Goal: Task Accomplishment & Management: Manage account settings

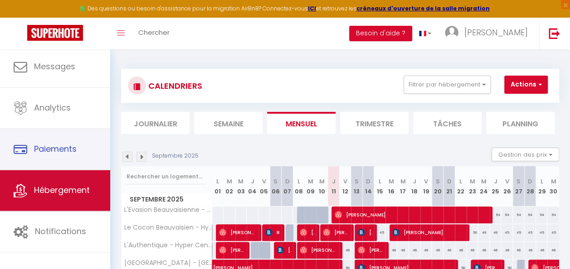
scroll to position [45, 0]
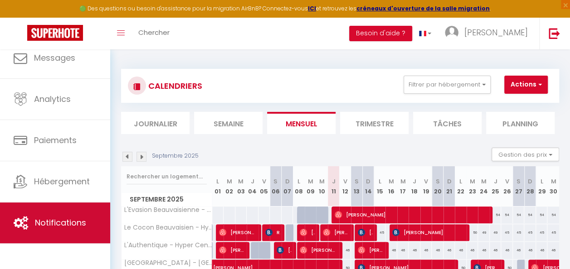
click at [64, 213] on link "Notifications" at bounding box center [55, 223] width 110 height 41
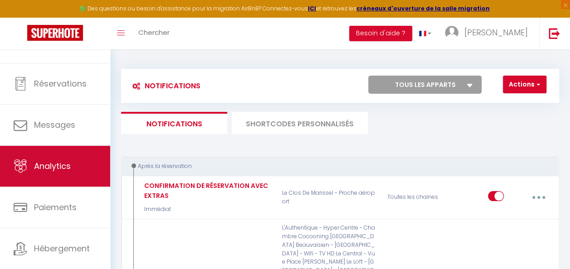
scroll to position [48, 0]
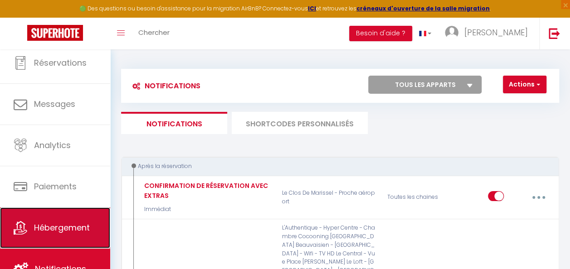
click at [63, 211] on link "Hébergement" at bounding box center [55, 228] width 110 height 41
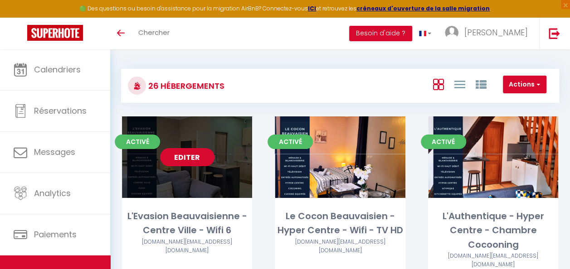
click at [190, 157] on link "Editer" at bounding box center [187, 157] width 54 height 18
click at [190, 156] on link "Editer" at bounding box center [187, 157] width 54 height 18
select select "3"
select select "2"
select select "1"
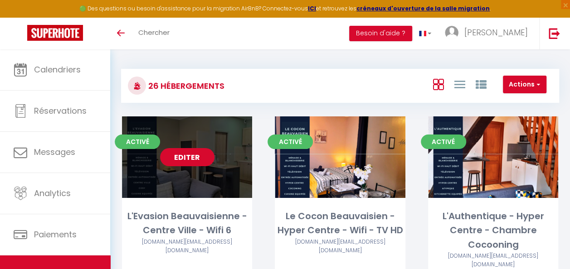
select select "1"
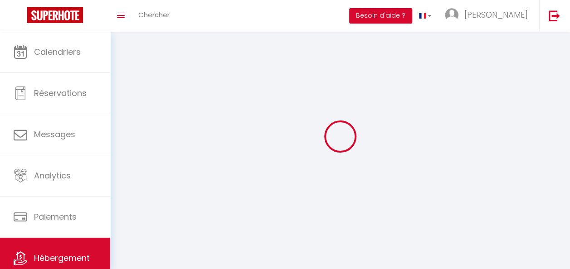
select select
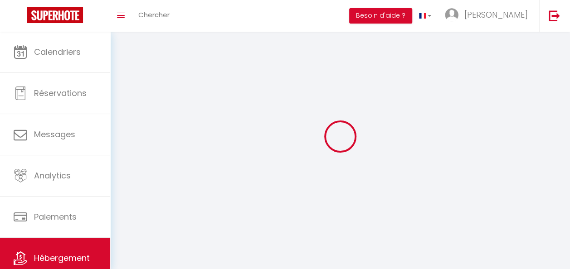
checkbox input "false"
select select
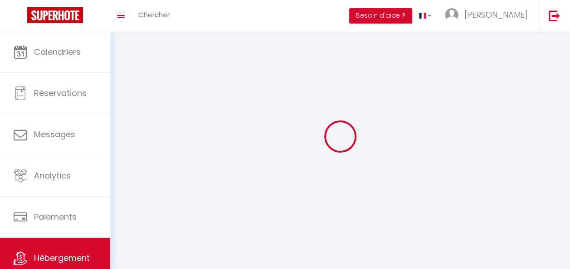
select select
select select "1"
select select
select select "28"
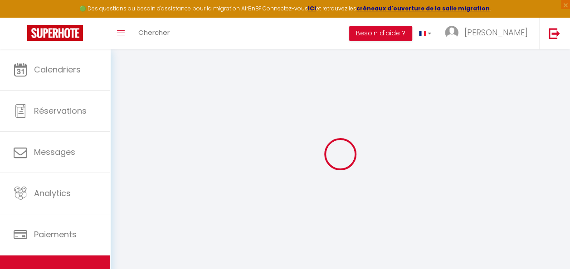
select select
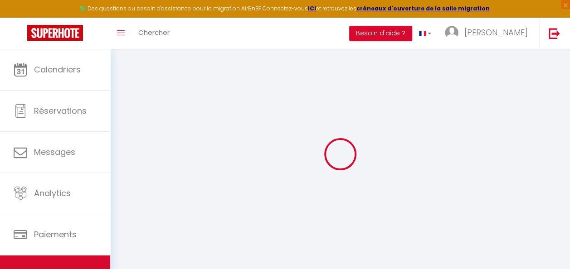
select select
checkbox input "false"
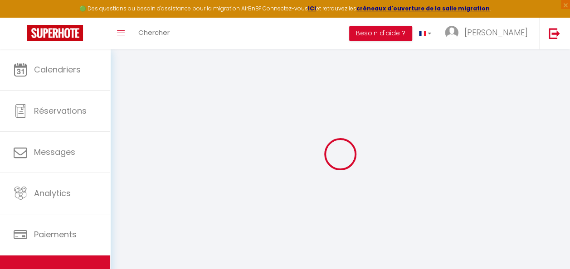
select select
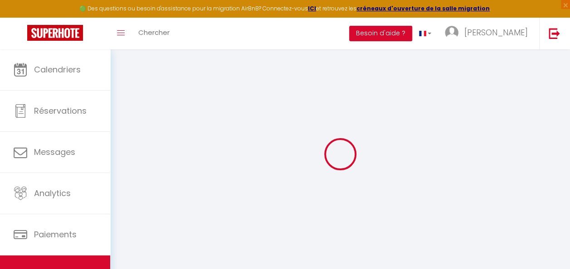
select select
checkbox input "false"
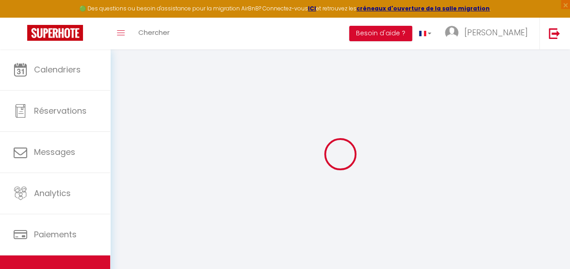
checkbox input "false"
select select
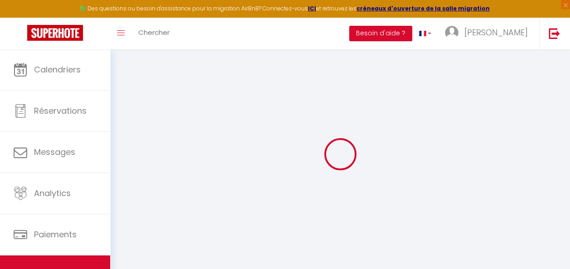
select select
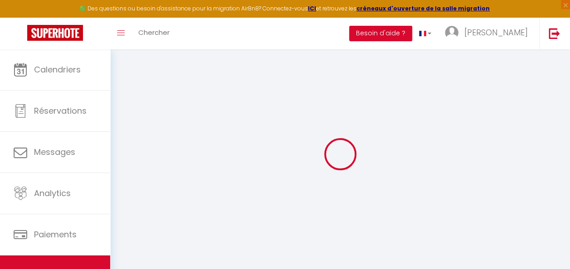
checkbox input "false"
select select
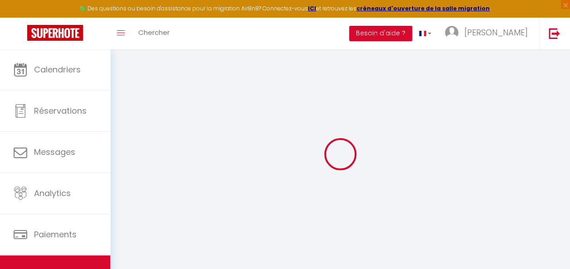
select select
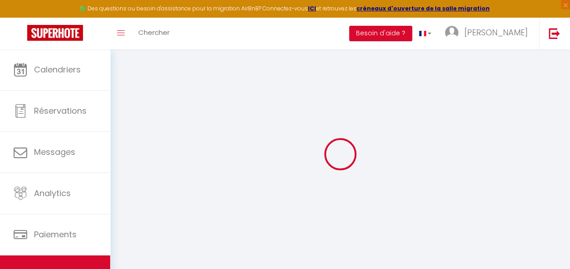
select select
checkbox input "false"
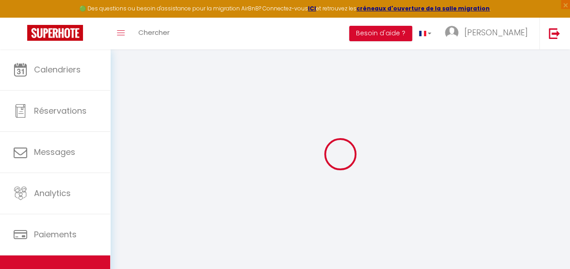
checkbox input "false"
select select
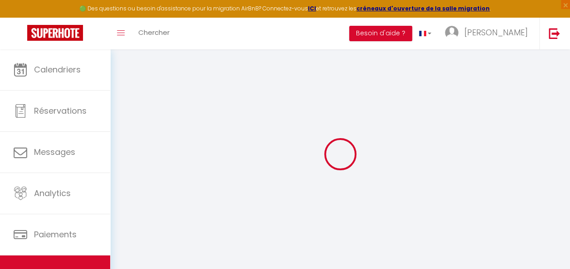
select select
checkbox input "false"
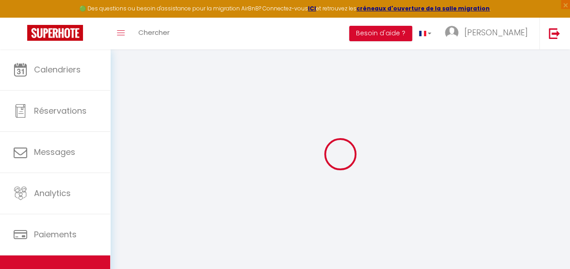
checkbox input "false"
select select
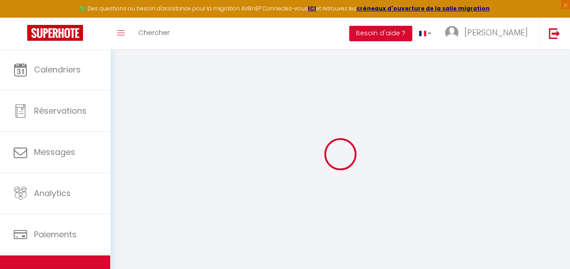
type input "L'Evasion Beauvaisienne - Centre Ville - Wifi 6"
type input "[PERSON_NAME]"
type input "Deroy"
type input "[STREET_ADDRESS][PERSON_NAME]"
type input "60420"
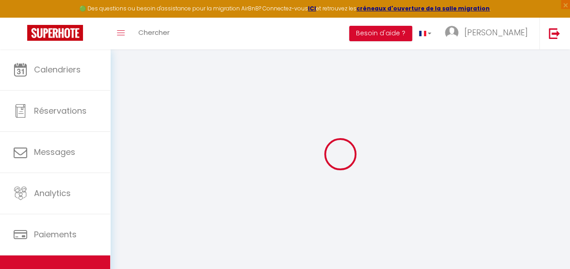
type input "[PERSON_NAME]"
select select "2"
type input "60"
type input "40"
type input "5"
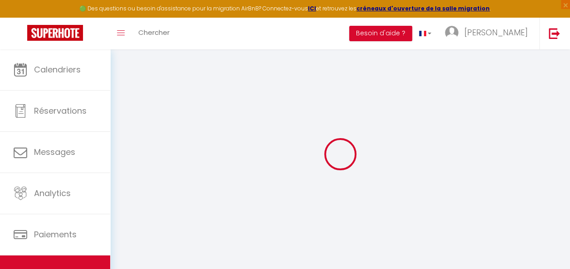
type input "2.98"
type input "300"
select select
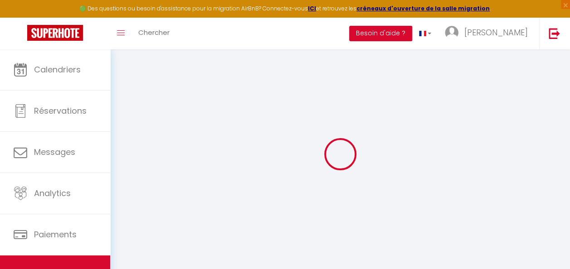
select select
type input "[STREET_ADDRESS]"
type input "60000"
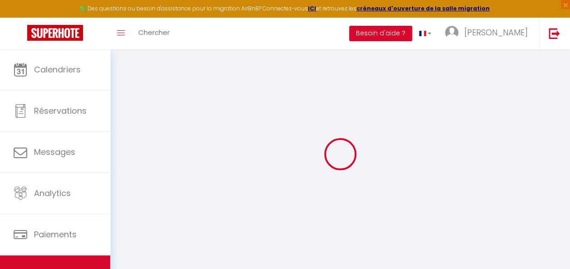
type input "[GEOGRAPHIC_DATA]"
type input "[DOMAIN_NAME][EMAIL_ADDRESS][DOMAIN_NAME]"
select select "4470"
checkbox input "false"
checkbox input "true"
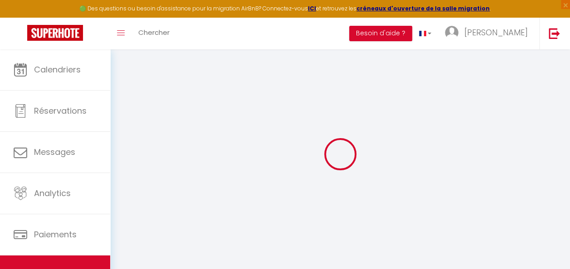
checkbox input "true"
checkbox input "false"
radio input "true"
type input "0"
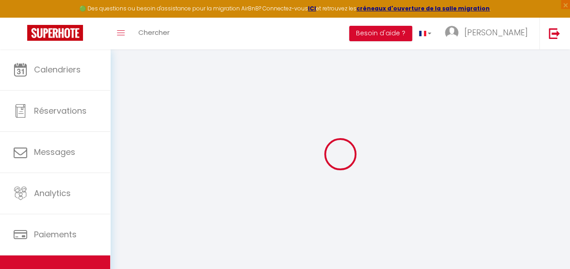
type input "0"
select select "45906"
select select "32861"
select select
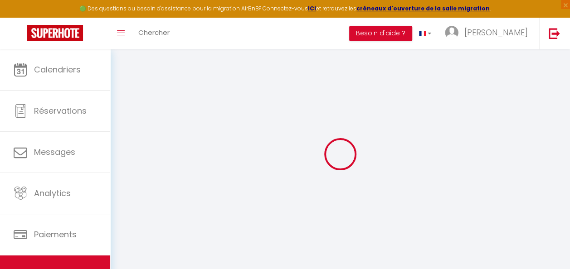
select select
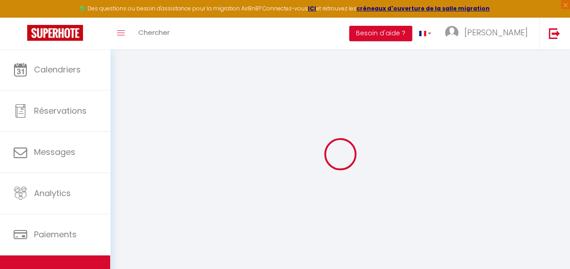
checkbox input "false"
checkbox input "true"
checkbox input "false"
select select
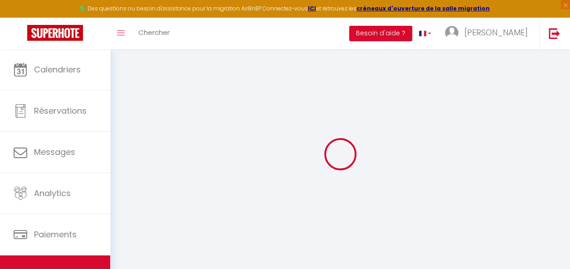
select select
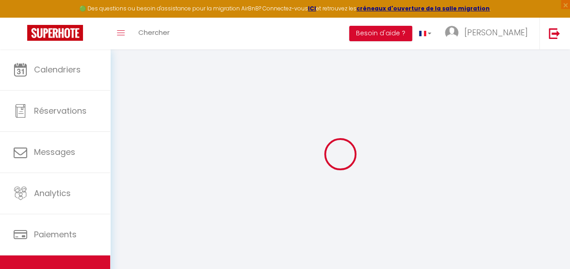
checkbox input "false"
checkbox input "true"
checkbox input "false"
select select "16:00"
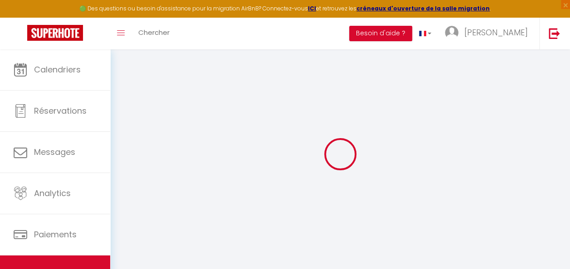
select select "00:00"
select select "11:00"
select select "30"
select select "120"
select select "21:00"
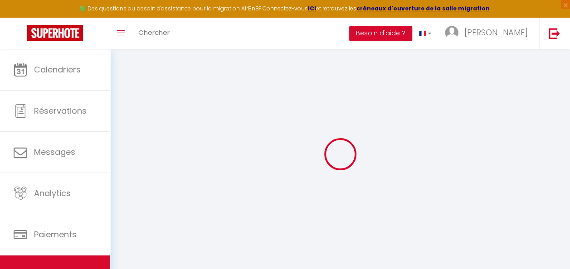
checkbox input "false"
checkbox input "true"
checkbox input "false"
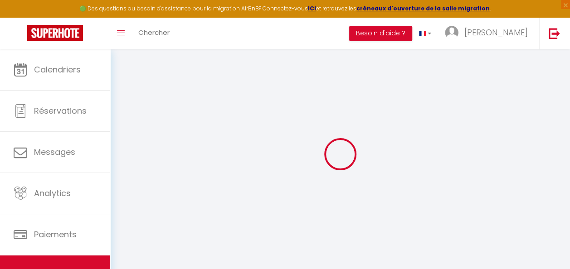
checkbox input "true"
checkbox input "false"
checkbox input "true"
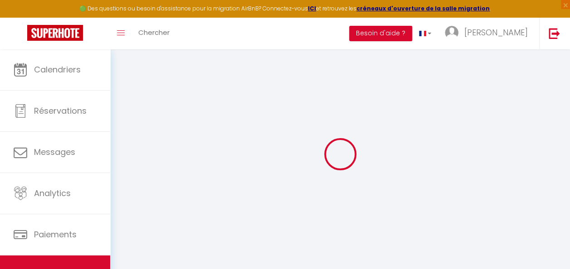
checkbox input "true"
checkbox input "false"
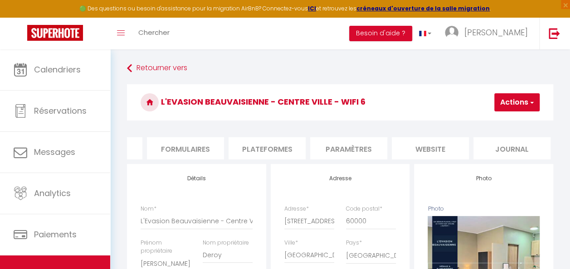
scroll to position [0, 390]
click at [456, 143] on li "website" at bounding box center [428, 148] width 77 height 22
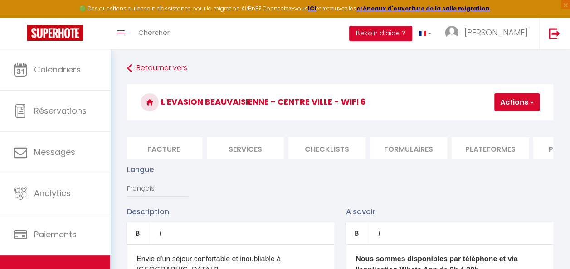
scroll to position [0, 152]
click at [330, 142] on li "Checklists" at bounding box center [339, 148] width 77 height 22
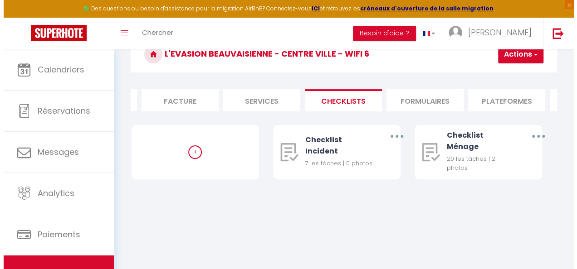
scroll to position [49, 0]
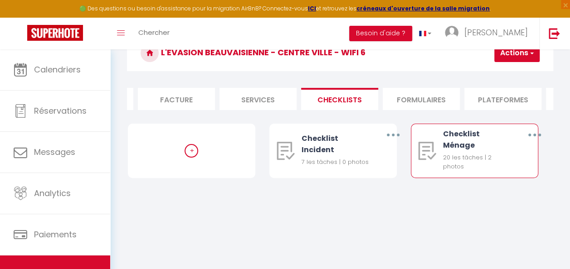
click at [534, 137] on icon "button" at bounding box center [534, 135] width 3 height 3
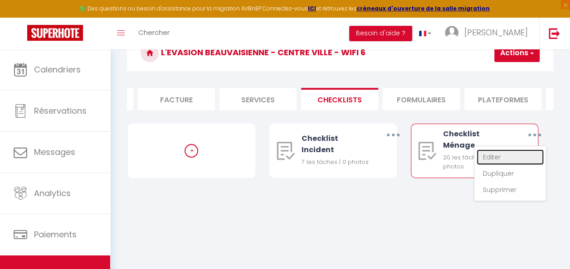
click at [500, 160] on link "Editer" at bounding box center [510, 157] width 67 height 15
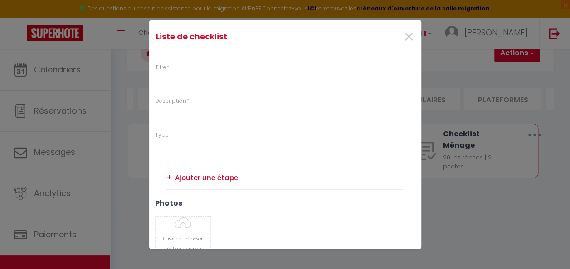
type input "Checklist Ménage"
type input "Déroulement des taches"
select select "1"
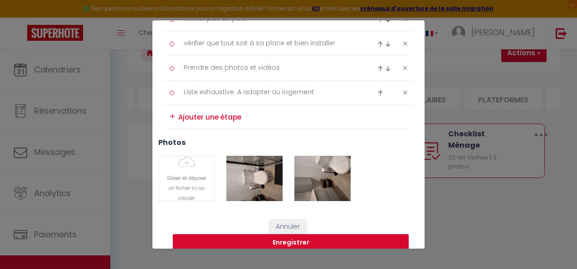
scroll to position [652, 0]
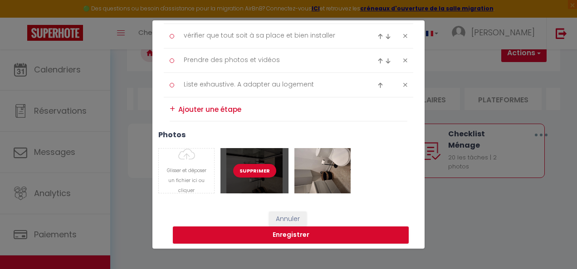
type input "C:\fakepath\20250830_162416.jpg"
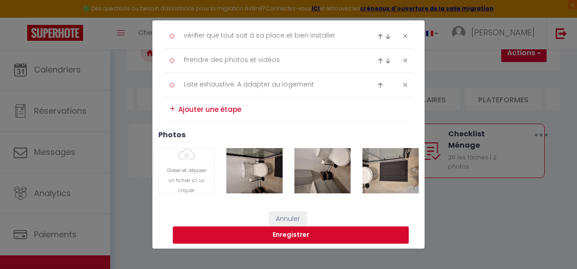
type input "C:\fakepath\20250830_162421.jpg"
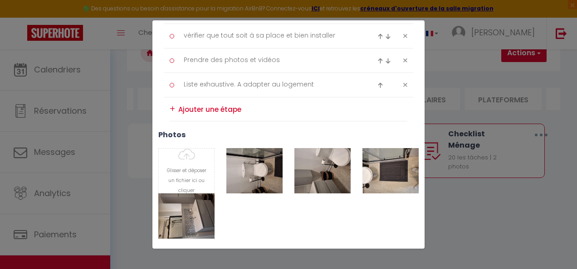
type input "C:\fakepath\20250830_162426.jpg"
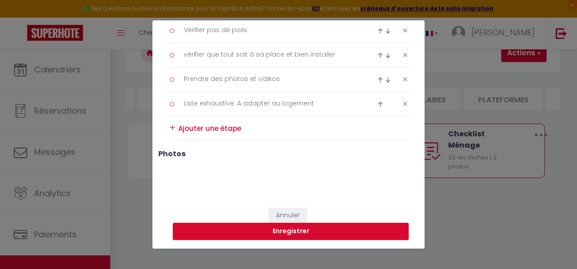
scroll to position [630, 0]
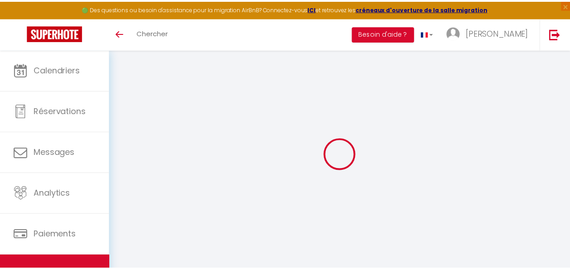
scroll to position [49, 0]
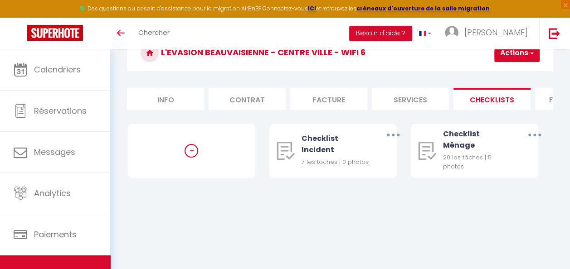
select select
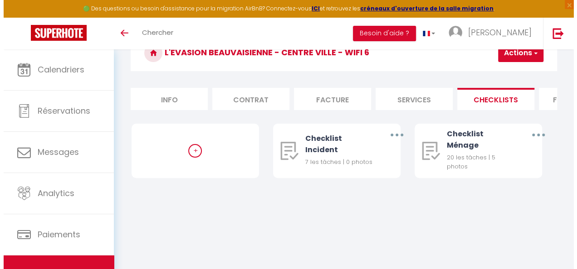
scroll to position [0, 0]
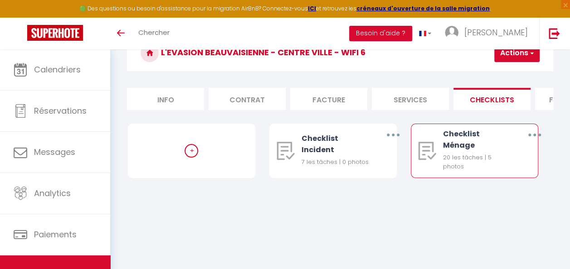
click at [533, 143] on button "button" at bounding box center [535, 135] width 24 height 17
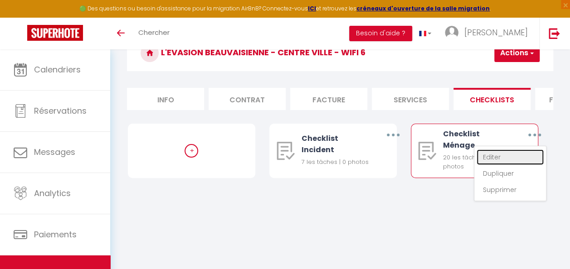
click at [503, 164] on link "Editer" at bounding box center [510, 157] width 67 height 15
type input "Checklist Ménage"
type input "Déroulement des taches"
select select "1"
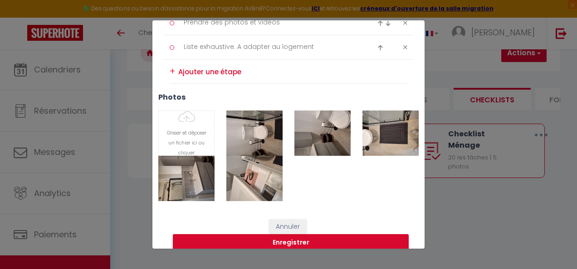
scroll to position [698, 0]
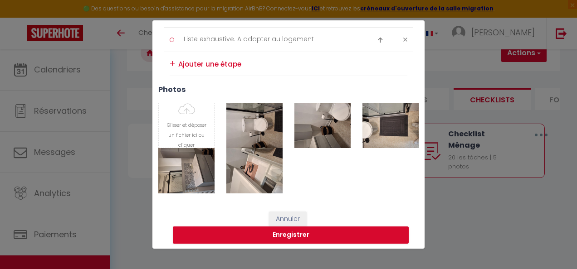
type input "C:\fakepath\20250830_162445.jpg"
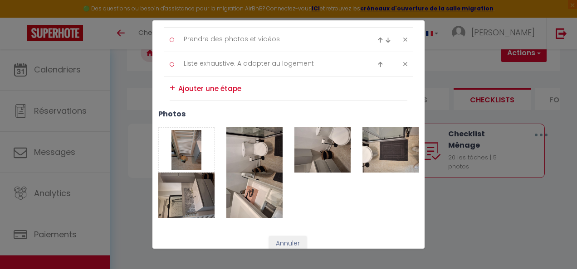
scroll to position [652, 0]
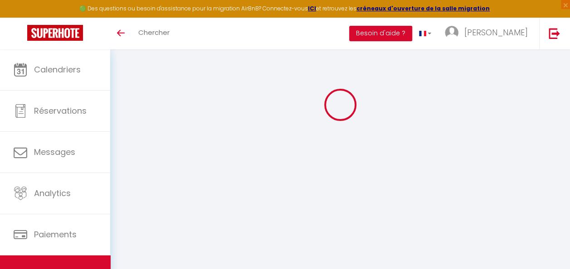
select select
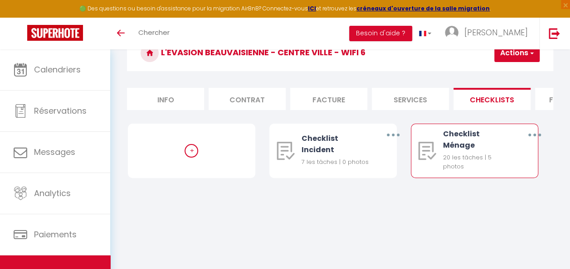
click at [540, 143] on button "button" at bounding box center [535, 135] width 24 height 17
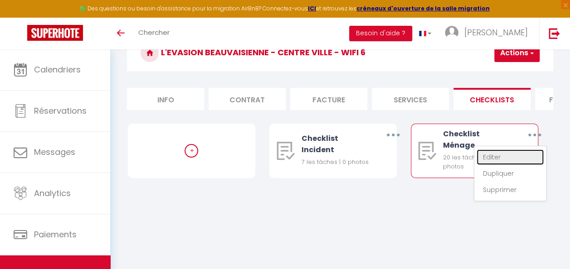
click at [503, 164] on link "Editer" at bounding box center [510, 157] width 67 height 15
type input "Checklist Ménage"
type input "Déroulement des taches"
select select
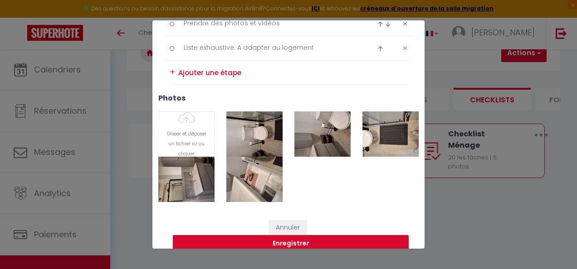
scroll to position [698, 0]
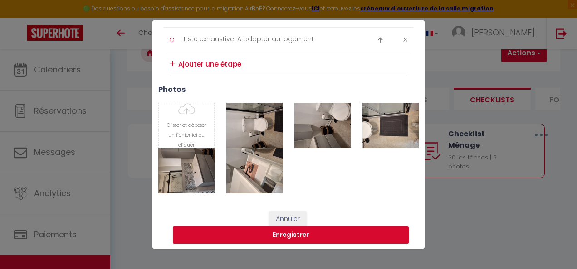
type input "C:\fakepath\20250830_162445.jpg"
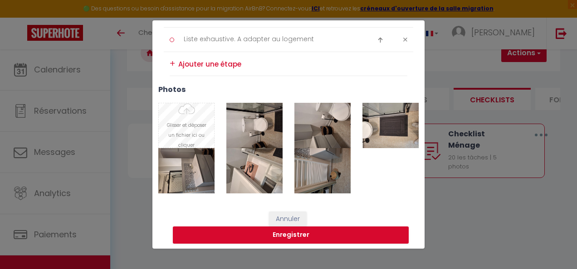
type input "C:\fakepath\20250830_162447.jpg"
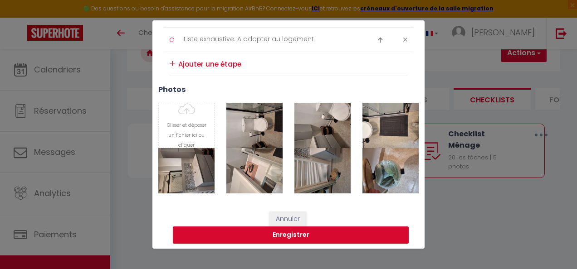
type input "C:\fakepath\20250830_162453.jpg"
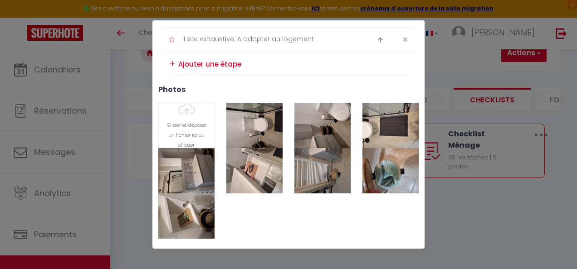
type input "C:\fakepath\20250830_162503.jpg"
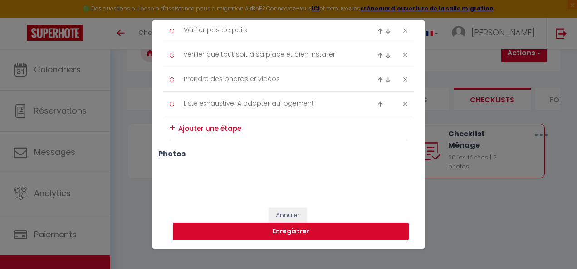
scroll to position [630, 0]
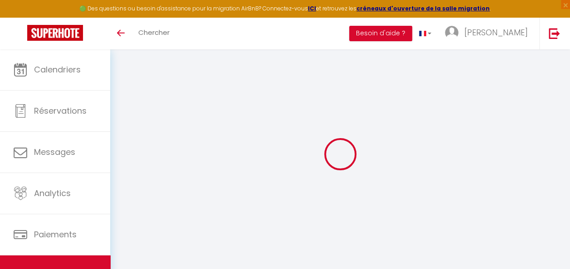
scroll to position [49, 0]
select select
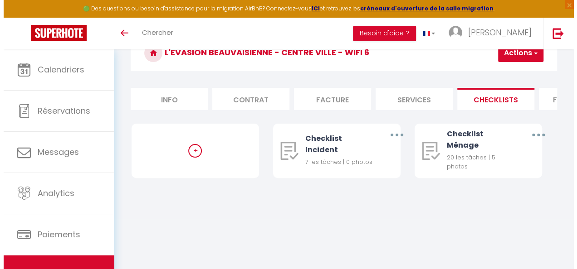
scroll to position [0, 0]
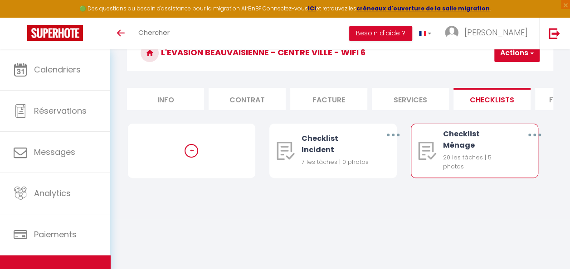
click at [536, 144] on button "button" at bounding box center [535, 135] width 24 height 17
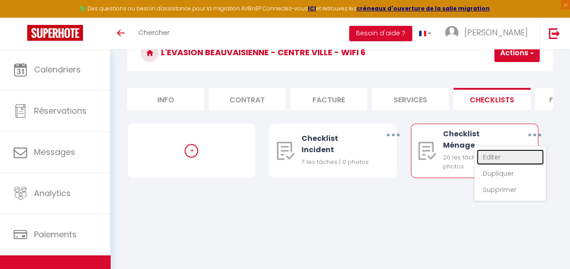
click at [501, 165] on link "Editer" at bounding box center [510, 157] width 67 height 15
type input "Checklist Ménage"
type input "Déroulement des taches"
select select
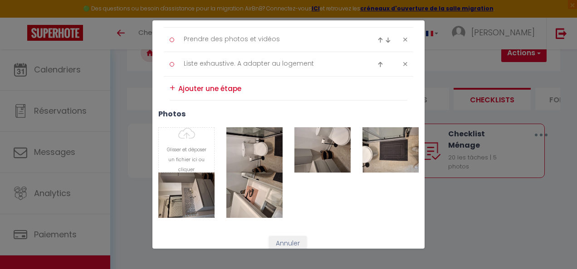
scroll to position [698, 0]
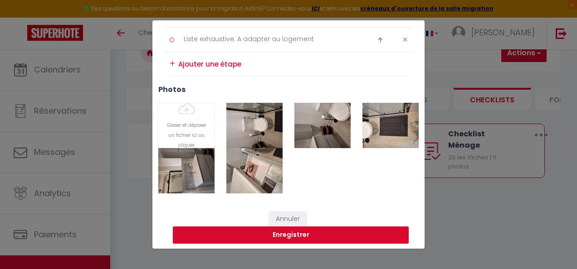
type input "C:\fakepath\20250830_162445.jpg"
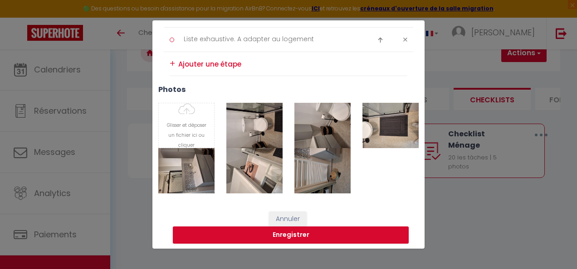
type input "C:\fakepath\20250830_162447.jpg"
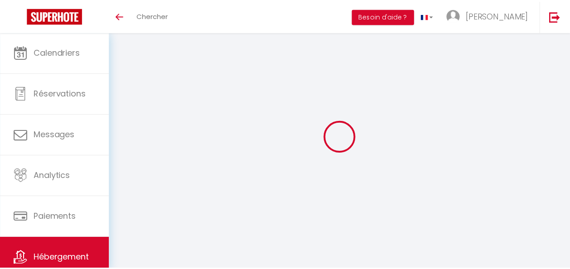
scroll to position [49, 0]
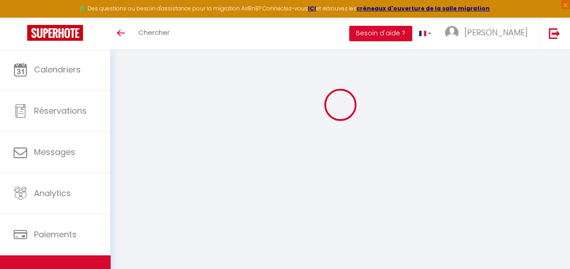
select select
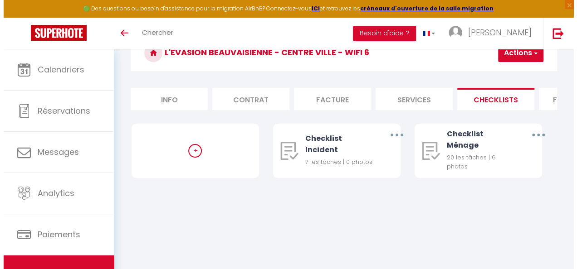
scroll to position [0, 0]
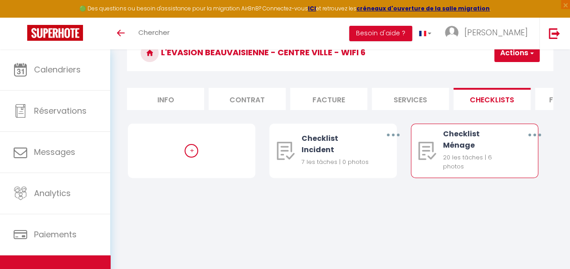
click at [533, 142] on button "button" at bounding box center [535, 135] width 24 height 17
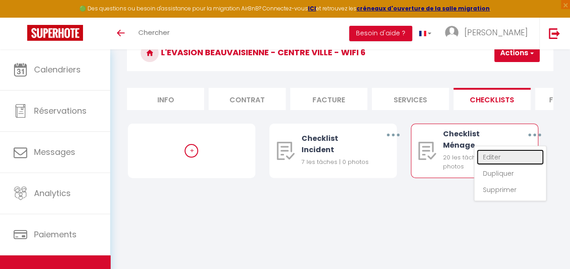
click at [511, 157] on link "Editer" at bounding box center [510, 157] width 67 height 15
type input "Checklist Ménage"
type input "Déroulement des taches"
select select
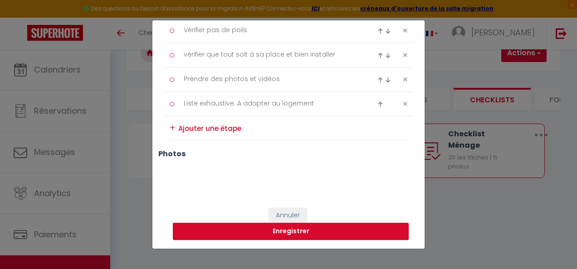
scroll to position [630, 0]
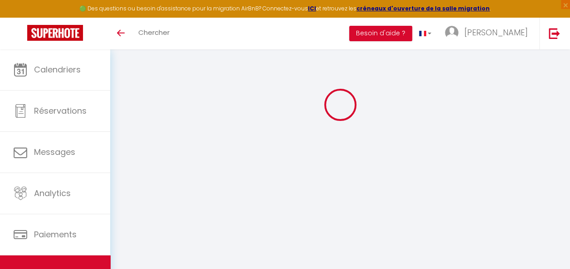
select select
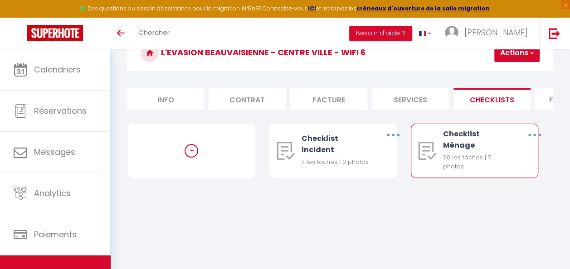
click at [537, 144] on button "button" at bounding box center [535, 135] width 24 height 17
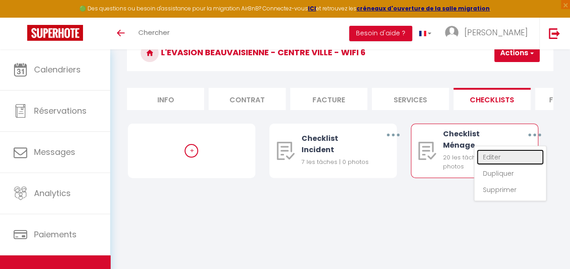
click at [507, 165] on link "Editer" at bounding box center [510, 157] width 67 height 15
type input "Checklist Ménage"
type input "Déroulement des taches"
select select "1"
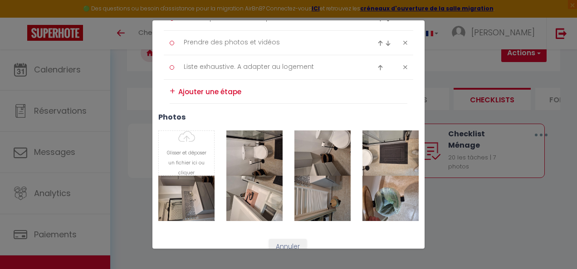
scroll to position [698, 0]
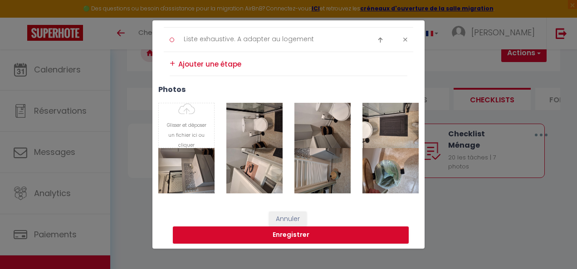
type input "C:\fakepath\20250830_162453.jpg"
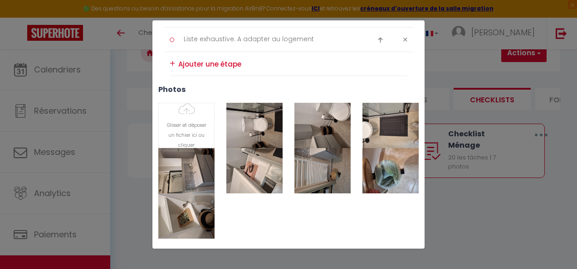
type input "C:\fakepath\20250830_162503.jpg"
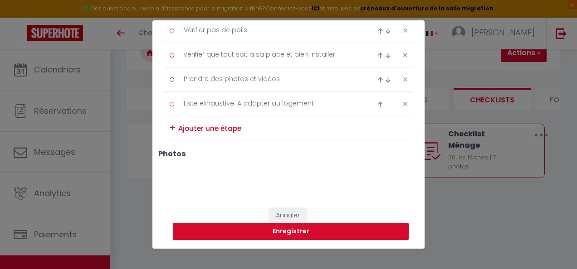
scroll to position [630, 0]
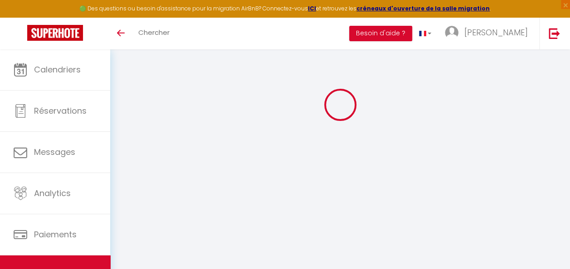
select select
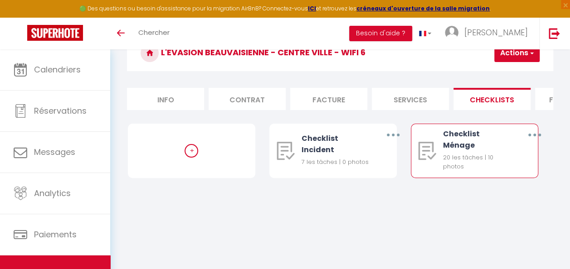
click at [534, 138] on button "button" at bounding box center [535, 135] width 24 height 17
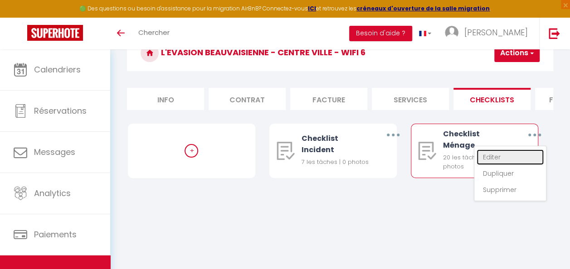
click at [504, 164] on link "Editer" at bounding box center [510, 157] width 67 height 15
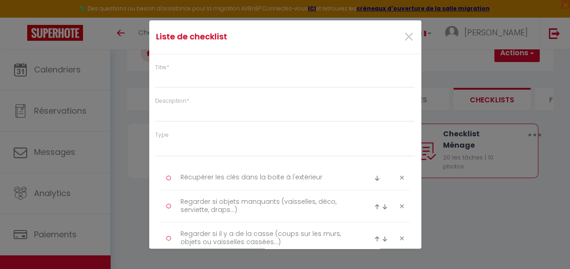
type input "Checklist Ménage"
type input "Déroulement des taches"
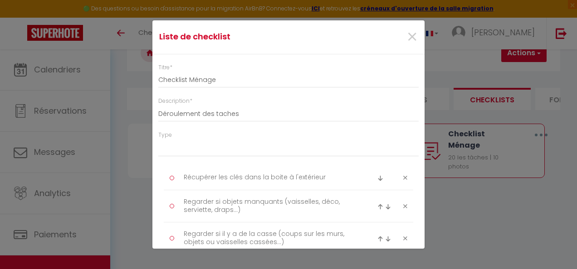
select select "1"
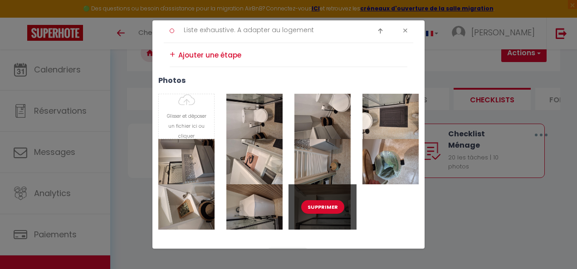
scroll to position [743, 0]
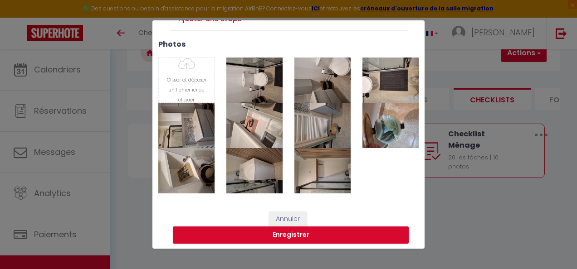
type input "C:\fakepath\20250830_162507.jpg"
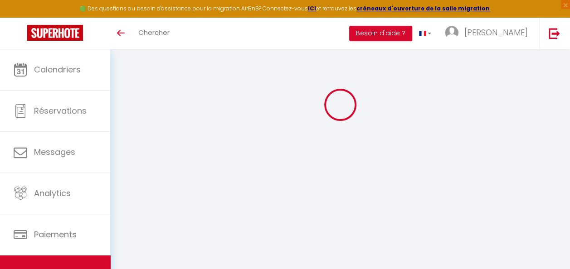
select select
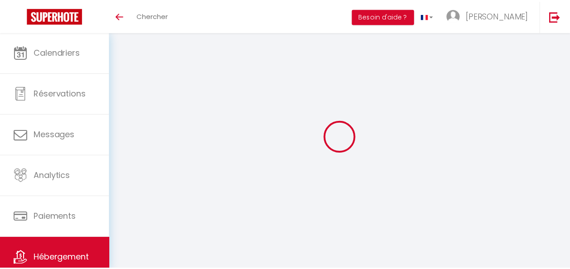
scroll to position [49, 0]
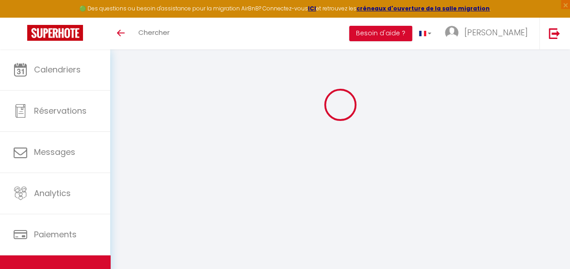
select select
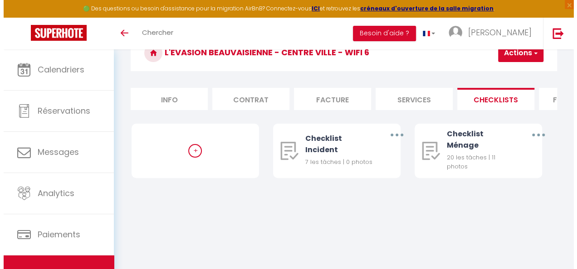
scroll to position [0, 0]
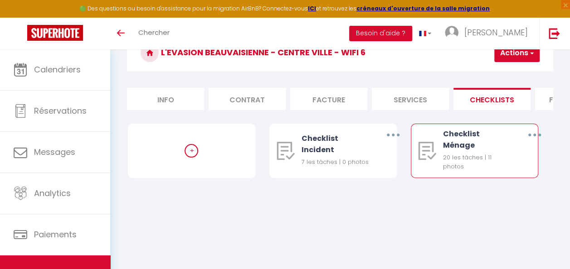
click at [534, 137] on icon "button" at bounding box center [534, 135] width 3 height 3
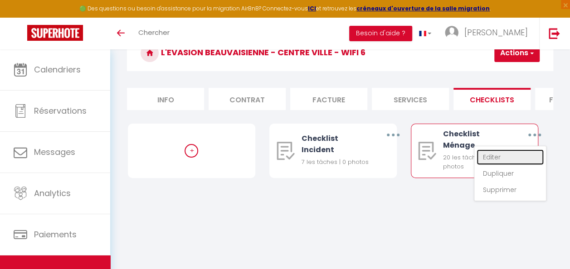
click at [503, 161] on link "Editer" at bounding box center [510, 157] width 67 height 15
type input "Checklist Ménage"
type input "Déroulement des taches"
select select
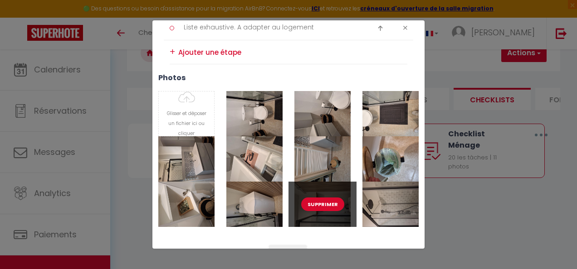
scroll to position [743, 0]
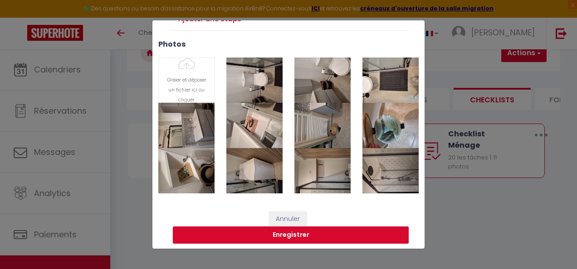
type input "C:\fakepath\20250830_162511.jpg"
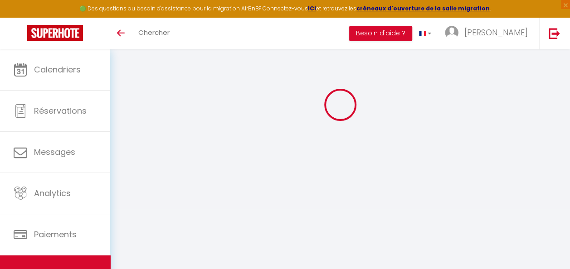
select select
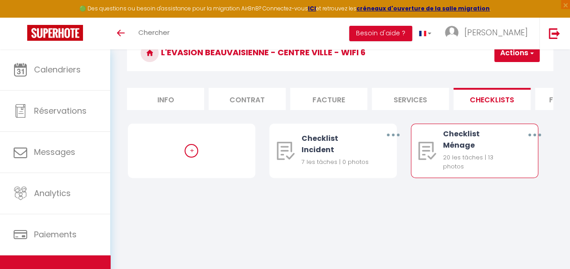
click at [533, 142] on button "button" at bounding box center [535, 135] width 24 height 17
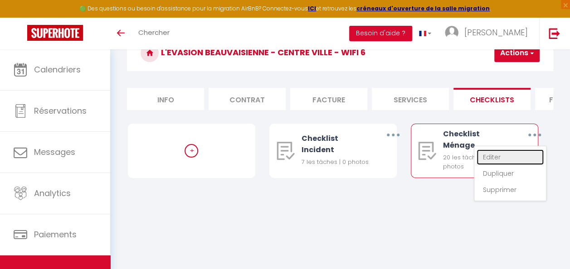
click at [502, 159] on link "Editer" at bounding box center [510, 157] width 67 height 15
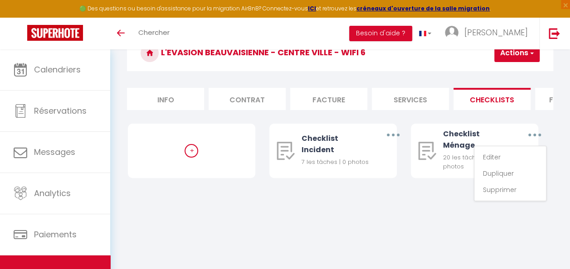
type input "Checklist Ménage"
type input "Déroulement des taches"
select select
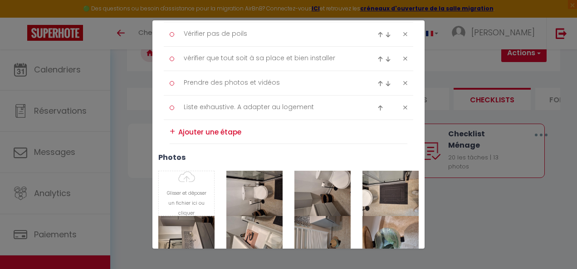
scroll to position [698, 0]
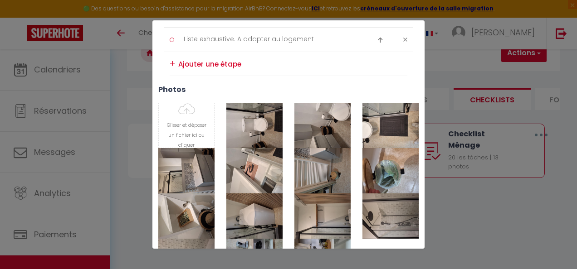
type input "C:\fakepath\20250830_162557.jpg"
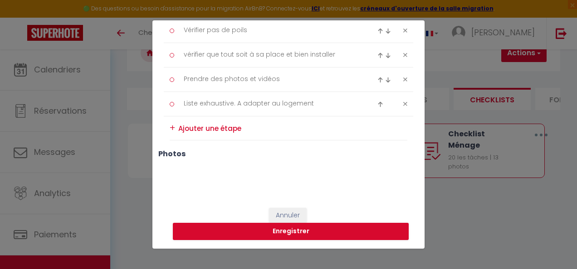
scroll to position [630, 0]
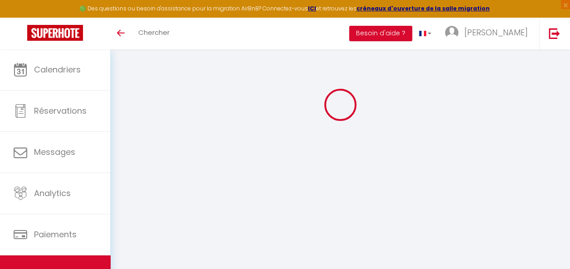
scroll to position [49, 0]
select select
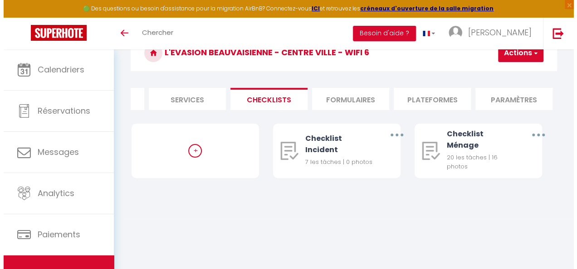
scroll to position [0, 210]
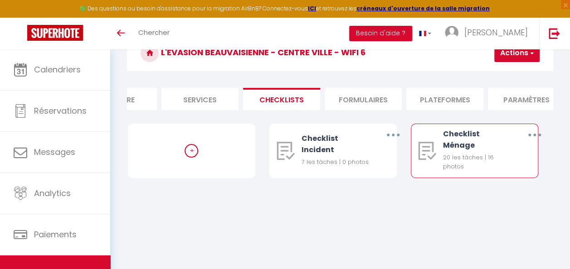
click at [533, 142] on button "button" at bounding box center [535, 135] width 24 height 17
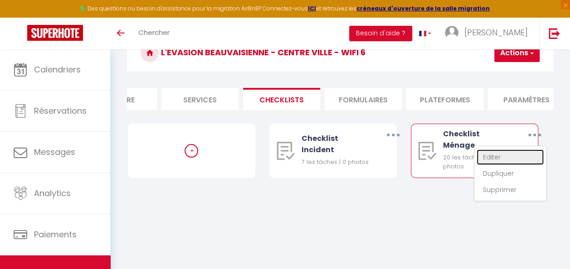
click at [504, 160] on link "Editer" at bounding box center [510, 157] width 67 height 15
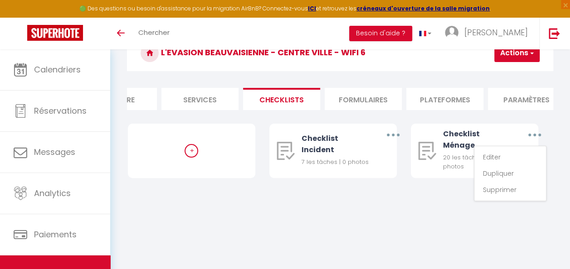
type input "Checklist Ménage"
type input "Déroulement des taches"
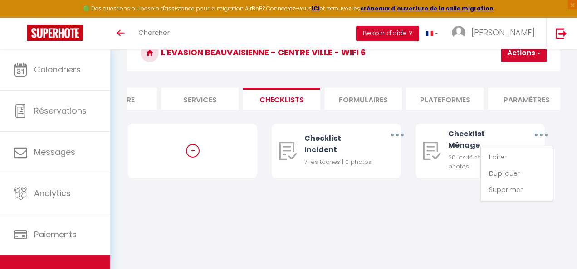
select select "1"
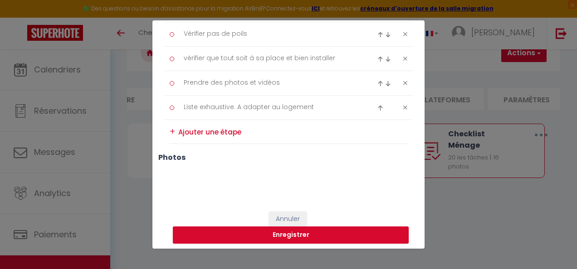
scroll to position [652, 0]
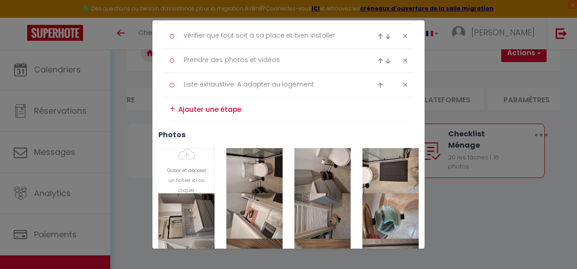
type input "C:\fakepath\20250830_162729.jpg"
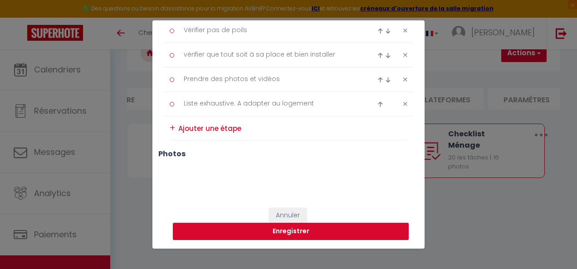
scroll to position [630, 0]
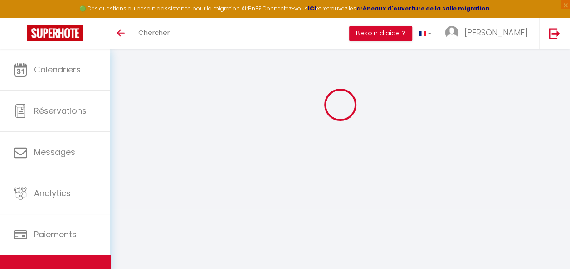
select select
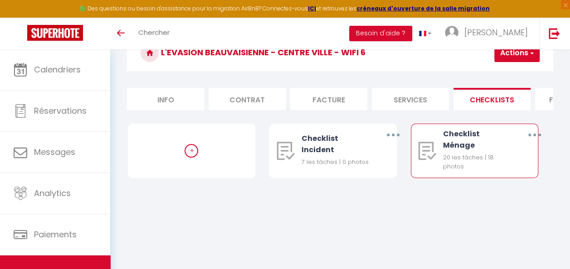
click at [535, 144] on button "button" at bounding box center [535, 135] width 24 height 17
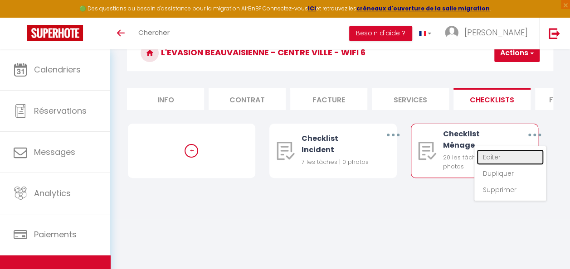
click at [510, 161] on link "Editer" at bounding box center [510, 157] width 67 height 15
type input "Checklist Ménage"
type input "Déroulement des taches"
select select "1"
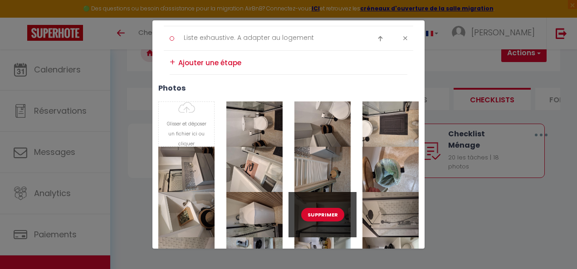
scroll to position [680, 0]
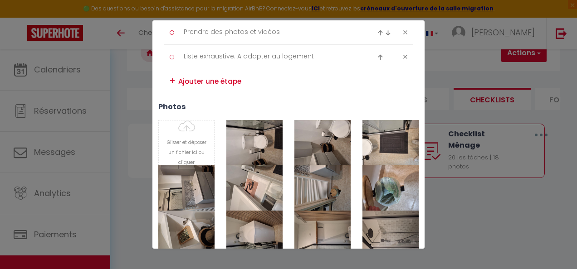
type input "C:\fakepath\20250830_162740.jpg"
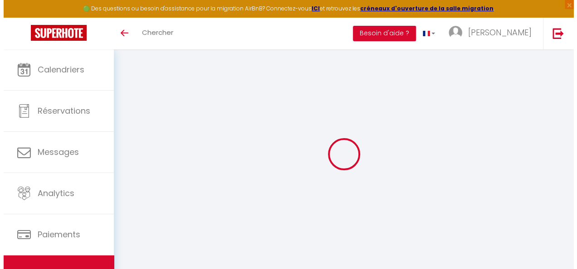
scroll to position [49, 0]
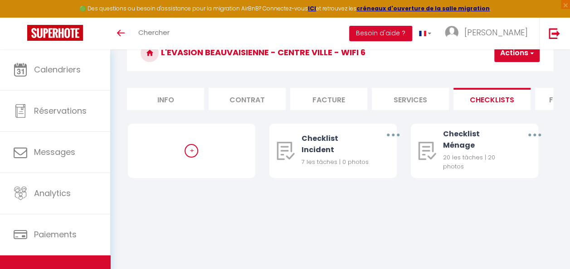
select select
click at [533, 138] on button "button" at bounding box center [535, 135] width 24 height 17
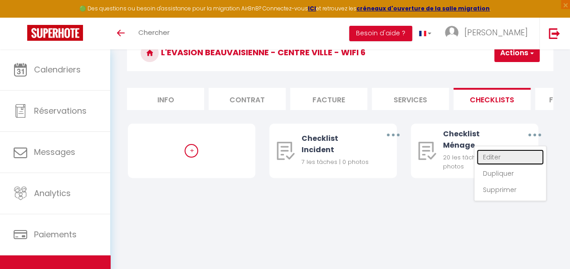
click at [491, 162] on link "Editer" at bounding box center [510, 157] width 67 height 15
type input "Checklist Ménage"
type input "Déroulement des taches"
select select "1"
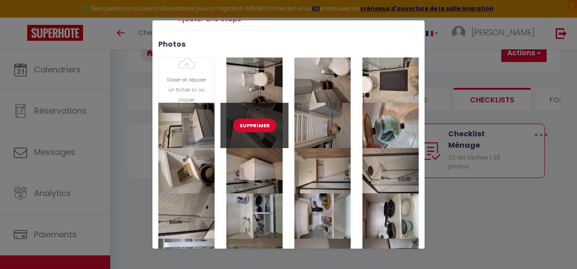
scroll to position [726, 0]
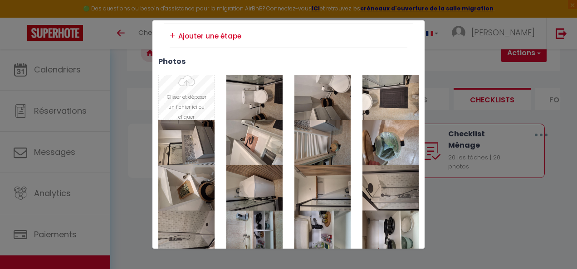
click at [192, 96] on input "Photo" at bounding box center [186, 97] width 55 height 44
type input "C:\fakepath\20250830_162805.jpg"
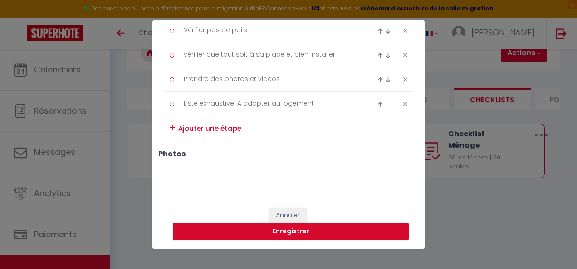
scroll to position [630, 0]
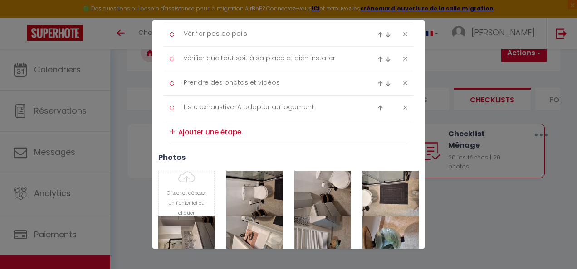
type input "C:\fakepath\20250830_162808.jpg"
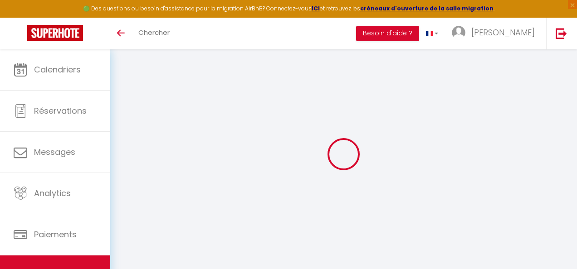
scroll to position [49, 0]
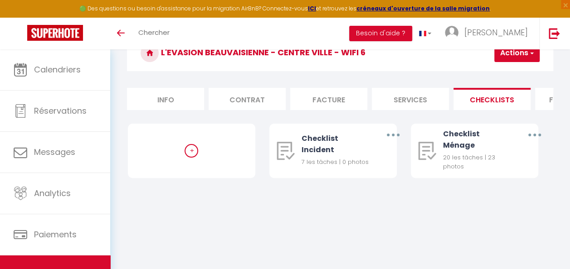
select select
click at [537, 142] on button "button" at bounding box center [535, 135] width 24 height 17
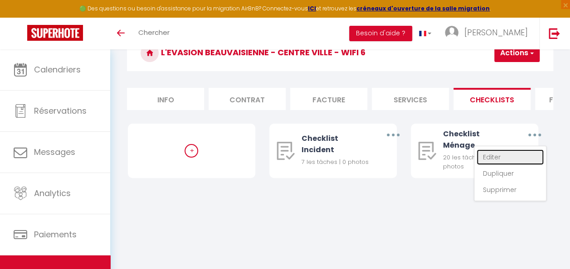
click at [519, 159] on link "Editer" at bounding box center [510, 157] width 67 height 15
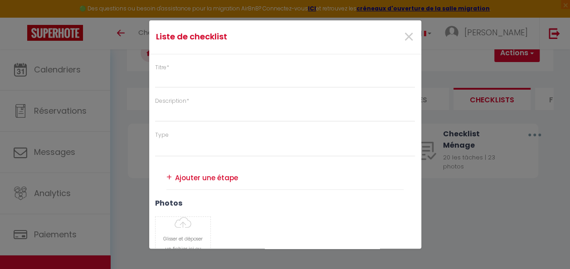
type input "Checklist Ménage"
type input "Déroulement des taches"
select select "1"
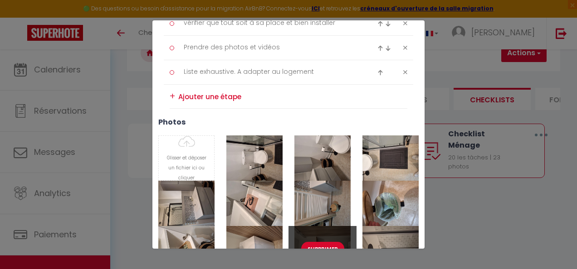
scroll to position [652, 0]
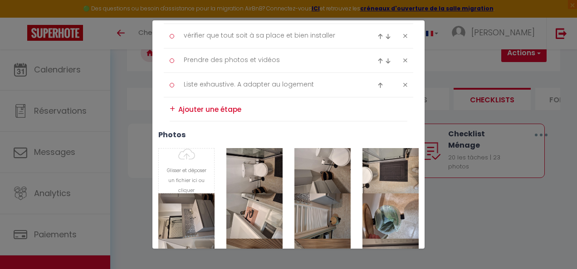
type input "C:\fakepath\20250830_162817.jpg"
type input "C:\fakepath\20250830_162820.jpg"
type input "C:\fakepath\20250830_162822.jpg"
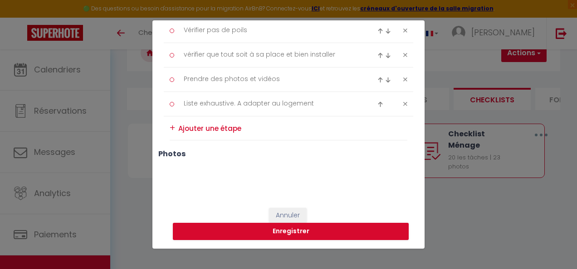
scroll to position [630, 0]
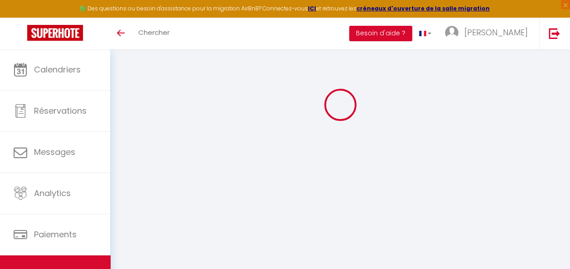
select select
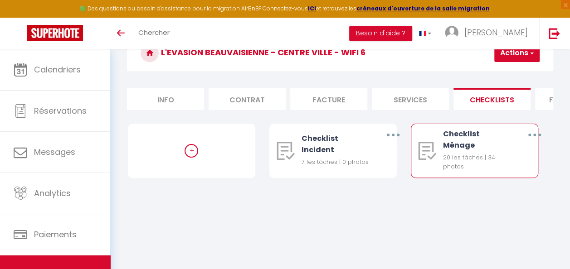
click at [538, 138] on button "button" at bounding box center [535, 135] width 24 height 17
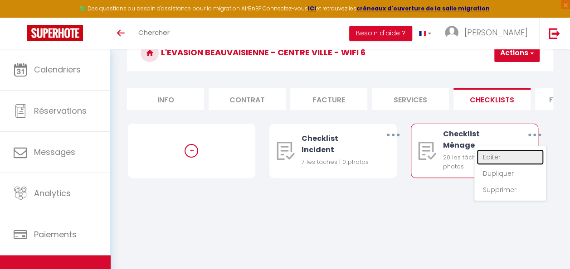
click at [507, 164] on link "Editer" at bounding box center [510, 157] width 67 height 15
type input "Checklist Ménage"
type input "Déroulement des taches"
select select "1"
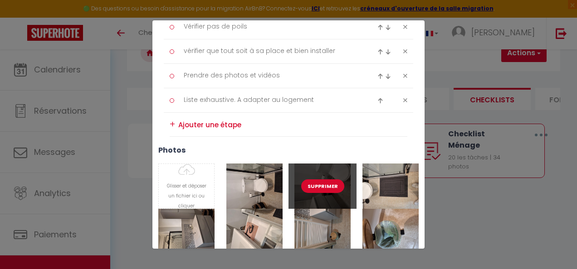
scroll to position [635, 0]
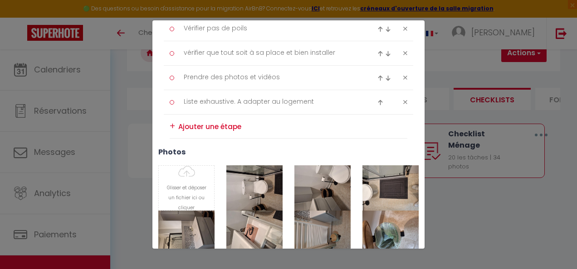
type input "C:\fakepath\20250830_162859.jpg"
type input "C:\fakepath\20250830_162903.jpg"
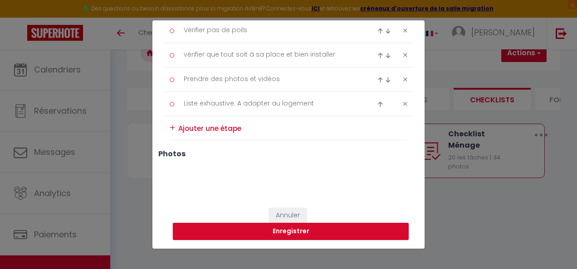
scroll to position [630, 0]
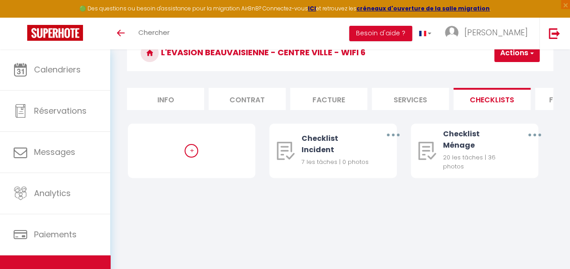
select select
click at [531, 142] on button "button" at bounding box center [535, 135] width 24 height 17
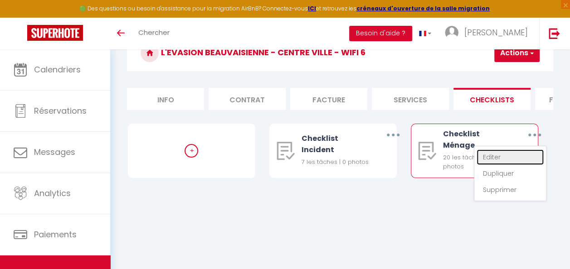
click at [507, 161] on link "Editer" at bounding box center [510, 157] width 67 height 15
type input "Checklist Ménage"
type input "Déroulement des taches"
select select
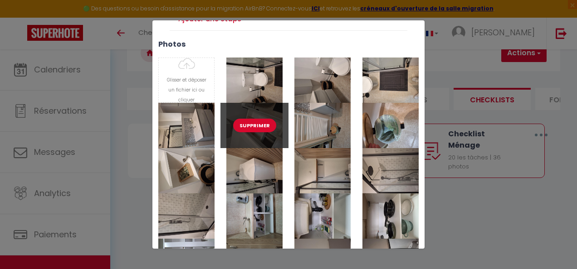
scroll to position [698, 0]
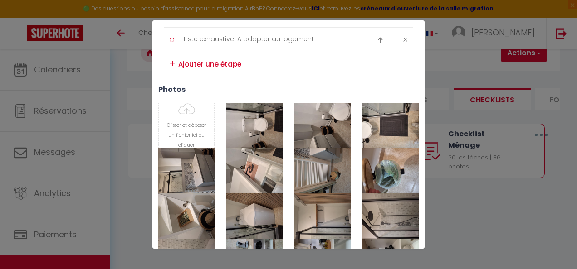
type input "C:\fakepath\20250830_162908.jpg"
type input "C:\fakepath\20250830_162909.jpg"
type input "C:\fakepath\20250830_162915.jpg"
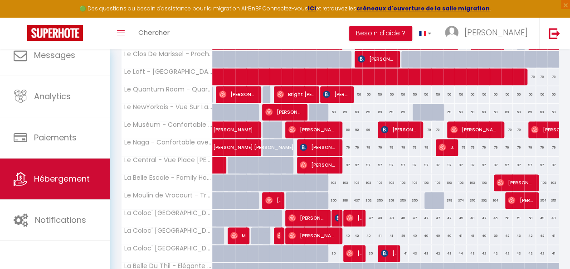
click at [58, 194] on link "Hébergement" at bounding box center [55, 179] width 110 height 41
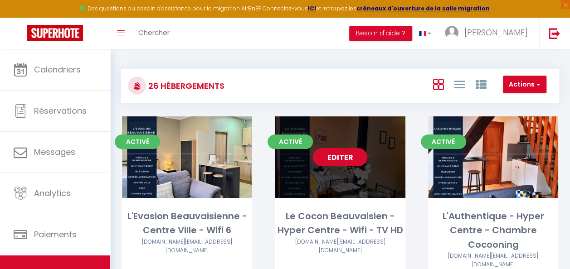
click at [334, 155] on link "Editer" at bounding box center [340, 157] width 54 height 18
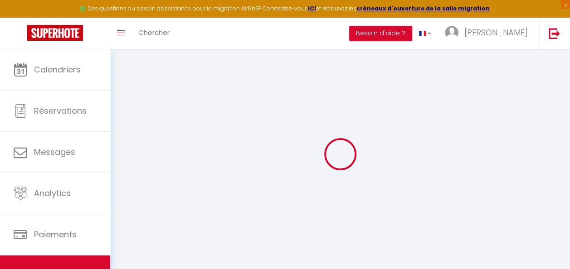
select select
checkbox input "false"
checkbox input "true"
checkbox input "false"
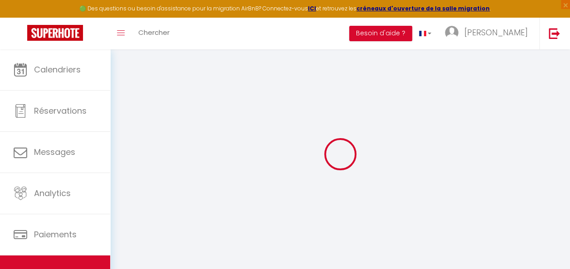
checkbox input "false"
checkbox input "true"
checkbox input "false"
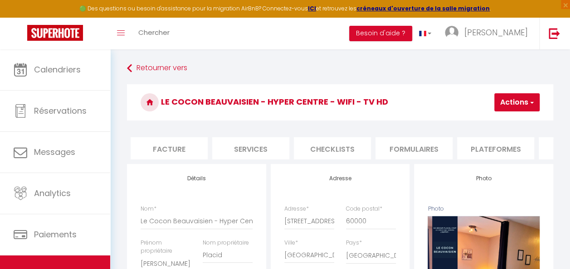
scroll to position [0, 174]
click at [310, 148] on li "Checklists" at bounding box center [318, 148] width 77 height 22
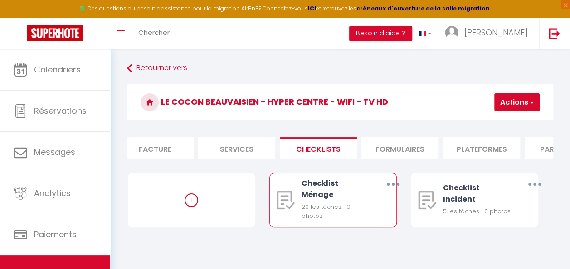
click at [393, 186] on icon "button" at bounding box center [393, 184] width 3 height 3
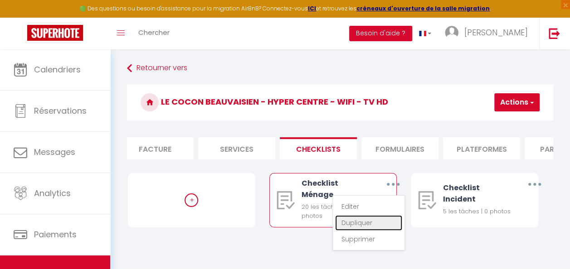
click at [361, 230] on link "Dupliquer" at bounding box center [368, 222] width 67 height 15
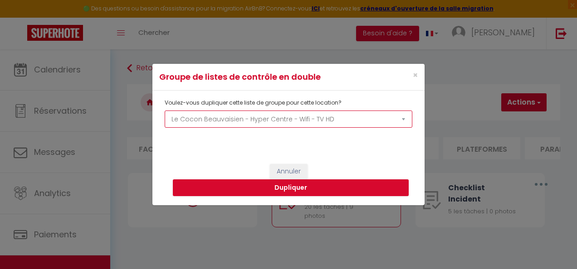
click at [254, 121] on select "L'Evasion Beauvaisienne - Centre Ville - Wifi 6 Le Cocon Beauvaisien - Hyper Ce…" at bounding box center [289, 119] width 248 height 17
select select "55840"
click at [165, 111] on select "L'Evasion Beauvaisienne - Centre Ville - Wifi 6 Le Cocon Beauvaisien - Hyper Ce…" at bounding box center [289, 119] width 248 height 17
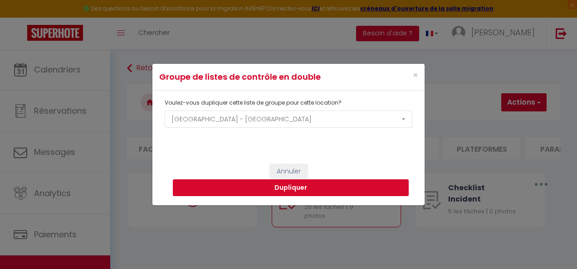
click at [273, 184] on button "Dupliquer" at bounding box center [291, 188] width 236 height 17
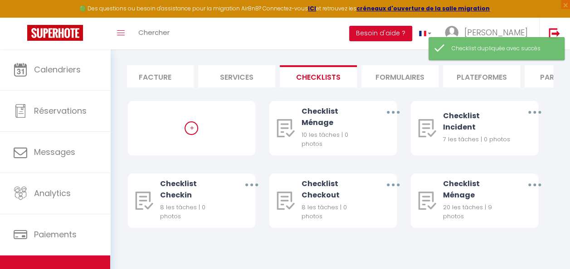
scroll to position [33, 0]
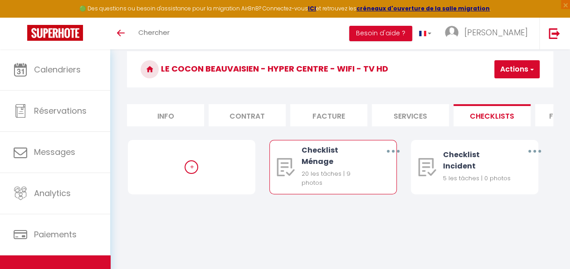
click at [391, 160] on button "button" at bounding box center [393, 151] width 24 height 17
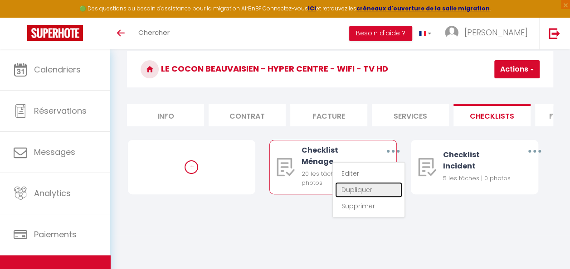
click at [362, 198] on link "Dupliquer" at bounding box center [368, 189] width 67 height 15
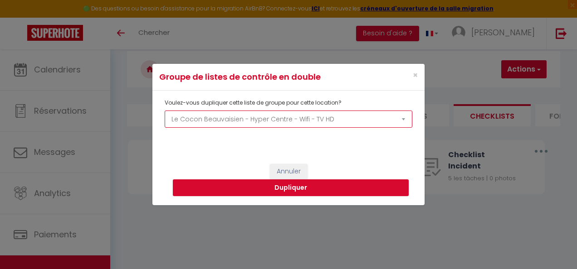
click at [280, 117] on select "L'Evasion Beauvaisienne - Centre Ville - Wifi 6 Le Cocon Beauvaisien - Hyper Ce…" at bounding box center [289, 119] width 248 height 17
select select "61532"
click at [165, 111] on select "L'Evasion Beauvaisienne - Centre Ville - Wifi 6 Le Cocon Beauvaisien - Hyper Ce…" at bounding box center [289, 119] width 248 height 17
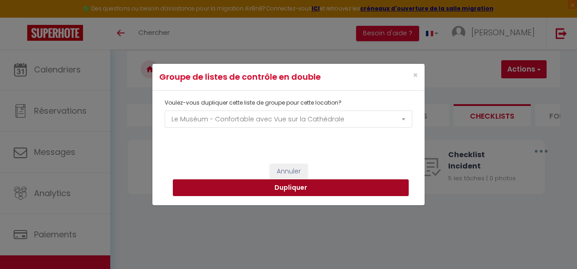
click at [303, 190] on button "Dupliquer" at bounding box center [291, 188] width 236 height 17
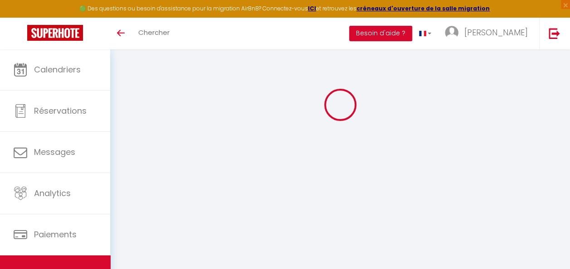
scroll to position [49, 0]
select select
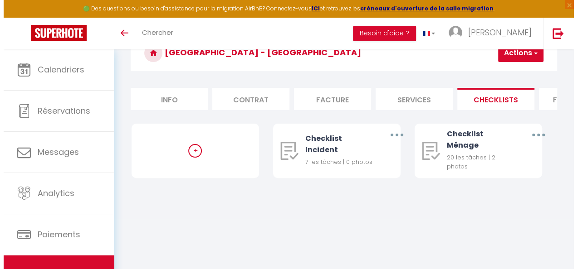
scroll to position [0, 0]
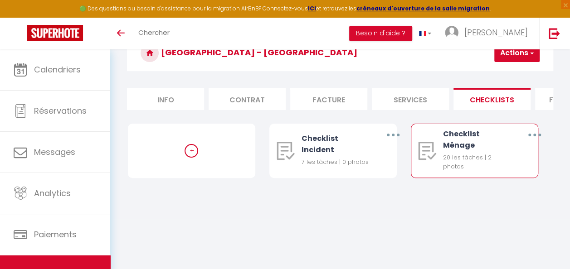
click at [540, 143] on button "button" at bounding box center [535, 135] width 24 height 17
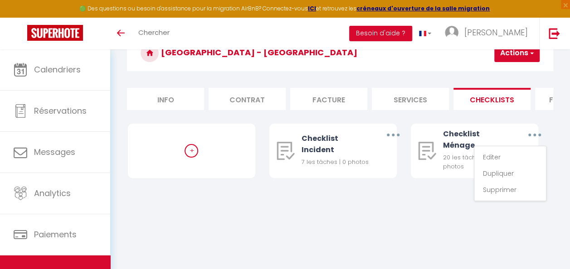
click at [424, 229] on body "🟢 Des questions ou besoin d'assistance pour la migration AirBnB? Connectez-vous…" at bounding box center [285, 134] width 570 height 269
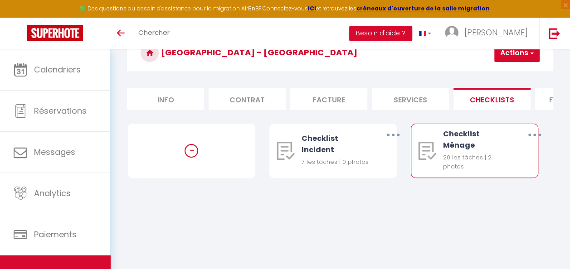
click at [531, 144] on button "button" at bounding box center [535, 135] width 24 height 17
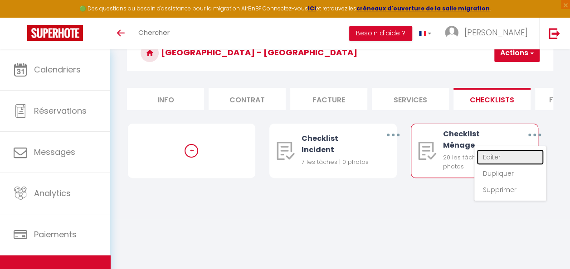
click at [496, 165] on link "Editer" at bounding box center [510, 157] width 67 height 15
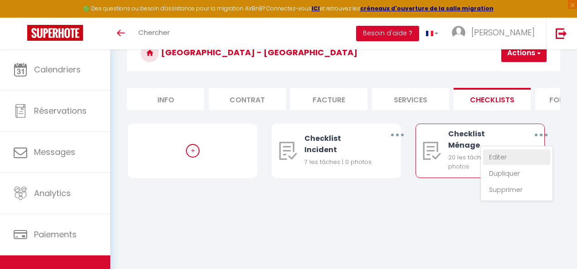
type input "Checklist Ménage"
type input "Déroulement des taches"
select select
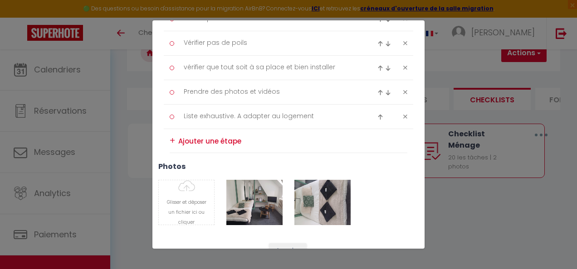
scroll to position [652, 0]
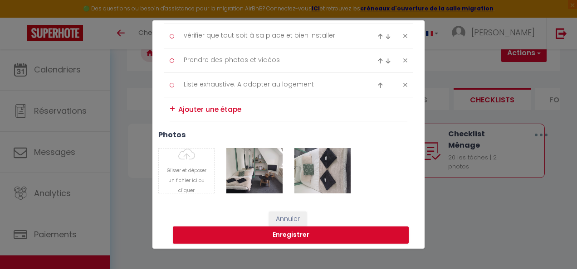
type input "C:\fakepath\20240726_152438.jpg"
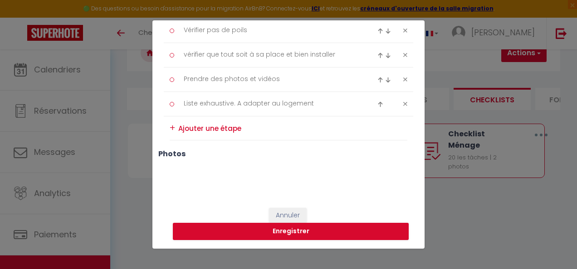
scroll to position [630, 0]
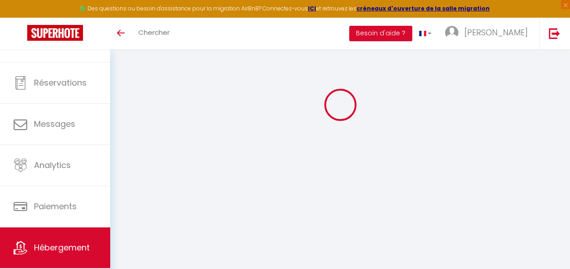
select select
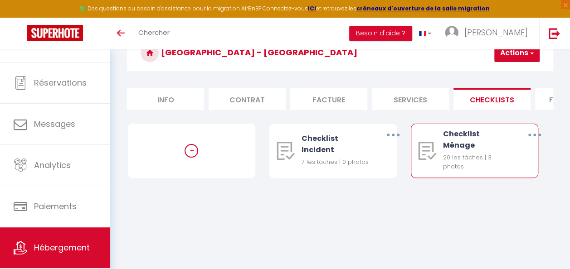
click at [536, 144] on button "button" at bounding box center [535, 135] width 24 height 17
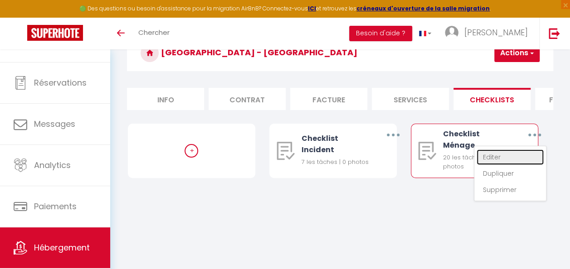
click at [496, 159] on link "Editer" at bounding box center [510, 157] width 67 height 15
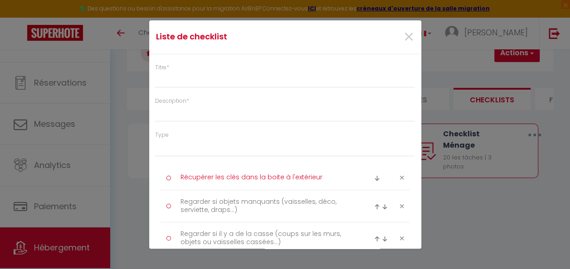
type input "Checklist Ménage"
type input "Déroulement des taches"
select select
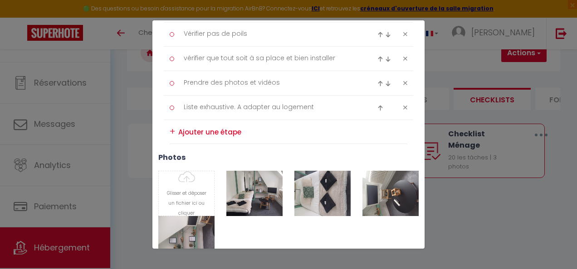
scroll to position [652, 0]
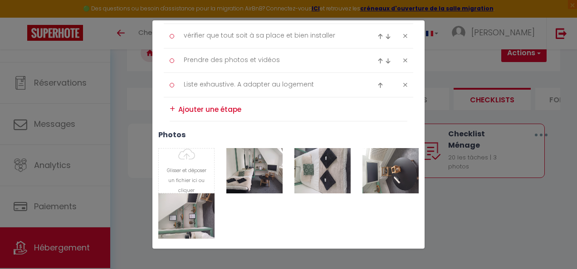
type input "C:\fakepath\20240726_152445.jpg"
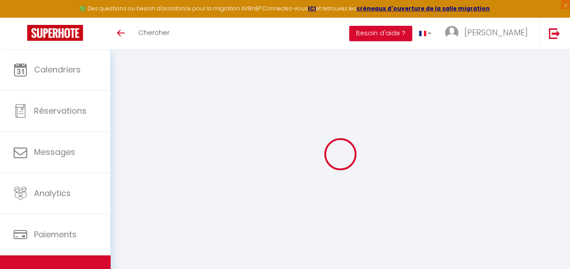
scroll to position [49, 0]
select select
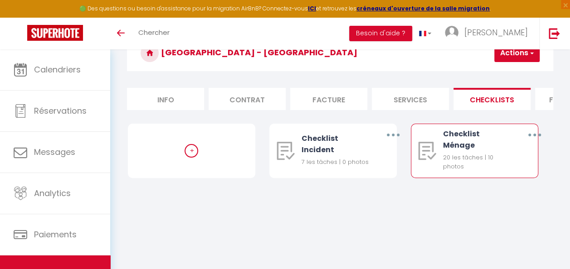
click at [534, 137] on icon "button" at bounding box center [534, 135] width 3 height 3
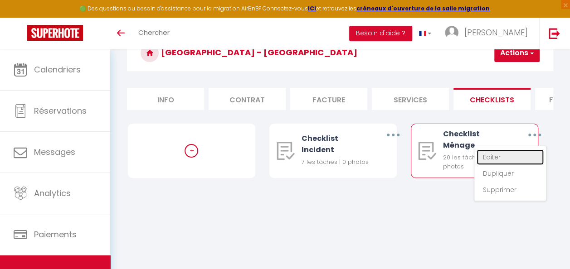
click at [511, 164] on link "Editer" at bounding box center [510, 157] width 67 height 15
type input "Checklist Ménage"
type input "Déroulement des taches"
select select
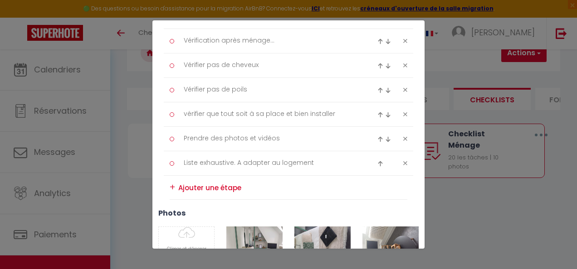
scroll to position [680, 0]
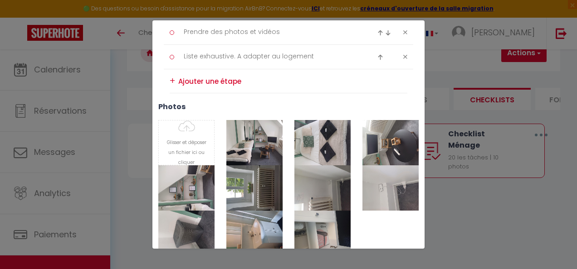
type input "C:\fakepath\20240726_152513.jpg"
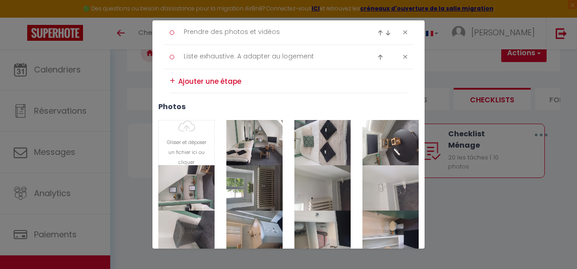
type input "C:\fakepath\20240726_152517.jpg"
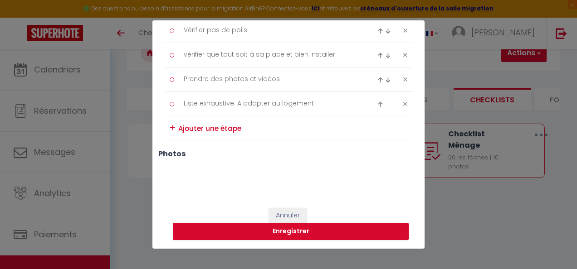
scroll to position [630, 0]
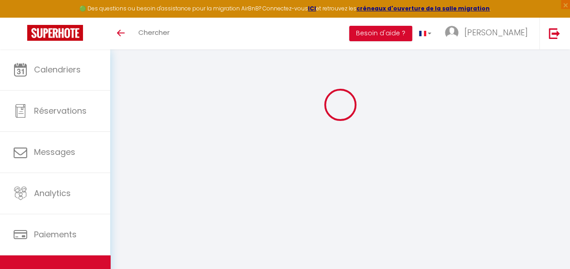
select select
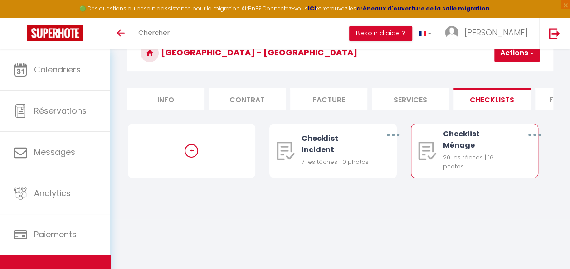
click at [543, 144] on button "button" at bounding box center [535, 135] width 24 height 17
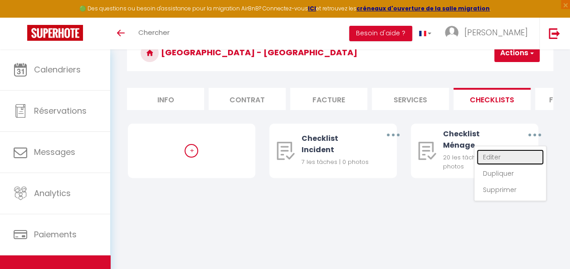
click at [501, 165] on link "Editer" at bounding box center [510, 157] width 67 height 15
type input "Checklist Ménage"
type input "Déroulement des taches"
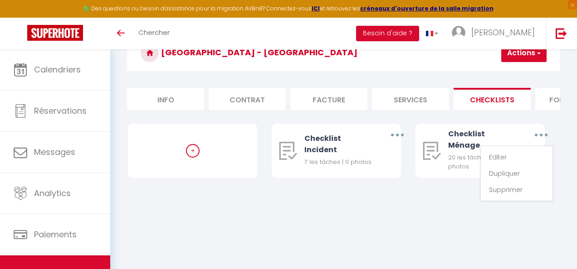
select select "1"
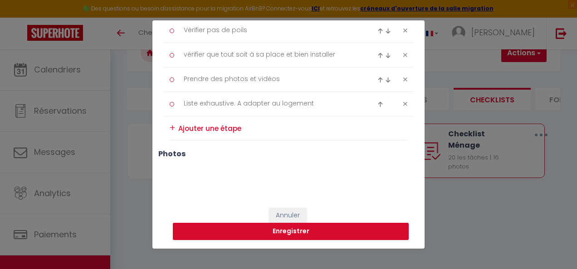
scroll to position [630, 0]
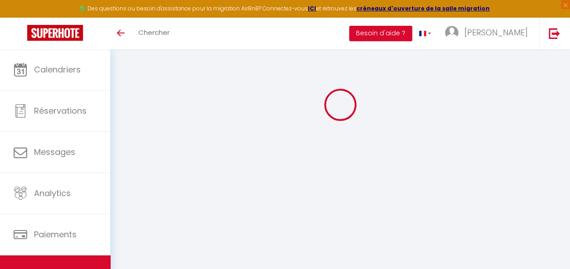
select select
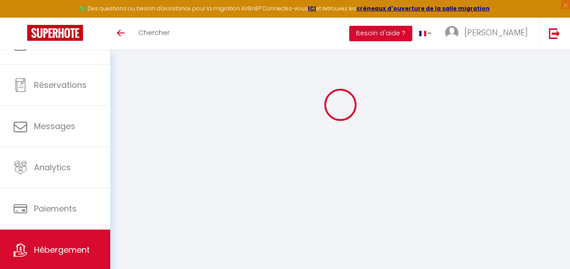
select select
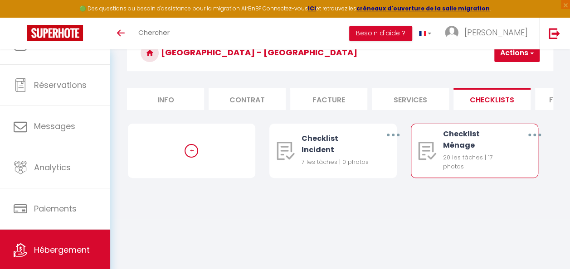
click at [541, 141] on button "button" at bounding box center [535, 135] width 24 height 17
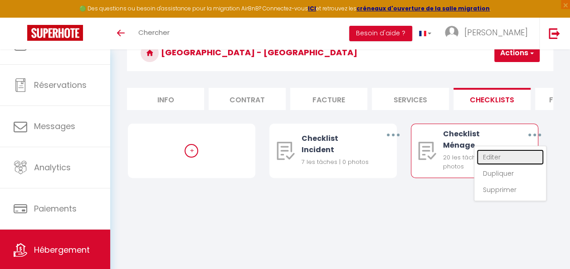
click at [505, 162] on link "Editer" at bounding box center [510, 157] width 67 height 15
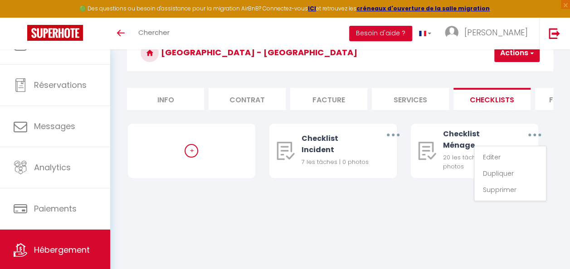
type input "Checklist Ménage"
type input "Déroulement des taches"
select select
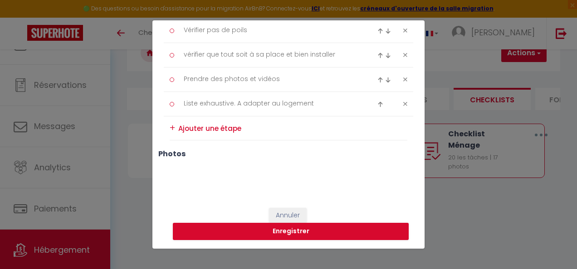
scroll to position [630, 0]
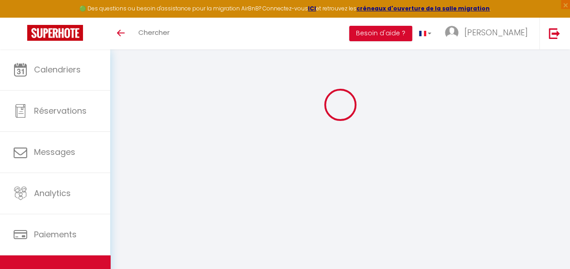
select select
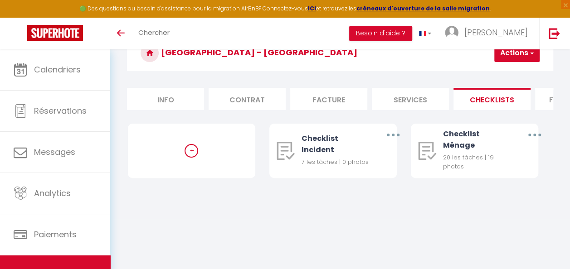
select select
click at [533, 137] on icon "button" at bounding box center [534, 135] width 3 height 3
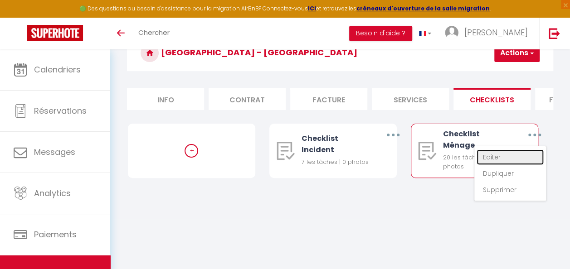
click at [499, 165] on link "Editer" at bounding box center [510, 157] width 67 height 15
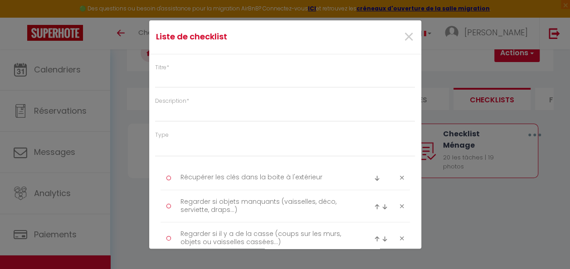
type input "Checklist Ménage"
type input "Déroulement des taches"
select select
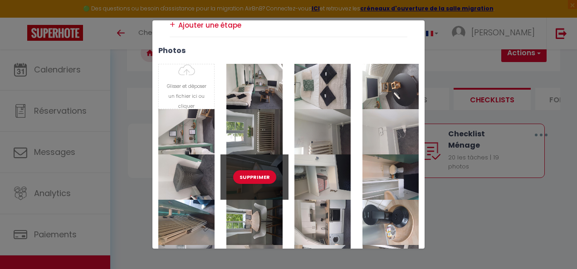
scroll to position [680, 0]
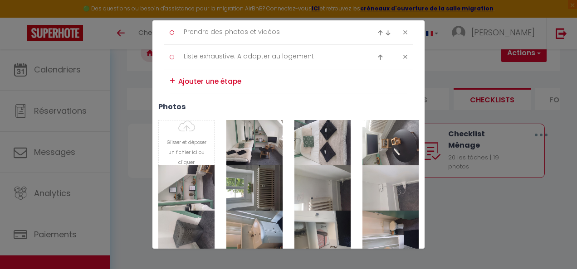
type input "C:\fakepath\20240726_152634.jpg"
type input "C:\fakepath\20240726_152708.jpg"
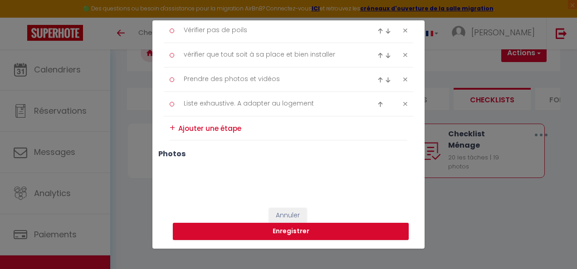
scroll to position [630, 0]
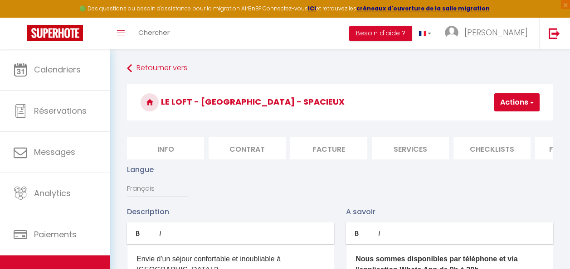
scroll to position [907, 0]
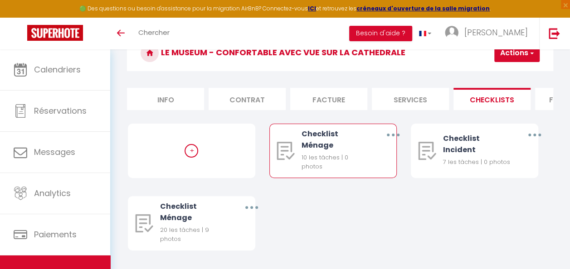
click at [389, 142] on button "button" at bounding box center [393, 135] width 24 height 17
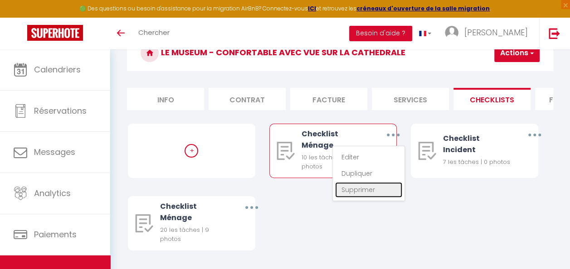
click at [369, 198] on link "Supprimer" at bounding box center [368, 189] width 67 height 15
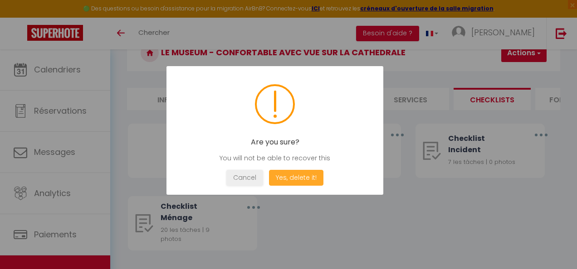
click at [308, 177] on button "Yes, delete it!" at bounding box center [296, 178] width 54 height 16
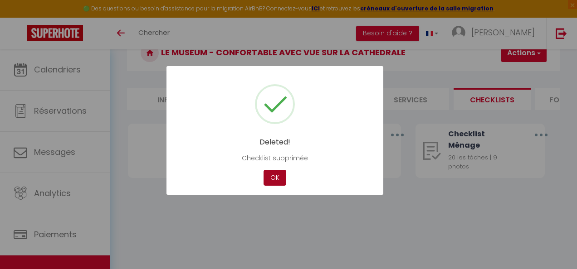
click at [273, 178] on button "OK" at bounding box center [275, 178] width 23 height 16
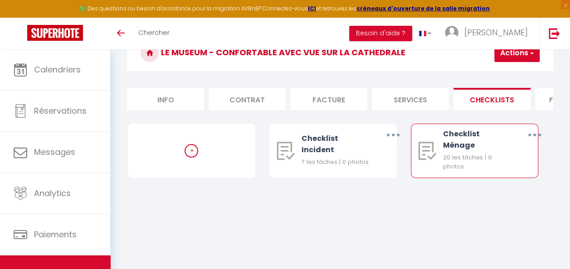
click at [536, 139] on button "button" at bounding box center [535, 135] width 24 height 17
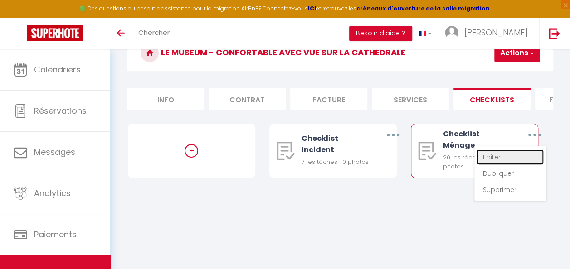
click at [499, 165] on link "Editer" at bounding box center [510, 157] width 67 height 15
type input "Checklist Ménage"
type input "Déroulement des taches"
select select
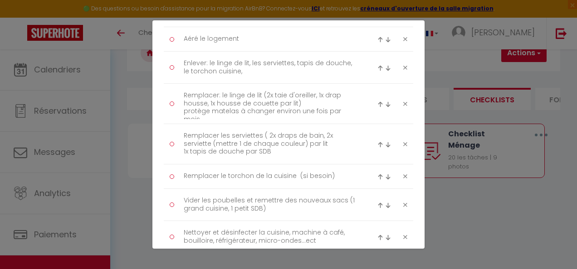
scroll to position [272, 0]
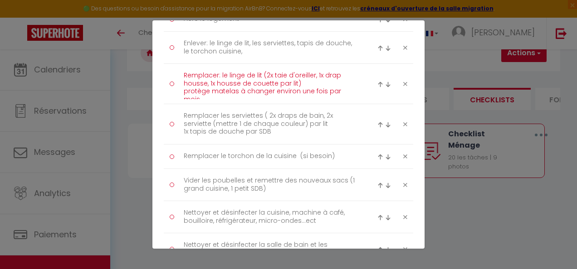
click at [299, 79] on textarea "Remplacer: le linge de lit (2x taie d'oreiller, 1x drap housse, 1x housse de co…" at bounding box center [270, 84] width 186 height 31
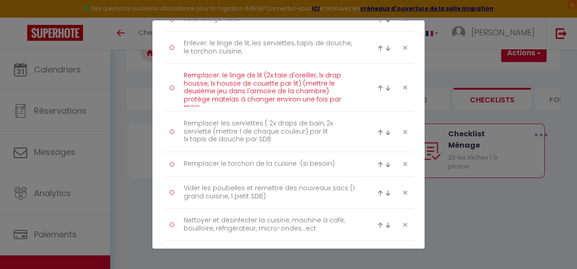
click at [325, 88] on textarea "Remplacer: le linge de lit (2x taie d'oreiller, 1x drap housse, 1x housse de co…" at bounding box center [270, 88] width 186 height 39
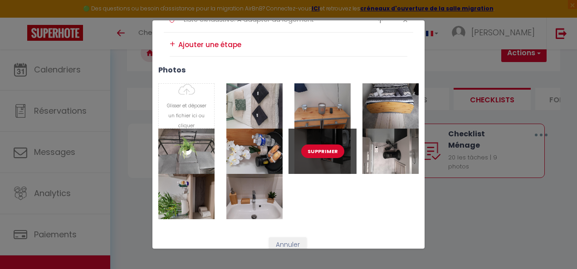
scroll to position [705, 0]
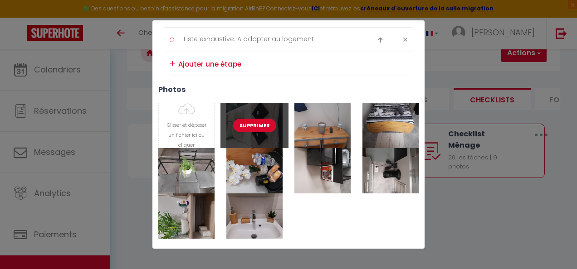
click at [260, 119] on button "Supprimer" at bounding box center [254, 126] width 43 height 14
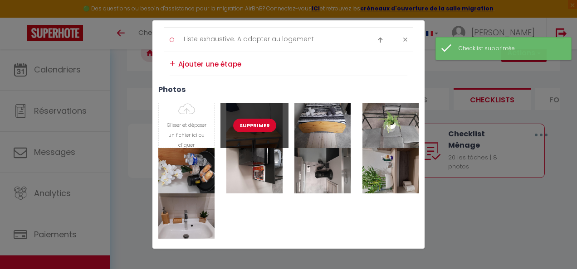
click at [260, 119] on button "Supprimer" at bounding box center [254, 126] width 43 height 14
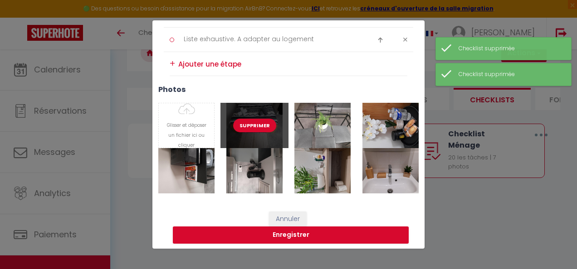
click at [261, 121] on button "Supprimer" at bounding box center [254, 126] width 43 height 14
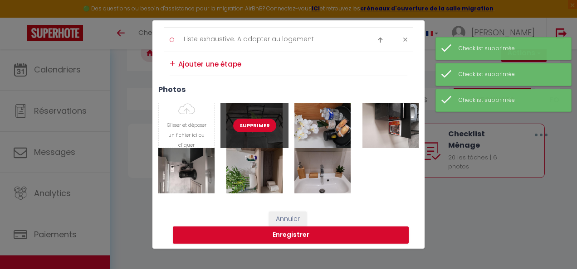
click at [260, 121] on button "Supprimer" at bounding box center [254, 126] width 43 height 14
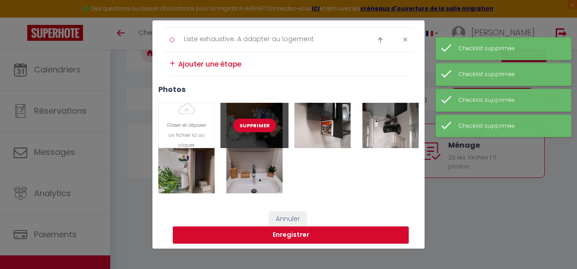
click at [260, 121] on button "Supprimer" at bounding box center [254, 126] width 43 height 14
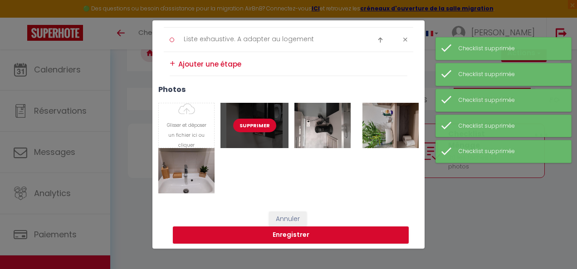
click at [260, 121] on button "Supprimer" at bounding box center [254, 126] width 43 height 14
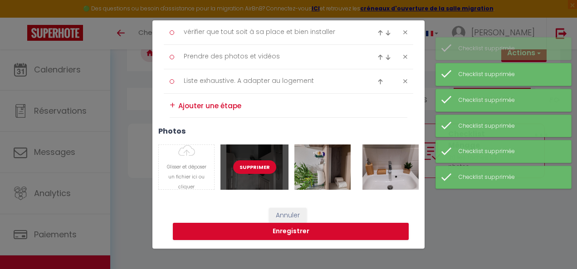
scroll to position [660, 0]
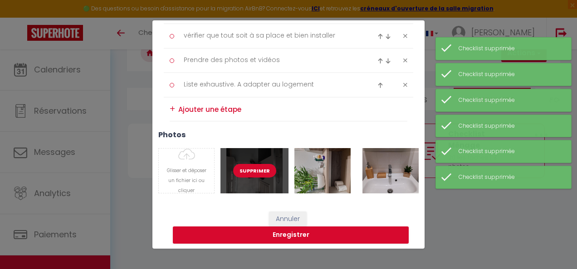
click at [256, 165] on button "Supprimer" at bounding box center [254, 171] width 43 height 14
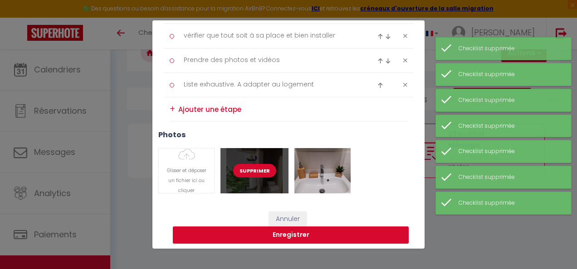
click at [256, 165] on button "Supprimer" at bounding box center [254, 171] width 43 height 14
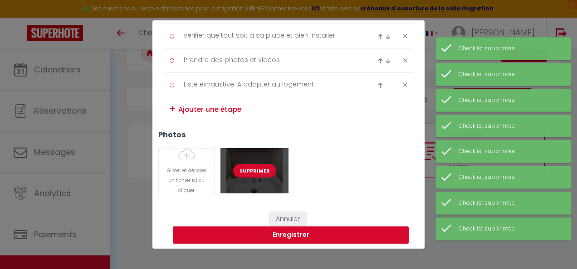
click at [256, 168] on button "Supprimer" at bounding box center [254, 171] width 43 height 14
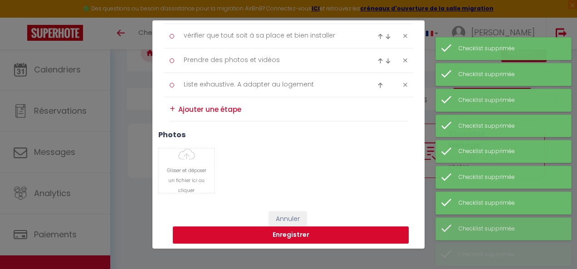
click at [331, 228] on button "Enregistrer" at bounding box center [291, 235] width 236 height 17
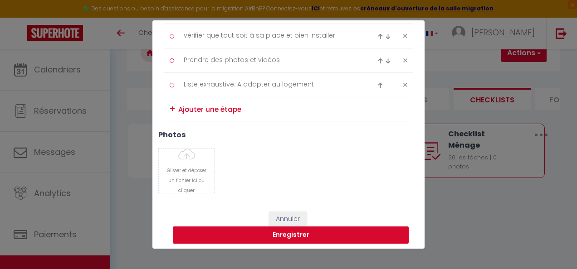
click at [366, 228] on button "Enregistrer" at bounding box center [291, 235] width 236 height 17
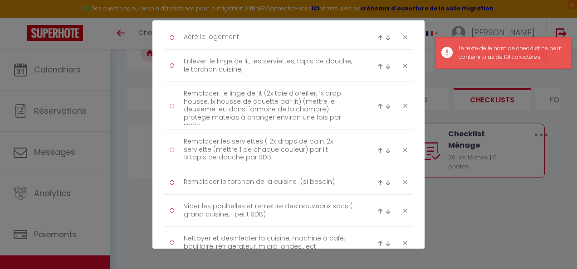
scroll to position [252, 0]
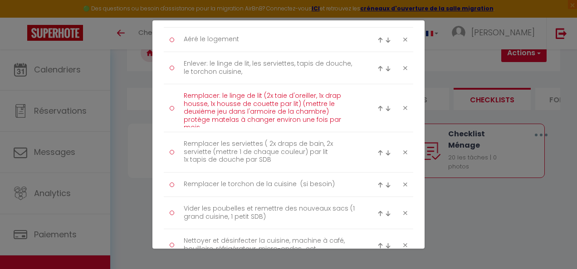
click at [325, 107] on textarea "Remplacer: le linge de lit (2x taie d'oreiller, 1x drap housse, 1x housse de co…" at bounding box center [270, 108] width 186 height 39
drag, startPoint x: 328, startPoint y: 107, endPoint x: 299, endPoint y: 102, distance: 29.5
click at [299, 102] on textarea "Remplacer: le linge de lit (2x taie d'oreiller, 1x drap housse, 1x housse de co…" at bounding box center [270, 108] width 186 height 39
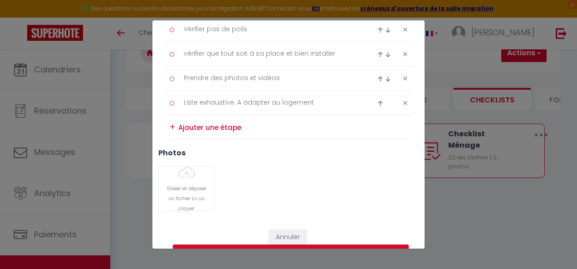
scroll to position [652, 0]
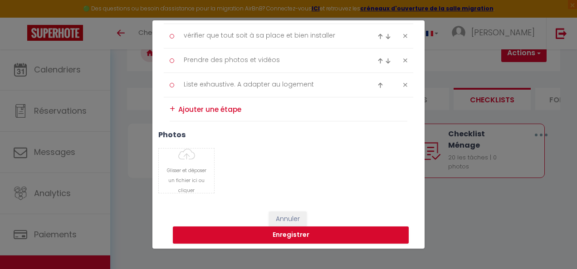
type textarea "Remplacer: le linge de lit (2x taie d'oreiller, 1x drap housse, 1x housse de co…"
click at [173, 105] on div "+" at bounding box center [172, 109] width 5 height 14
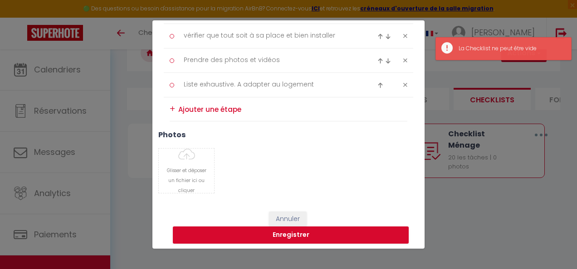
click at [250, 109] on textarea at bounding box center [292, 110] width 229 height 14
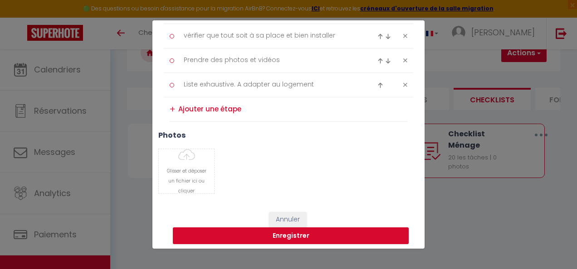
paste textarea "(mettre le deuxième jeu dans l'armoire de la chambre)"
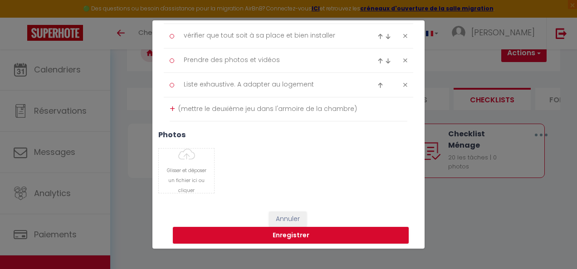
click at [182, 103] on textarea "(mettre le deuxième jeu dans l'armoire de la chambre)" at bounding box center [292, 109] width 229 height 15
drag, startPoint x: 349, startPoint y: 105, endPoint x: 343, endPoint y: 103, distance: 6.5
click at [349, 105] on textarea "mettre le deuxième jeu dans l'armoire de la chambre)" at bounding box center [292, 109] width 229 height 15
type textarea "mettre le deuxième jeu dans l'armoire de la chambre"
click at [329, 230] on button "Enregistrer" at bounding box center [291, 235] width 236 height 17
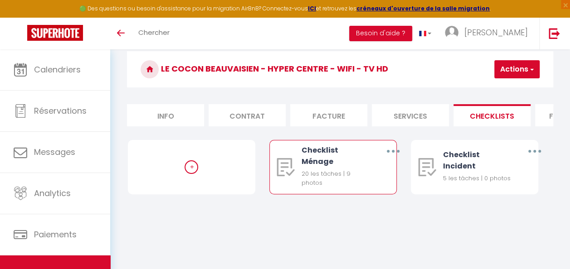
click at [396, 160] on button "button" at bounding box center [393, 151] width 24 height 17
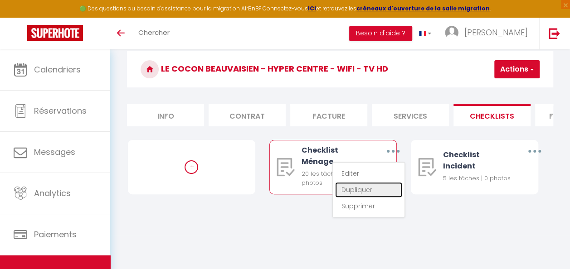
click at [364, 197] on link "Dupliquer" at bounding box center [368, 189] width 67 height 15
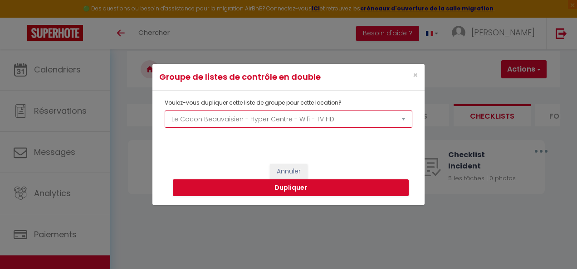
click at [254, 116] on select "L'Evasion Beauvaisienne - Centre Ville - Wifi 6 Le Cocon Beauvaisien - [GEOGRAP…" at bounding box center [289, 119] width 248 height 17
select select "68870"
click at [165, 111] on select "L'Evasion Beauvaisienne - Centre Ville - Wifi 6 Le Cocon Beauvaisien - Hyper Ce…" at bounding box center [289, 119] width 248 height 17
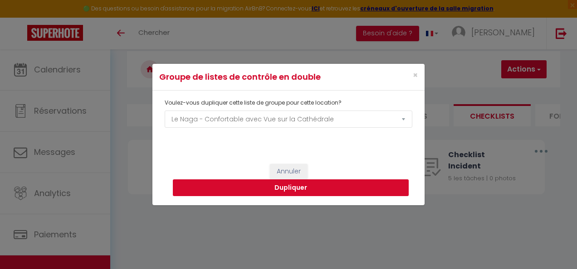
click at [340, 191] on button "Dupliquer" at bounding box center [291, 188] width 236 height 17
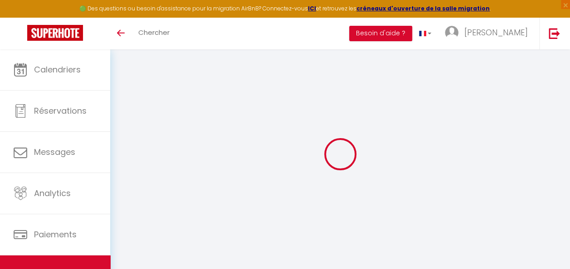
scroll to position [49, 0]
select select
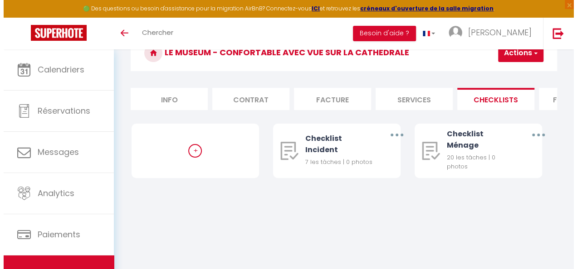
scroll to position [0, 0]
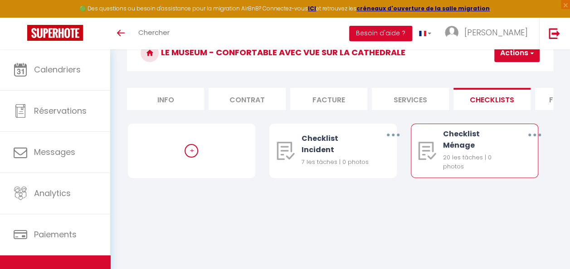
click at [533, 139] on button "button" at bounding box center [535, 135] width 24 height 17
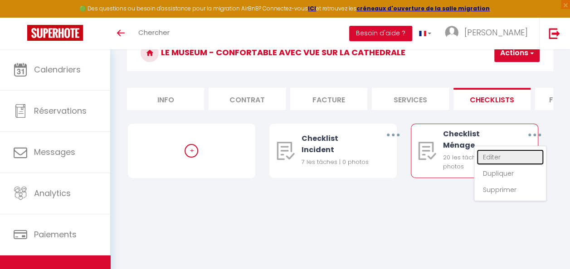
click at [515, 162] on link "Editer" at bounding box center [510, 157] width 67 height 15
type input "Checklist Ménage"
type input "Déroulement des taches"
select select
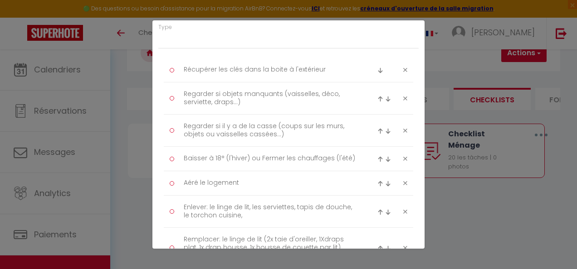
scroll to position [63, 0]
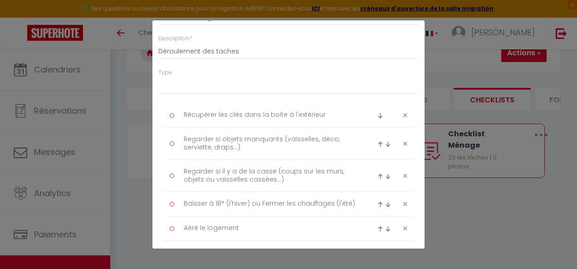
click at [451, 213] on div "Liste de checklist × Titre * Checklist Ménage Description * Déroulement des tac…" at bounding box center [288, 134] width 577 height 269
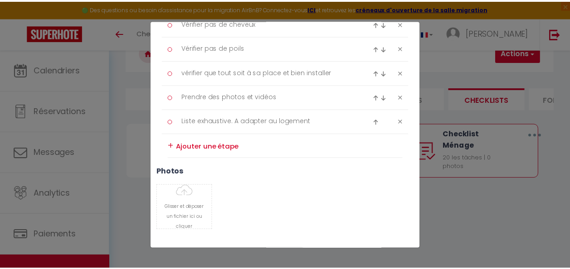
scroll to position [652, 0]
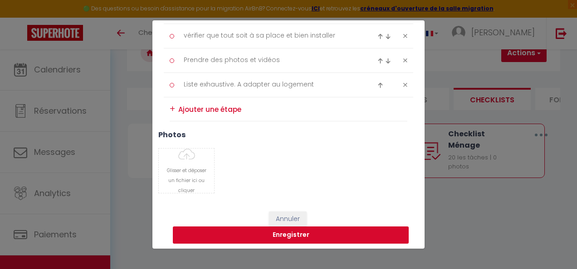
click at [333, 230] on button "Enregistrer" at bounding box center [291, 235] width 236 height 17
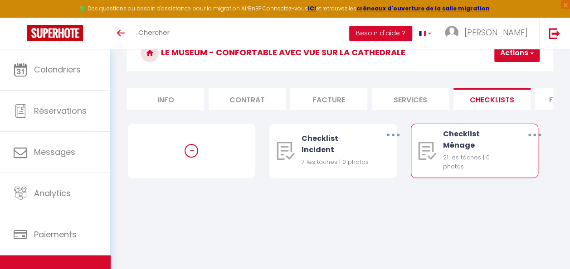
click at [537, 142] on button "button" at bounding box center [535, 135] width 24 height 17
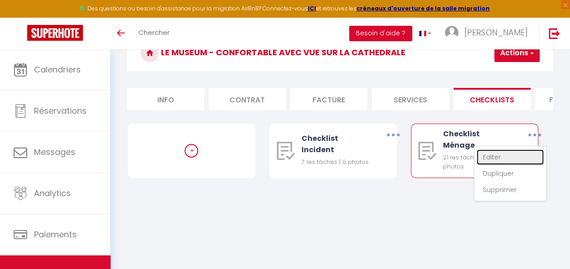
click at [506, 165] on link "Editer" at bounding box center [510, 157] width 67 height 15
type input "Checklist Ménage"
type input "Déroulement des taches"
select select
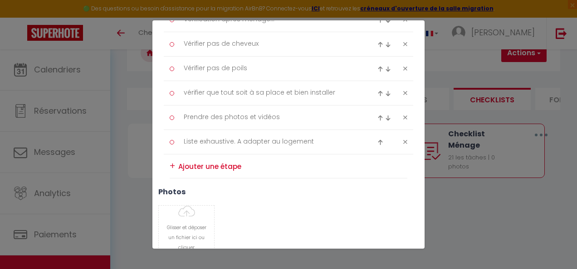
scroll to position [692, 0]
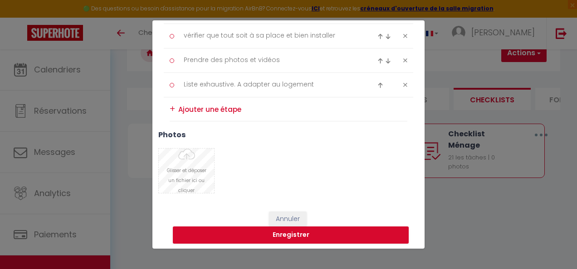
click at [202, 154] on input "Photo" at bounding box center [186, 171] width 55 height 44
type input "C:\fakepath\20250212_152058.jpg"
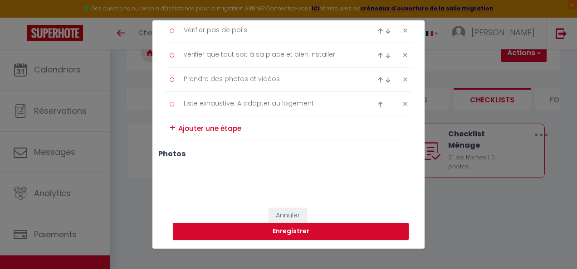
scroll to position [670, 0]
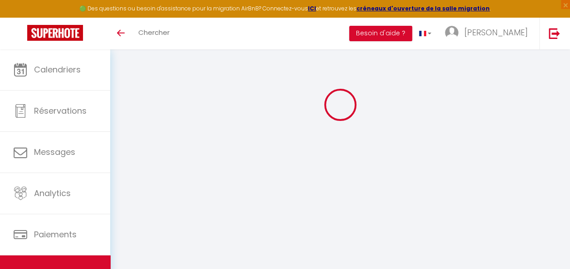
select select
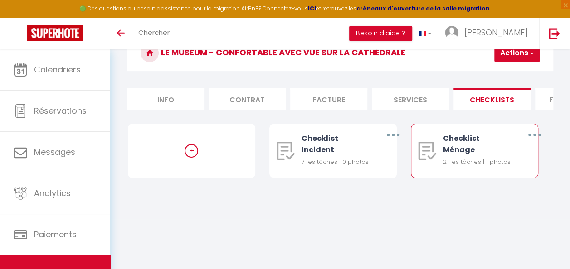
click at [534, 143] on button "button" at bounding box center [535, 135] width 24 height 17
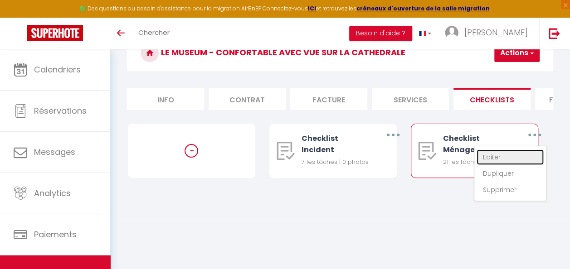
click at [500, 162] on link "Editer" at bounding box center [510, 157] width 67 height 15
type input "Checklist Ménage"
type input "Déroulement des taches"
select select
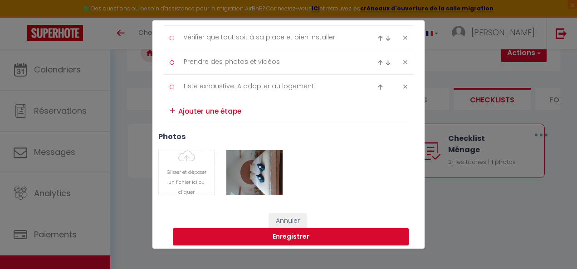
scroll to position [692, 0]
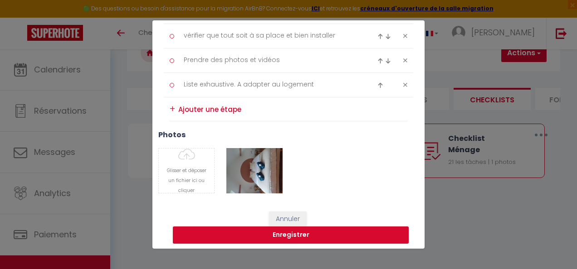
type input "C:\fakepath\20250212_152102.jpg"
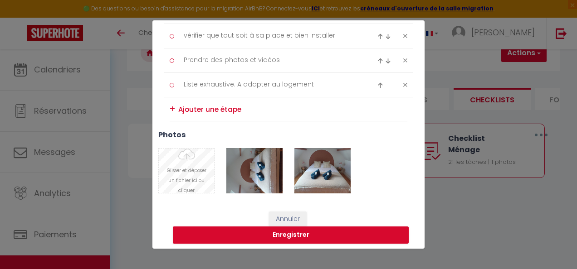
type input "C:\fakepath\20250212_152105.jpg"
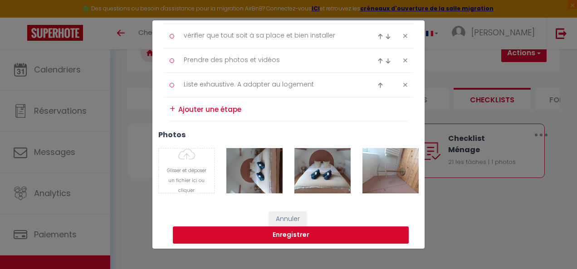
type input "C:\fakepath\20250212_152110.jpg"
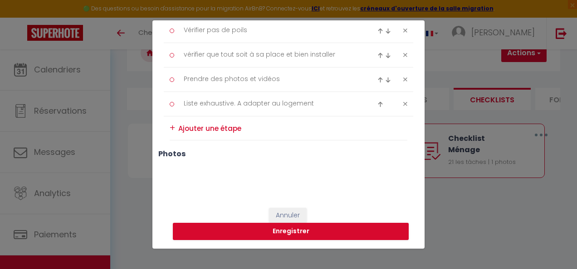
scroll to position [670, 0]
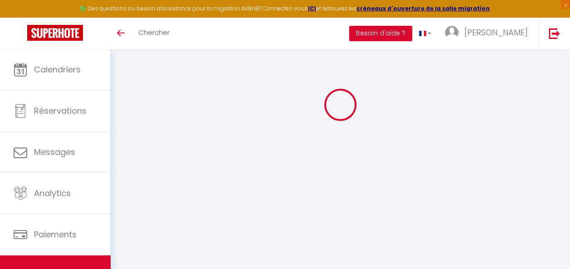
select select
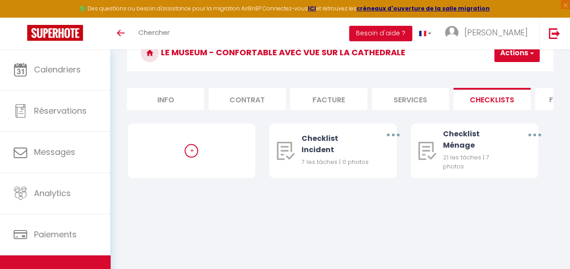
click at [190, 220] on div "Retourner vers [GEOGRAPHIC_DATA] avec Vue sur la Cathédrale Actions Créer une n…" at bounding box center [340, 110] width 460 height 220
click at [539, 142] on button "button" at bounding box center [535, 135] width 24 height 17
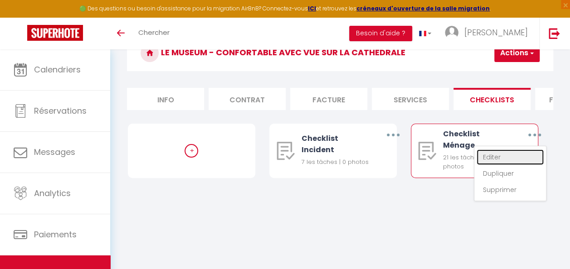
click at [510, 157] on link "Editer" at bounding box center [510, 157] width 67 height 15
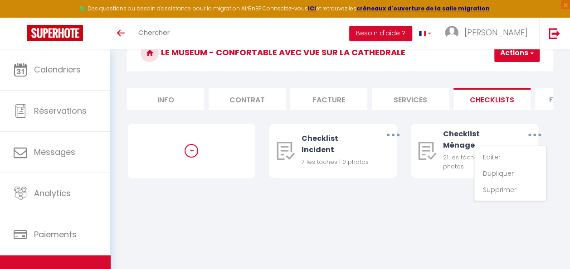
type input "Checklist Ménage"
type input "Déroulement des taches"
select select "1"
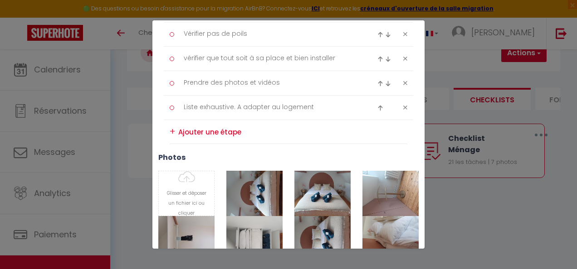
scroll to position [726, 0]
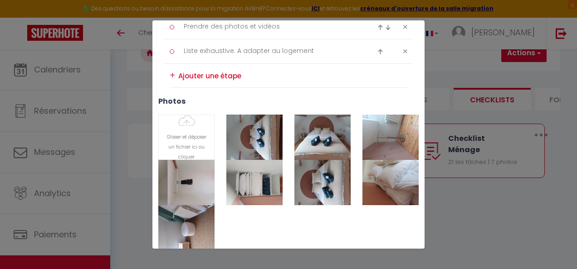
type input "C:\fakepath\20250212_152208.jpg"
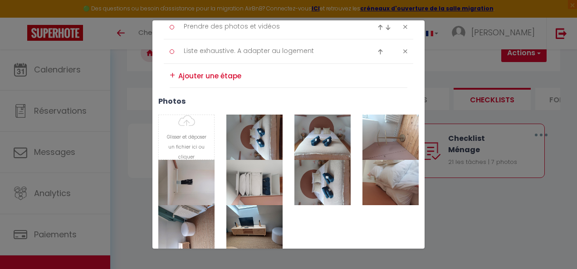
type input "C:\fakepath\20250212_152215.jpg"
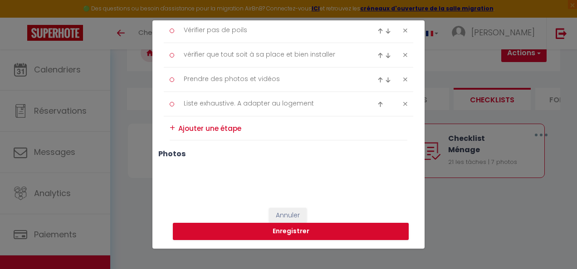
scroll to position [670, 0]
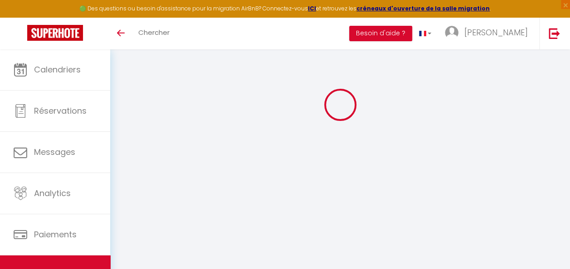
select select
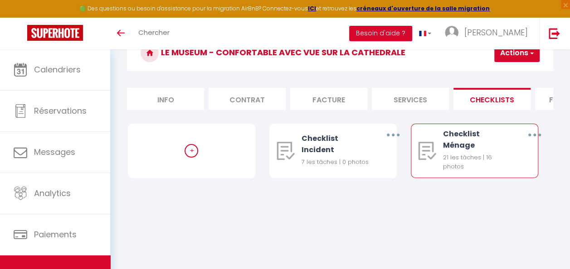
click at [532, 143] on button "button" at bounding box center [535, 135] width 24 height 17
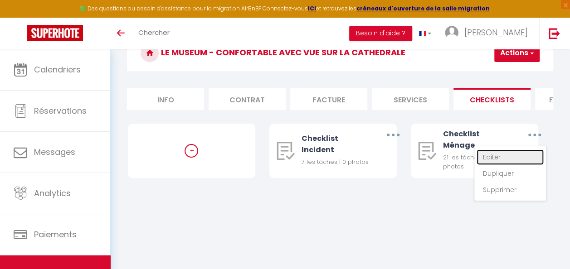
drag, startPoint x: 509, startPoint y: 166, endPoint x: 510, endPoint y: 161, distance: 4.6
click at [509, 165] on link "Editer" at bounding box center [510, 157] width 67 height 15
type input "Checklist Ménage"
type input "Déroulement des taches"
select select "1"
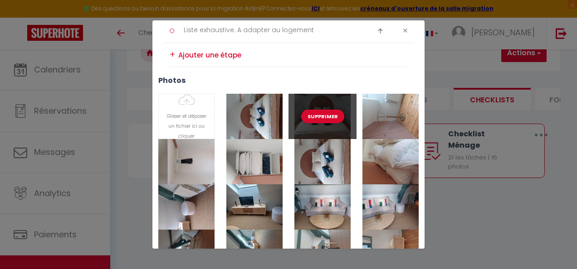
scroll to position [738, 0]
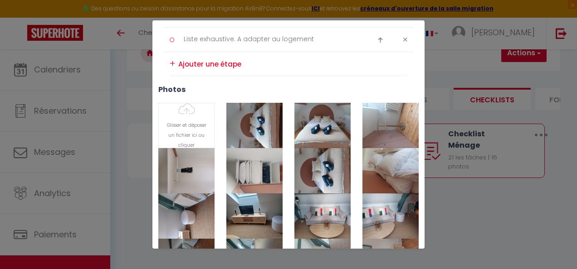
type input "C:\fakepath\20250212_152259.jpg"
type input "C:\fakepath\20250212_152304.jpg"
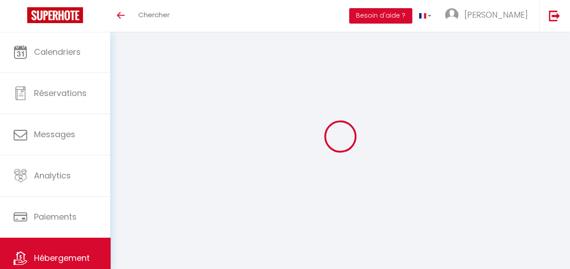
scroll to position [49, 0]
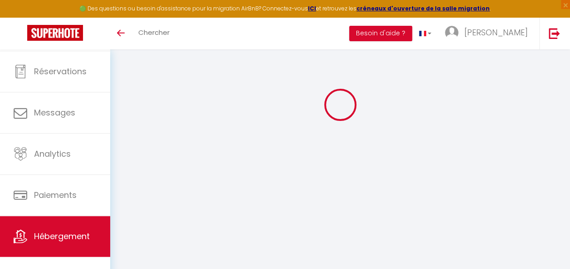
select select
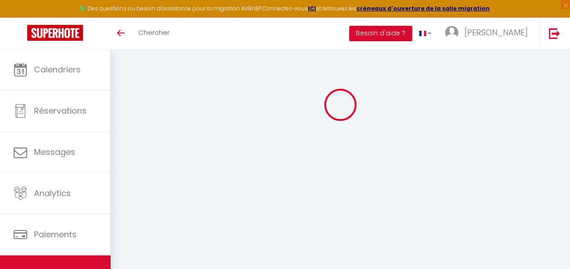
select select
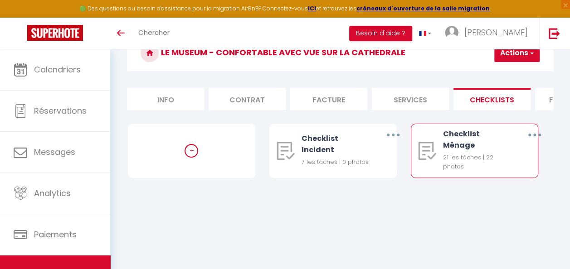
click at [537, 140] on button "button" at bounding box center [535, 135] width 24 height 17
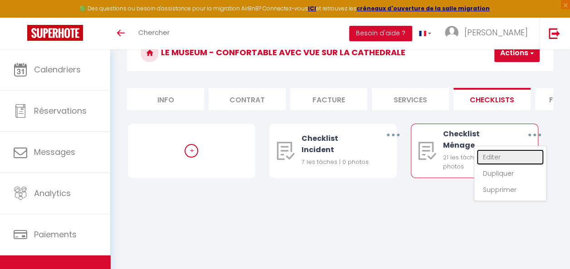
click at [510, 162] on link "Editer" at bounding box center [510, 157] width 67 height 15
type input "Checklist Ménage"
type input "Déroulement des taches"
select select "1"
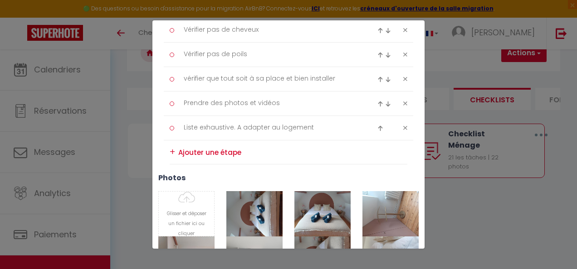
scroll to position [635, 0]
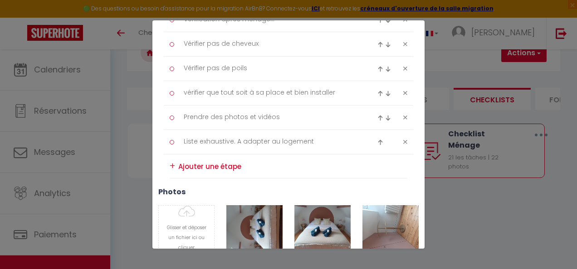
type input "C:\fakepath\20250212_152424.jpg"
type input "C:\fakepath\20250212_152446.jpg"
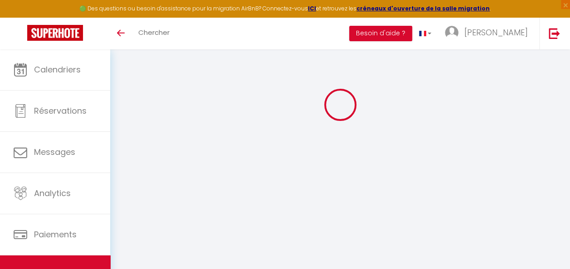
select select
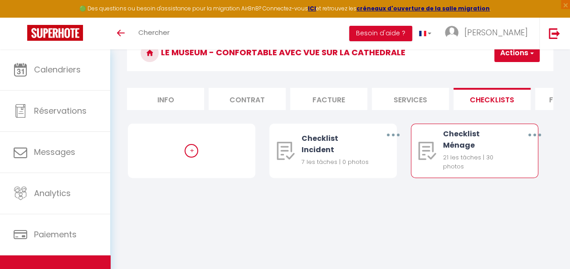
click at [539, 141] on button "button" at bounding box center [535, 135] width 24 height 17
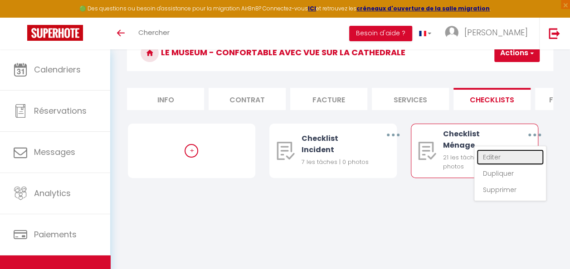
click at [504, 165] on link "Editer" at bounding box center [510, 157] width 67 height 15
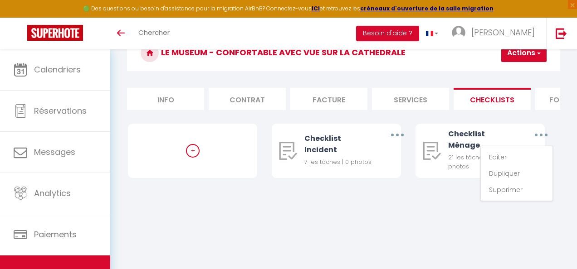
type input "Checklist Ménage"
type input "Déroulement des taches"
select select "1"
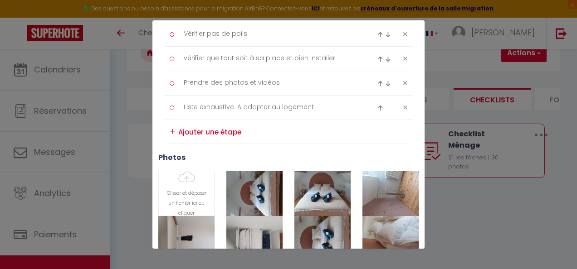
scroll to position [738, 0]
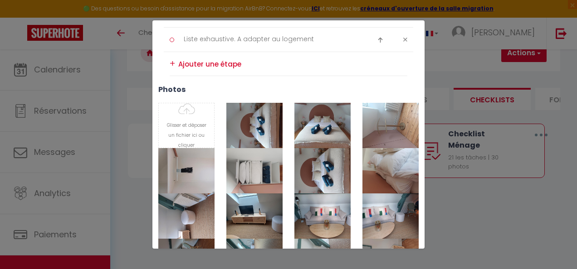
type input "C:\fakepath\20250212_152541.jpg"
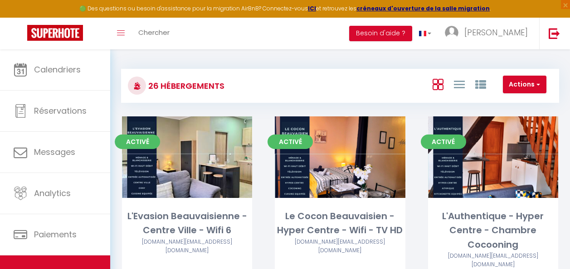
scroll to position [544, 0]
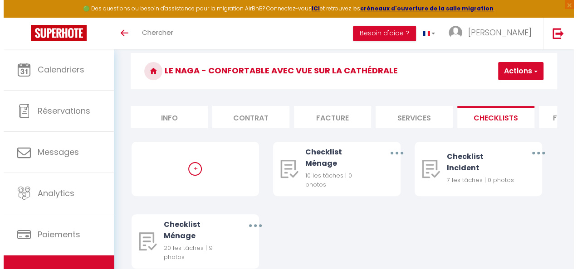
scroll to position [45, 0]
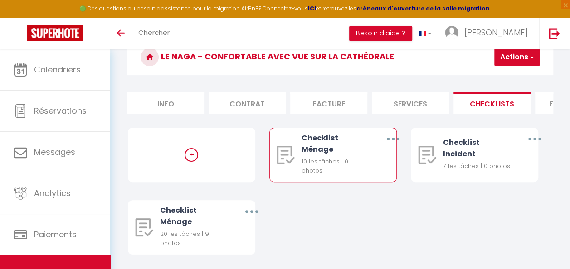
click at [389, 147] on button "button" at bounding box center [393, 139] width 24 height 17
click at [362, 202] on link "Supprimer" at bounding box center [368, 193] width 67 height 15
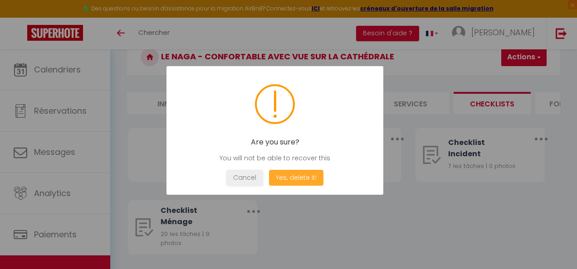
click at [297, 177] on button "Yes, delete it!" at bounding box center [296, 178] width 54 height 16
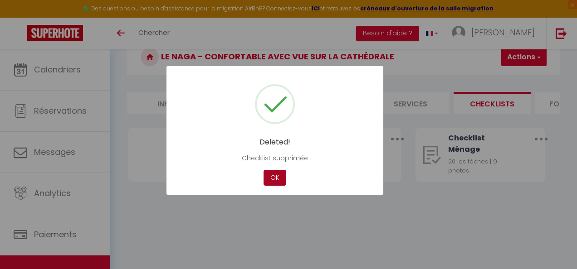
click at [277, 178] on button "OK" at bounding box center [275, 178] width 23 height 16
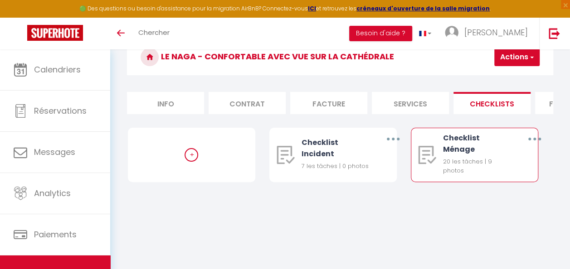
click at [536, 144] on button "button" at bounding box center [535, 139] width 24 height 17
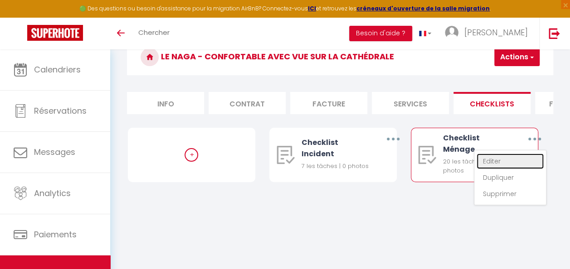
click at [497, 168] on link "Editer" at bounding box center [510, 161] width 67 height 15
type input "Checklist Ménage"
type input "Déroulement des taches"
select select
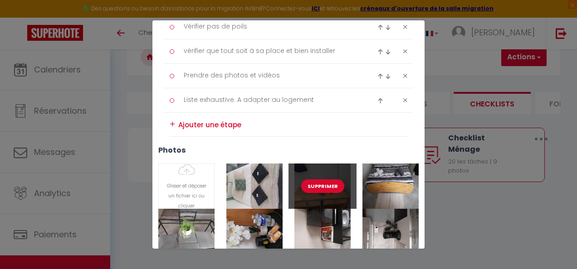
scroll to position [680, 0]
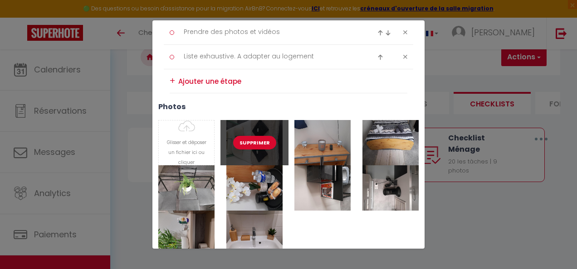
click at [258, 142] on button "Supprimer" at bounding box center [254, 143] width 43 height 14
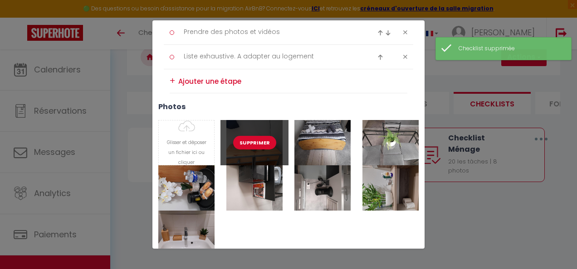
click at [258, 142] on button "Supprimer" at bounding box center [254, 143] width 43 height 14
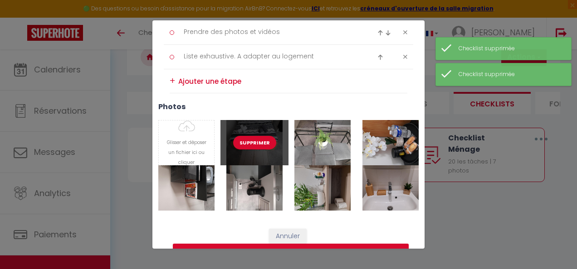
click at [258, 142] on button "Supprimer" at bounding box center [254, 143] width 43 height 14
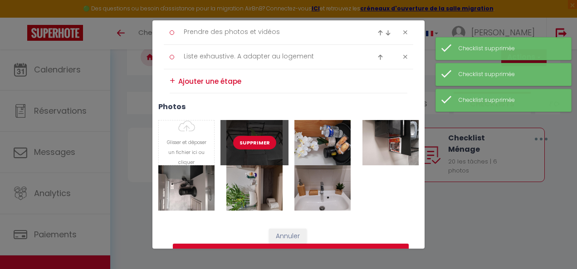
click at [258, 142] on button "Supprimer" at bounding box center [254, 143] width 43 height 14
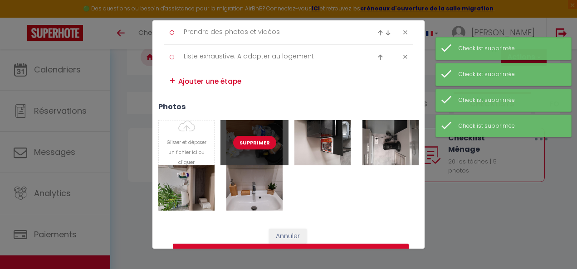
click at [258, 142] on button "Supprimer" at bounding box center [254, 143] width 43 height 14
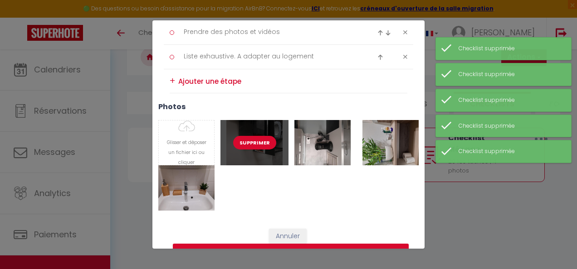
click at [258, 142] on button "Supprimer" at bounding box center [254, 143] width 43 height 14
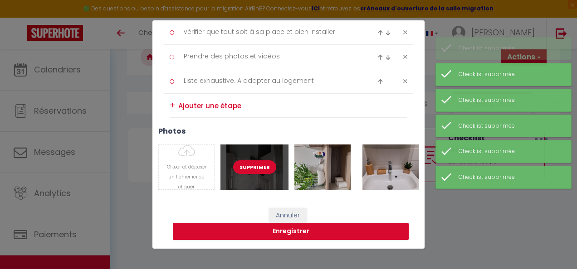
scroll to position [652, 0]
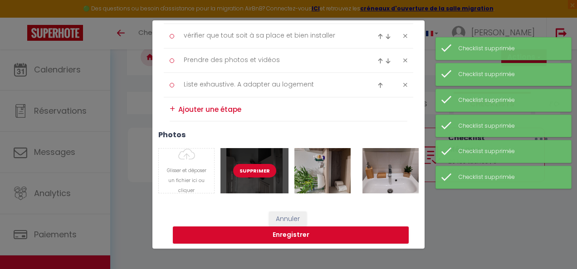
click at [259, 167] on button "Supprimer" at bounding box center [254, 171] width 43 height 14
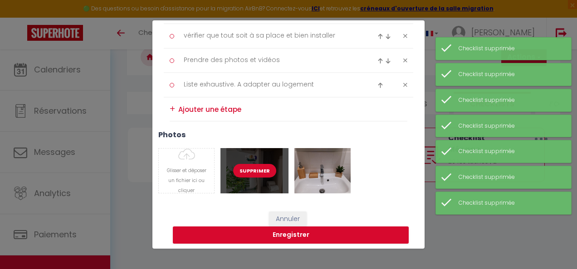
click at [259, 167] on button "Supprimer" at bounding box center [254, 171] width 43 height 14
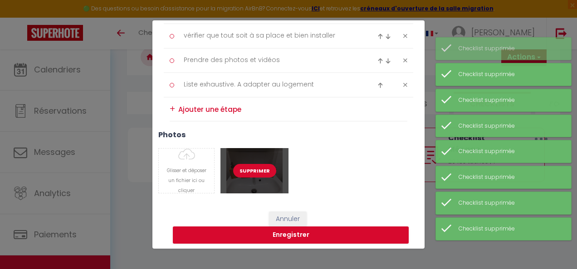
click at [259, 167] on button "Supprimer" at bounding box center [254, 171] width 43 height 14
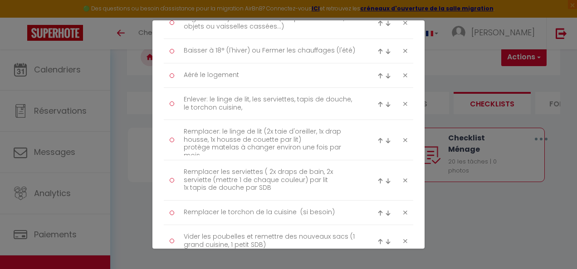
scroll to position [244, 0]
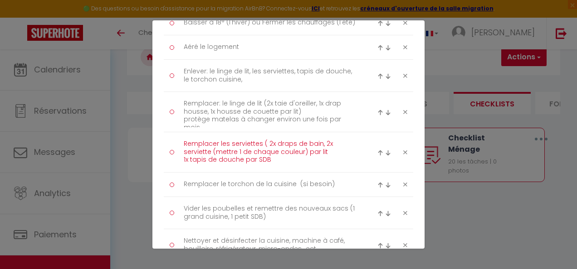
click at [211, 149] on textarea "Remplacer les serviettes ( 2x draps de bain, 2x serviette (mettre 1 de chaque c…" at bounding box center [270, 152] width 186 height 31
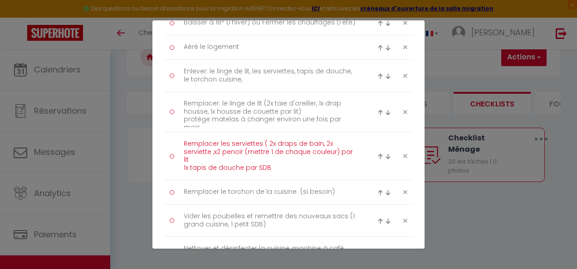
drag, startPoint x: 230, startPoint y: 149, endPoint x: 219, endPoint y: 155, distance: 12.4
click at [219, 155] on textarea "Remplacer les serviettes ( 2x draps de bain, 2x serviette ,x2 penoir (mettre 1 …" at bounding box center [270, 156] width 186 height 39
click at [243, 150] on textarea "Remplacer les serviettes ( 2x draps de bain, 2x serviette ,x2 penoir (mettre 1 …" at bounding box center [270, 156] width 186 height 39
click at [242, 150] on textarea "Remplacer les serviettes ( 2x draps de bain, 2x serviette ,x2 penoir (mettre 1 …" at bounding box center [270, 156] width 186 height 39
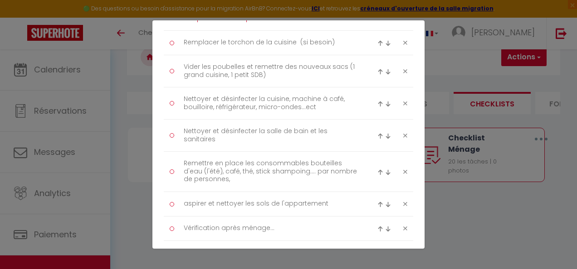
scroll to position [380, 0]
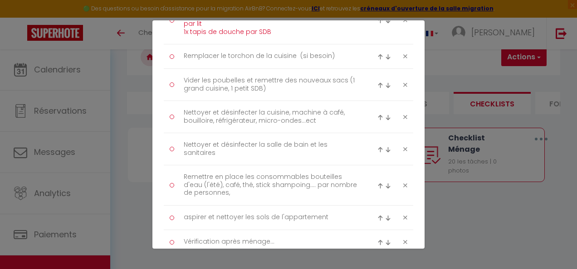
type textarea "Remplacer les serviettes ( 2x draps de bain, 2x serviette ,x2 peignoir,) (mettr…"
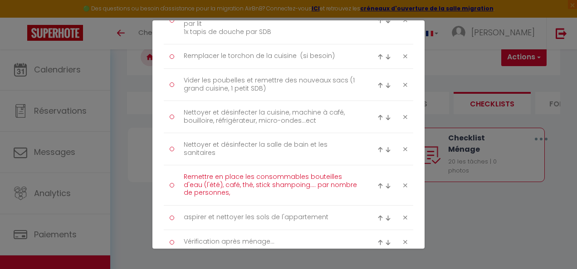
click at [253, 183] on textarea "Remettre en place les consommables bouteilles d'eau (l'été), café, thé, stick s…" at bounding box center [270, 185] width 186 height 31
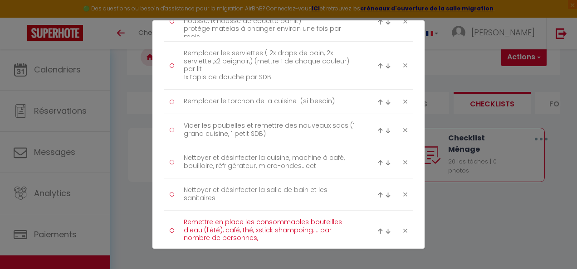
type textarea "Remettre en place les consommables bouteilles d'eau (l'été), café, thé, stick s…"
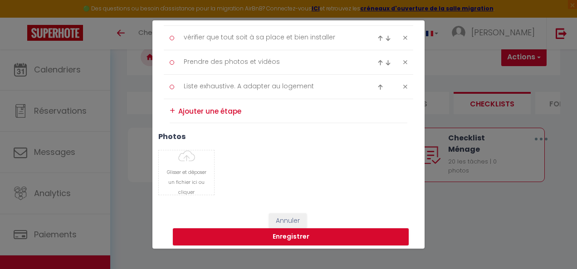
scroll to position [660, 0]
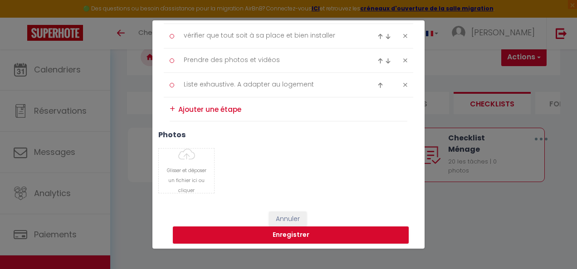
type input "C:\fakepath\20250429_155634.jpg"
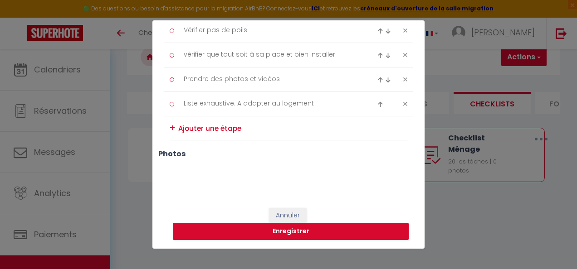
scroll to position [637, 0]
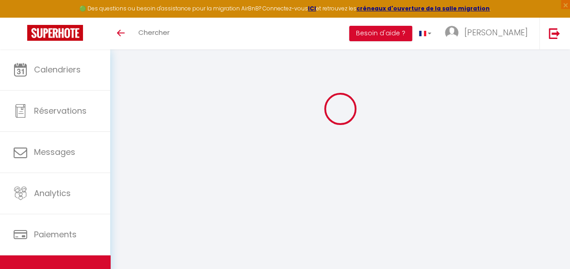
select select
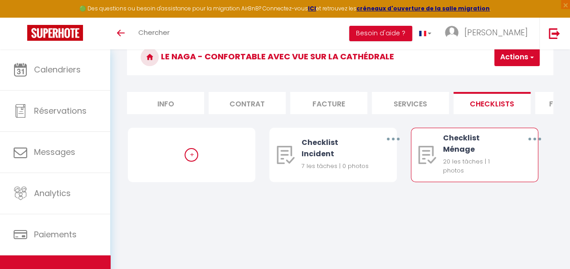
click at [533, 141] on icon "button" at bounding box center [534, 139] width 3 height 3
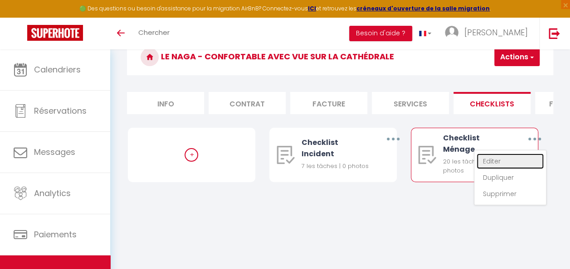
click at [503, 169] on link "Editer" at bounding box center [510, 161] width 67 height 15
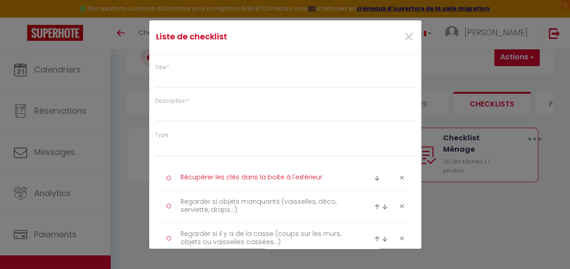
type input "Checklist Ménage"
type input "Déroulement des taches"
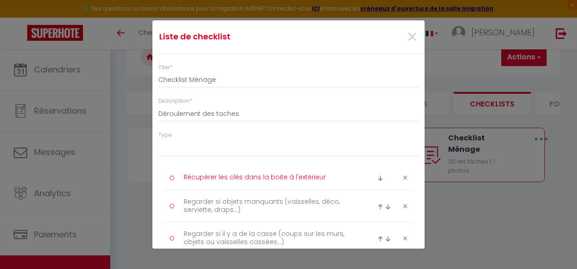
select select "1"
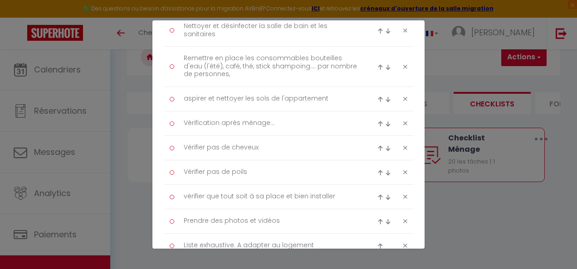
scroll to position [660, 0]
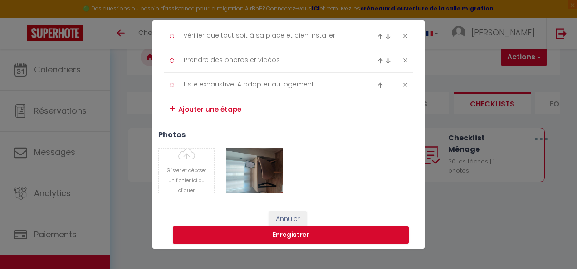
type input "C:\fakepath\20250429_155641.jpg"
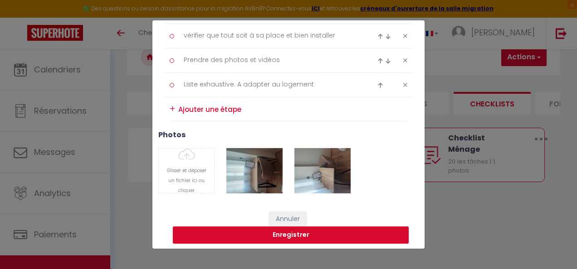
type input "C:\fakepath\20250429_155649.jpg"
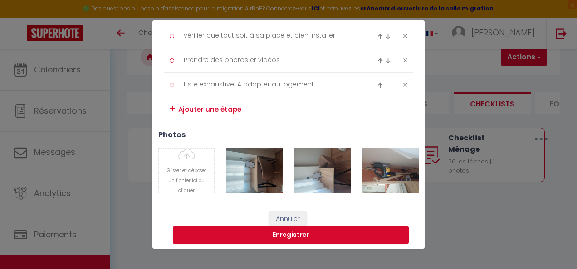
type input "C:\fakepath\20250429_155652.jpg"
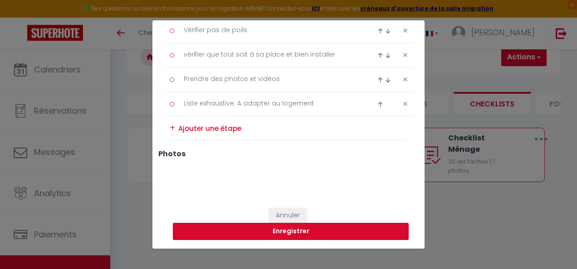
scroll to position [637, 0]
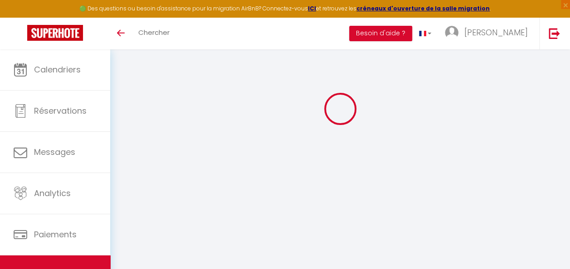
select select
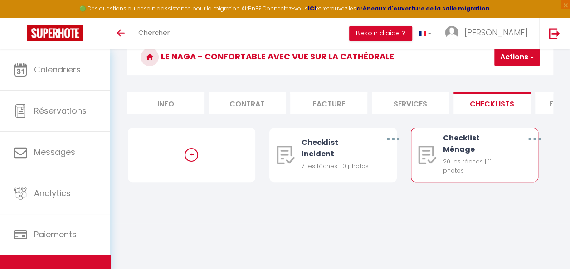
click at [532, 143] on button "button" at bounding box center [535, 139] width 24 height 17
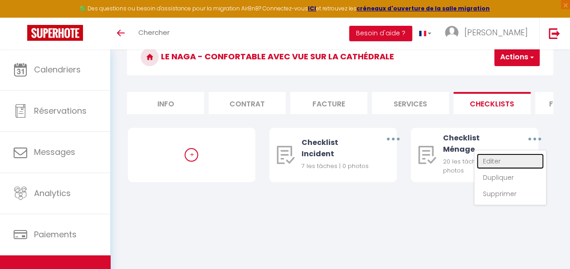
click at [494, 168] on link "Editer" at bounding box center [510, 161] width 67 height 15
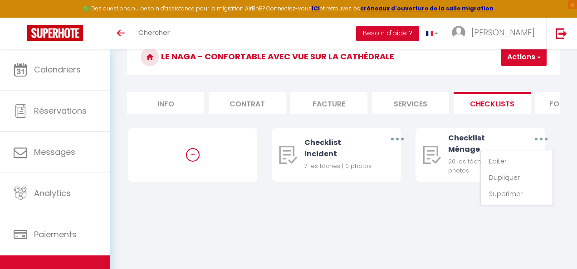
type input "Checklist Ménage"
type input "Déroulement des taches"
select select
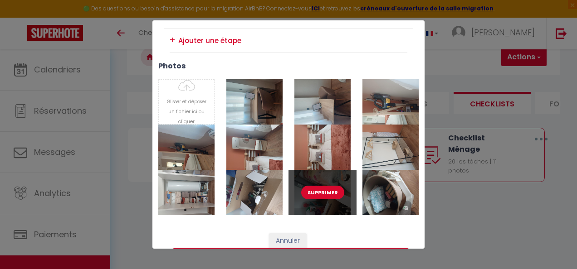
scroll to position [751, 0]
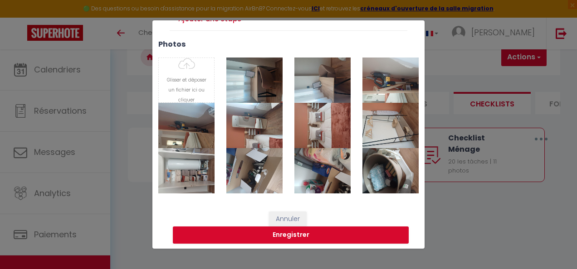
type input "C:\fakepath\20250429_155743.jpg"
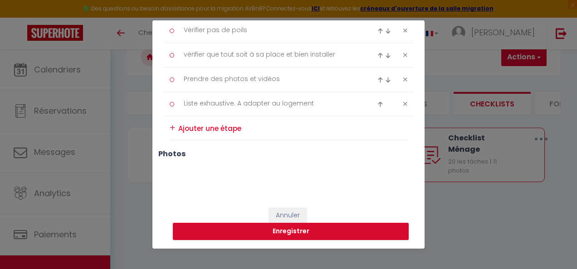
scroll to position [637, 0]
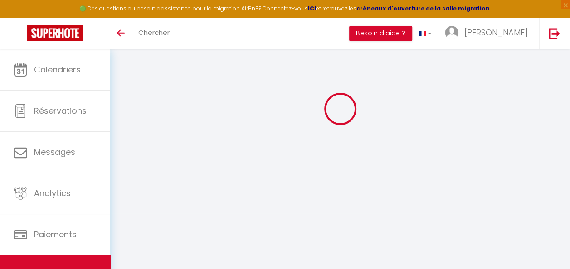
select select
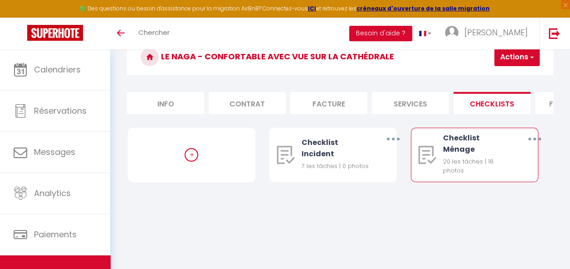
click at [535, 148] on button "button" at bounding box center [535, 139] width 24 height 17
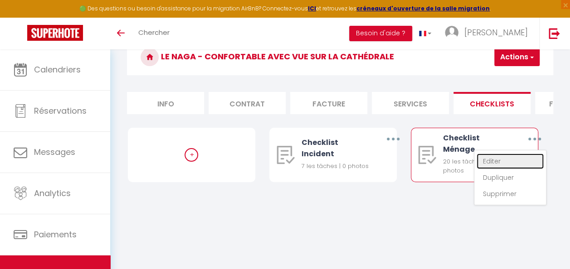
click at [503, 168] on link "Editer" at bounding box center [510, 161] width 67 height 15
type input "Checklist Ménage"
type input "Déroulement des taches"
select select
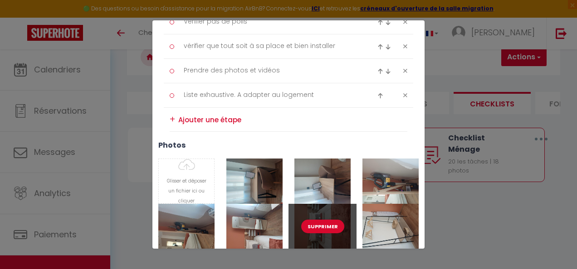
scroll to position [635, 0]
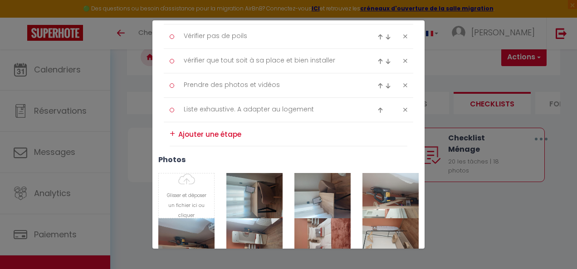
type input "C:\fakepath\20250429_155841.jpg"
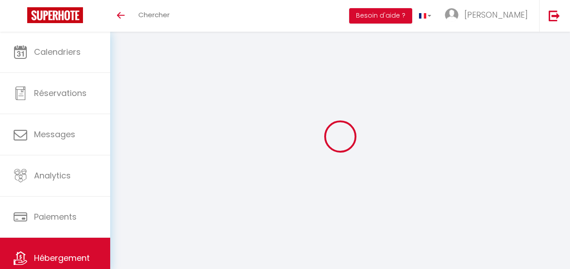
scroll to position [45, 0]
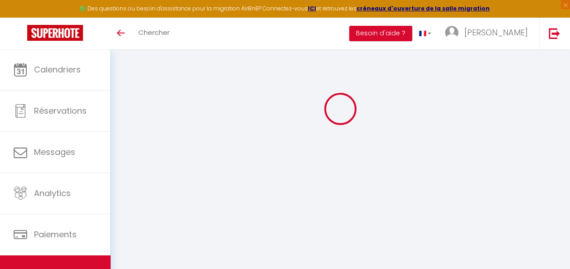
select select
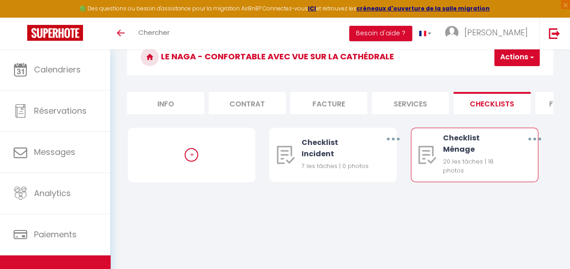
click at [533, 144] on button "button" at bounding box center [535, 139] width 24 height 17
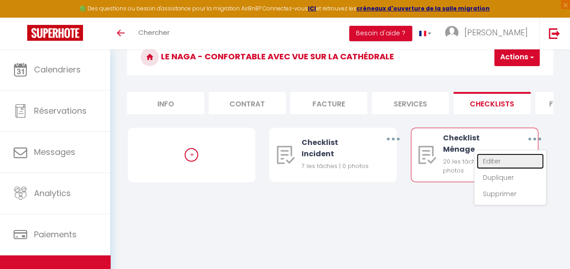
click at [514, 168] on link "Editer" at bounding box center [510, 161] width 67 height 15
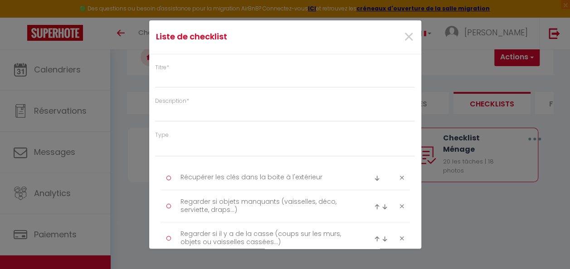
type input "Checklist Ménage"
type input "Déroulement des taches"
select select
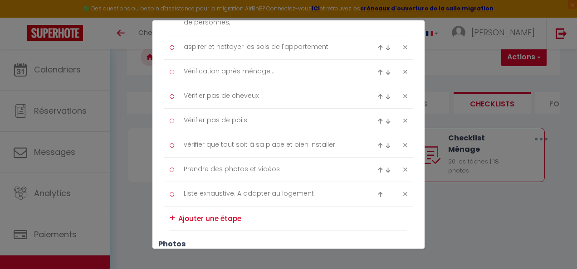
scroll to position [726, 0]
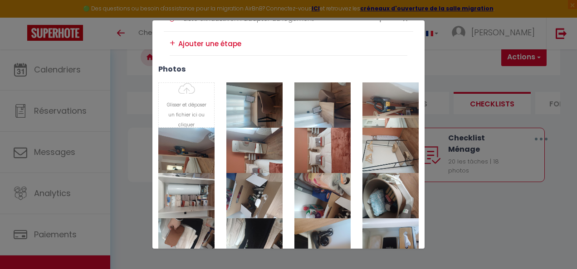
type input "C:\fakepath\20250429_155841.jpg"
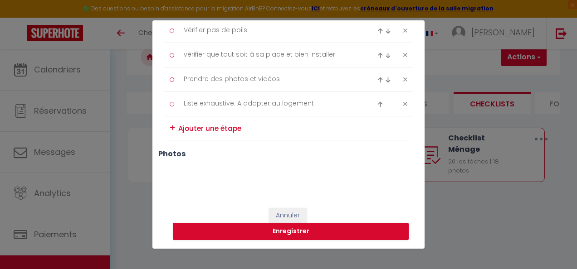
scroll to position [637, 0]
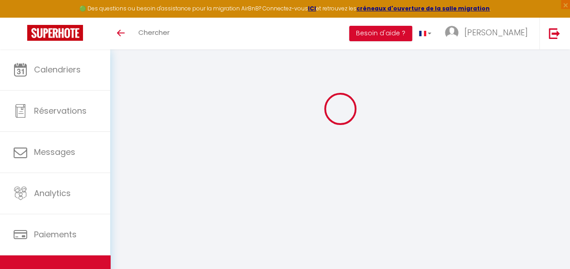
select select
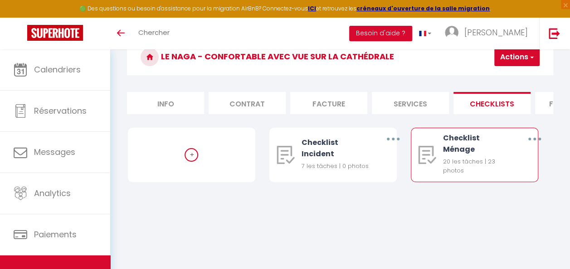
click at [534, 141] on icon "button" at bounding box center [534, 139] width 3 height 3
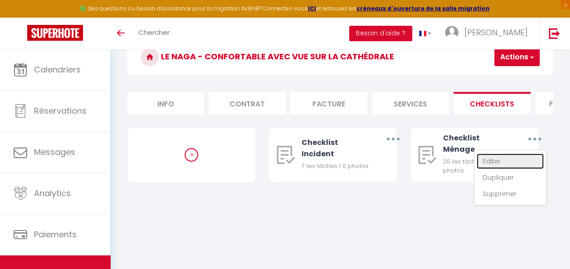
click at [502, 166] on link "Editer" at bounding box center [510, 161] width 67 height 15
type input "Checklist Ménage"
type input "Déroulement des taches"
select select
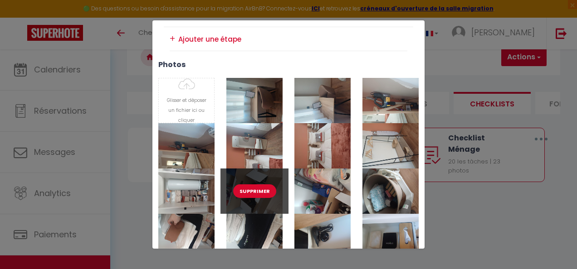
scroll to position [726, 0]
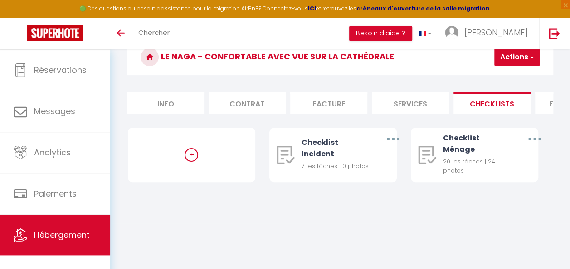
select select
click at [536, 146] on button "button" at bounding box center [535, 139] width 24 height 17
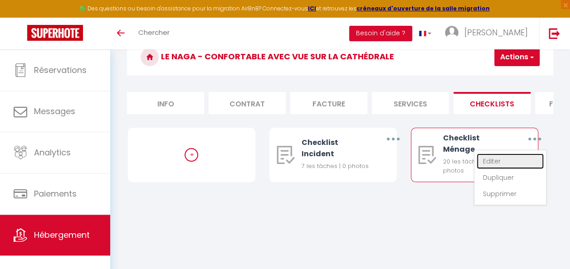
click at [492, 169] on link "Editer" at bounding box center [510, 161] width 67 height 15
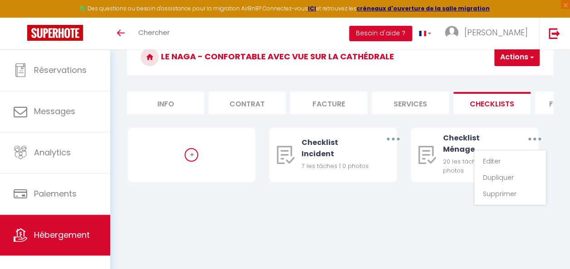
type input "Checklist Ménage"
type input "Déroulement des taches"
select select
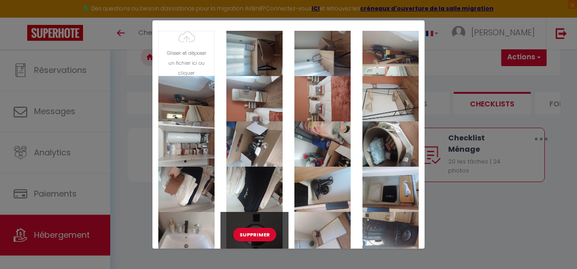
scroll to position [726, 0]
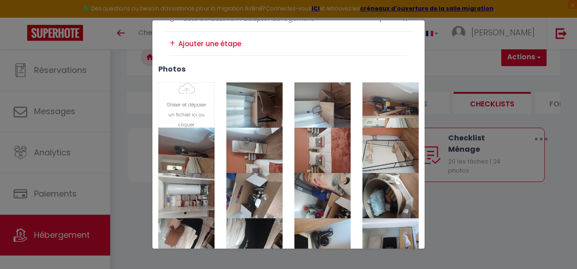
type input "C:\fakepath\20250429_155923.jpg"
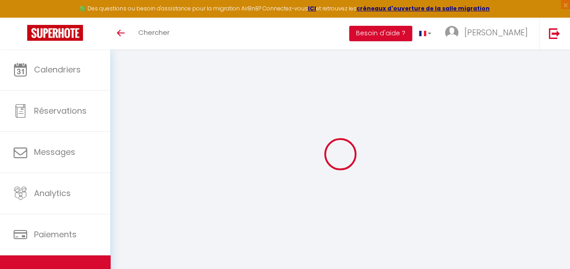
scroll to position [45, 0]
select select
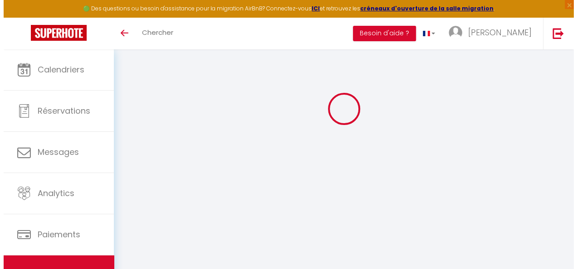
scroll to position [0, 0]
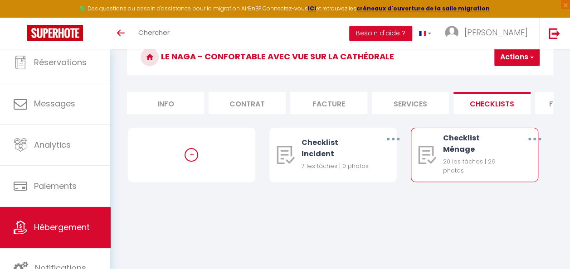
drag, startPoint x: 539, startPoint y: 145, endPoint x: 530, endPoint y: 146, distance: 9.1
click at [539, 145] on button "button" at bounding box center [535, 139] width 24 height 17
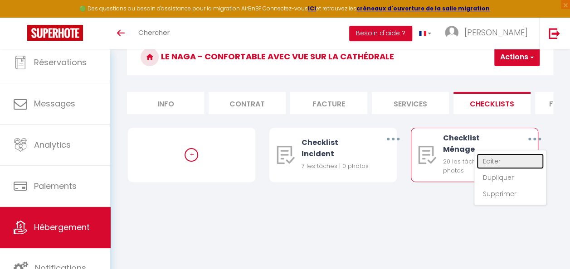
click at [499, 169] on link "Editer" at bounding box center [510, 161] width 67 height 15
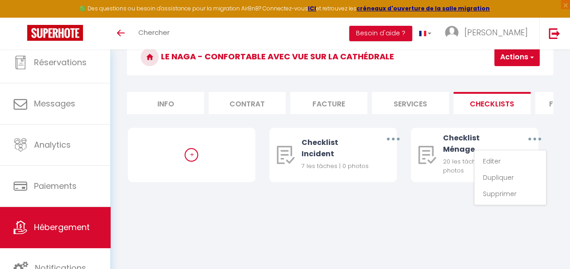
type input "Checklist Ménage"
type input "Déroulement des taches"
select select
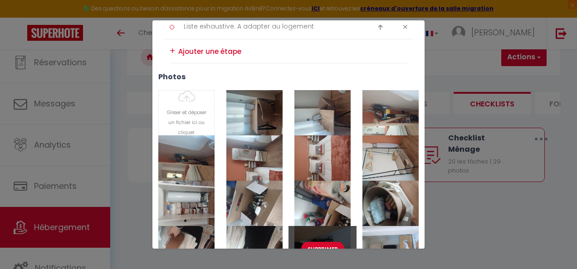
scroll to position [771, 0]
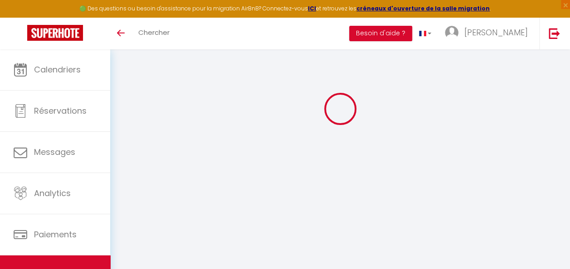
select select
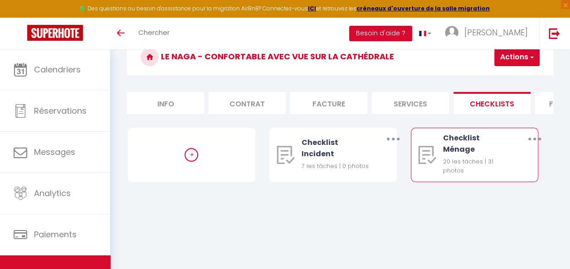
click at [540, 147] on button "button" at bounding box center [535, 139] width 24 height 17
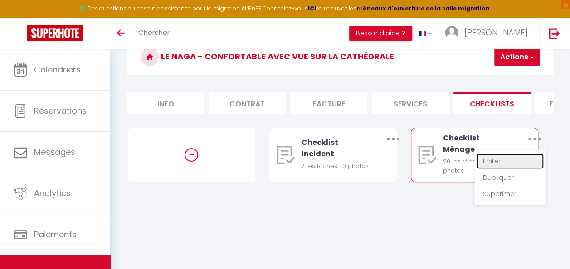
click at [518, 164] on link "Editer" at bounding box center [510, 161] width 67 height 15
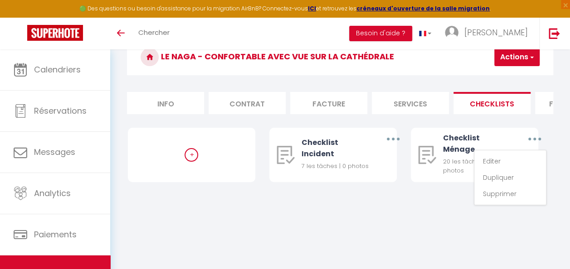
type input "Checklist Ménage"
type input "Déroulement des taches"
select select "1"
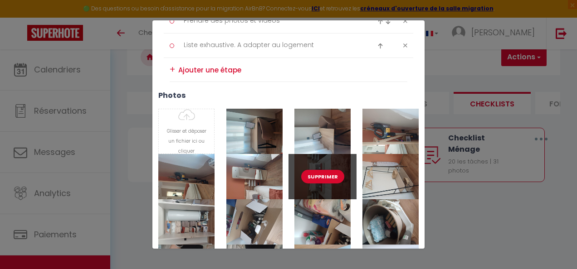
scroll to position [680, 0]
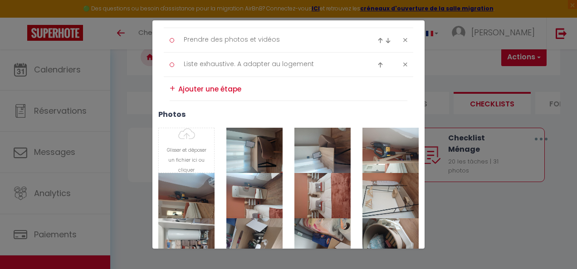
type input "C:\fakepath\20250429_160038.jpg"
type input "C:\fakepath\20250429_160047.jpg"
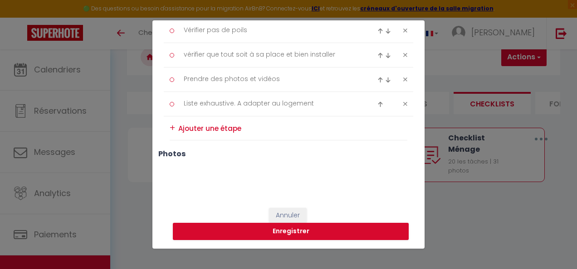
scroll to position [637, 0]
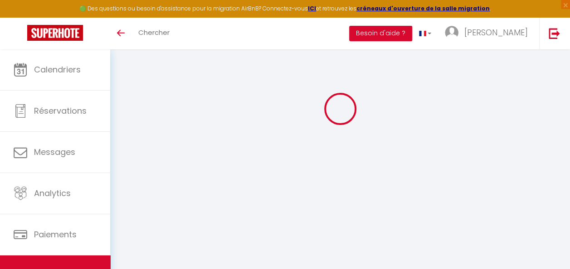
select select
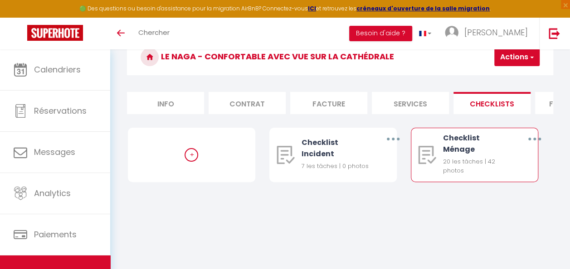
click at [539, 147] on button "button" at bounding box center [535, 139] width 24 height 17
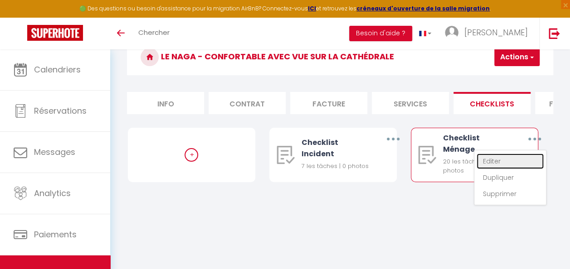
click at [502, 169] on link "Editer" at bounding box center [510, 161] width 67 height 15
type input "Checklist Ménage"
type input "Déroulement des taches"
select select "1"
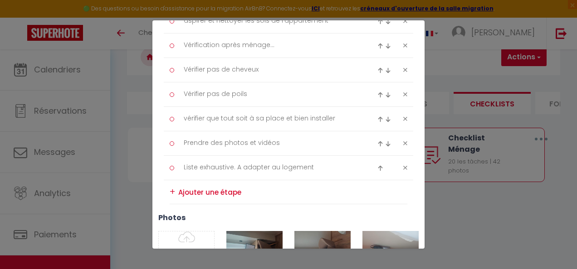
scroll to position [635, 0]
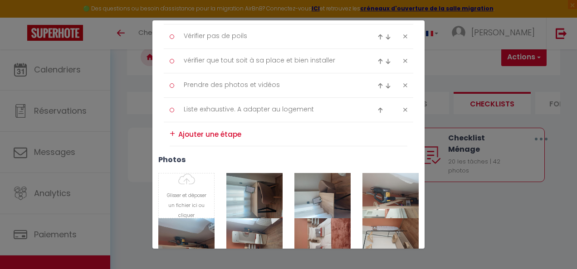
click at [215, 131] on textarea at bounding box center [292, 134] width 229 height 14
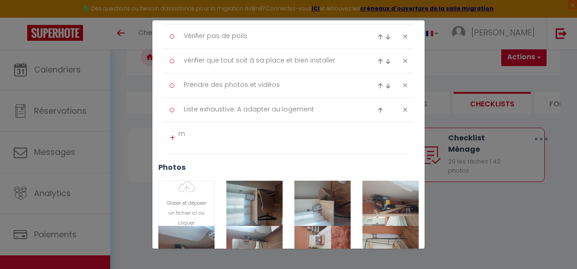
scroll to position [0, 0]
type textarea "m"
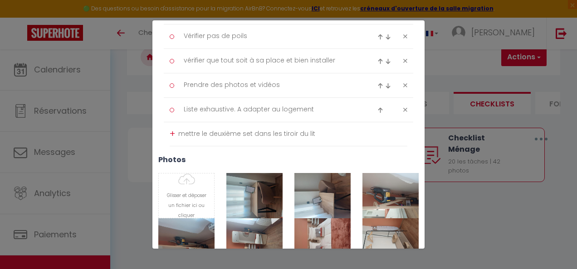
click at [320, 128] on textarea "mettre le deuxième set dans les tiroir du lit" at bounding box center [292, 134] width 229 height 15
type textarea "mettre le deuxième set dans les tiroir du lit"
click at [172, 132] on div "+" at bounding box center [172, 134] width 5 height 14
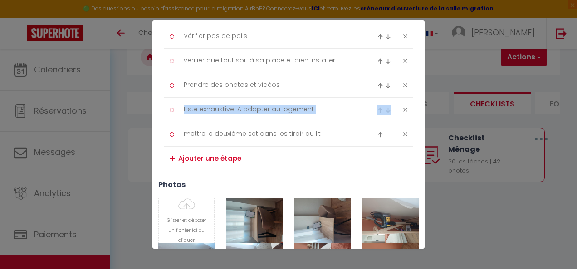
drag, startPoint x: 172, startPoint y: 131, endPoint x: 175, endPoint y: 107, distance: 23.7
drag, startPoint x: 175, startPoint y: 107, endPoint x: 172, endPoint y: 131, distance: 23.7
click at [172, 132] on div at bounding box center [172, 134] width 5 height 5
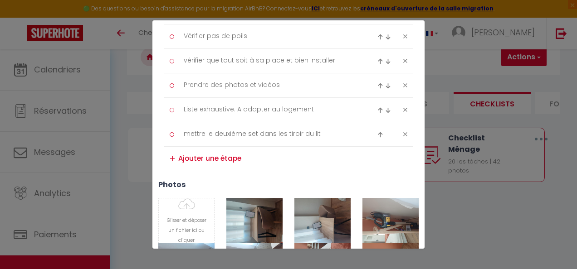
click at [377, 132] on img at bounding box center [380, 135] width 6 height 6
type textarea "mettre le deuxième set dans les tiroir du lit"
type textarea "Liste exhaustive. A adapter au logement"
click at [377, 108] on img at bounding box center [380, 111] width 6 height 6
type textarea "mettre le deuxième set dans les tiroir du lit"
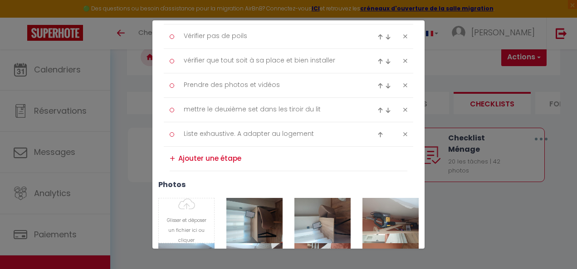
type textarea "Prendre des photos et vidéos"
click at [377, 83] on img at bounding box center [380, 86] width 6 height 6
type textarea "mettre le deuxième set dans les tiroir du lit"
type textarea "vérifier que tout soit à sa place et bien installer"
click at [377, 59] on img at bounding box center [380, 62] width 6 height 6
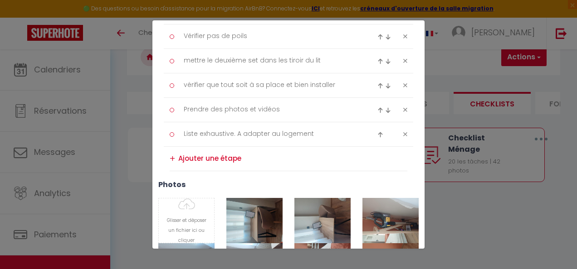
type textarea "mettre le deuxième set dans les tiroir du lit"
type textarea "Vérifier pas de poils"
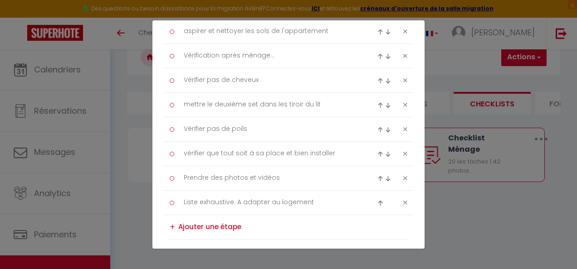
scroll to position [544, 0]
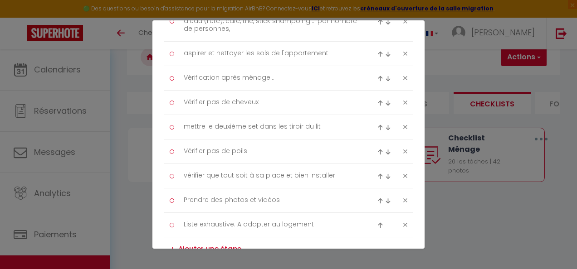
click at [377, 125] on img at bounding box center [380, 128] width 6 height 6
type textarea "mettre le deuxième set dans les tiroir du lit"
type textarea "Vérifier pas de cheveux"
click at [377, 102] on img at bounding box center [380, 103] width 6 height 6
type textarea "mettre le deuxième set dans les tiroir du lit"
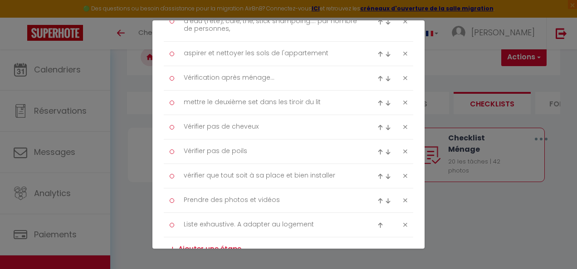
type textarea "Vérification après ménage..."
click at [377, 76] on img at bounding box center [380, 79] width 6 height 6
type textarea "mettre le deuxième set dans les tiroir du lit"
type textarea "aspirer et nettoyer les sols de l'appartement"
click at [377, 53] on img at bounding box center [380, 54] width 6 height 6
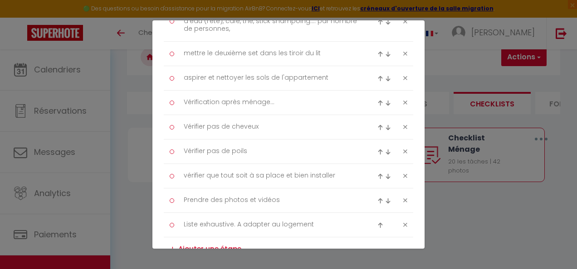
type textarea "mettre le deuxième set dans les tiroir du lit"
type textarea "Remettre en place les consommables bouteilles d'eau (l'été), café, thé, stick s…"
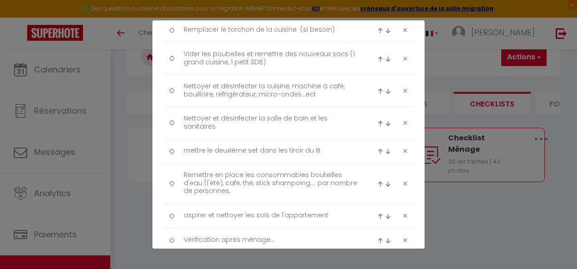
scroll to position [355, 0]
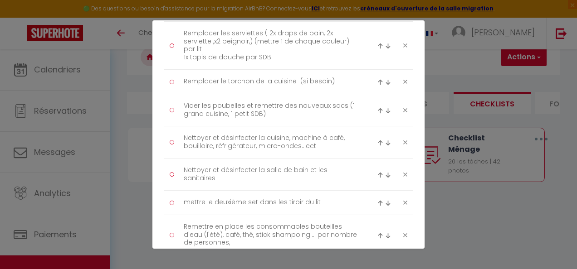
click at [377, 201] on img at bounding box center [380, 204] width 6 height 6
type textarea "mettre le deuxième set dans les tiroir du lit"
type textarea "Nettoyer et désinfecter la salle de bain et les sanitaires"
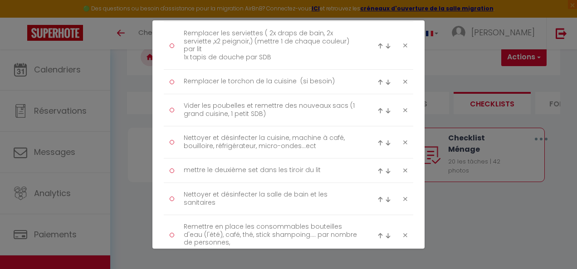
click at [377, 169] on img at bounding box center [380, 171] width 6 height 6
type textarea "mettre le deuxième set dans les tiroir du lit"
type textarea "Nettoyer et désinfecter la cuisine, machine à café, bouilloire, réfrigérateur, …"
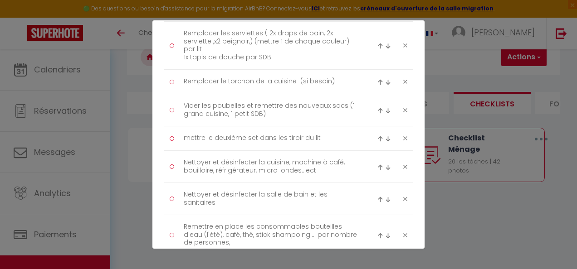
click at [377, 136] on img at bounding box center [380, 139] width 6 height 6
type textarea "mettre le deuxième set dans les tiroir du lit"
type textarea "Vider les poubelles et remettre des nouveaux sacs (1 grand cuisine, 1 petit SDB)"
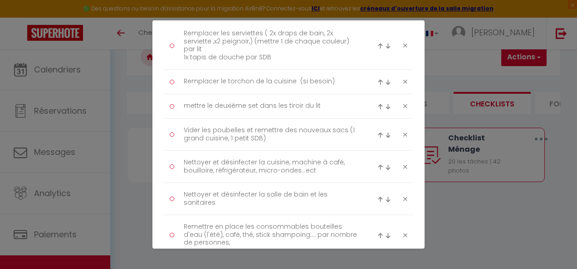
click at [377, 104] on img at bounding box center [380, 107] width 6 height 6
type textarea "mettre le deuxième set dans les tiroir du lit"
type textarea "Remplacer le torchon de la cuisine (si besoin)"
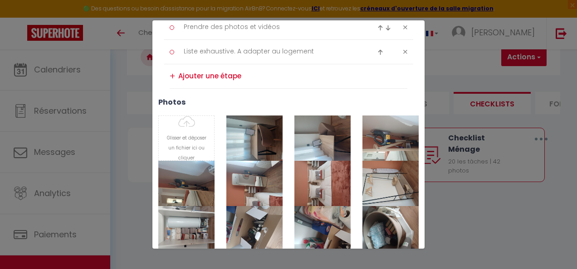
scroll to position [662, 0]
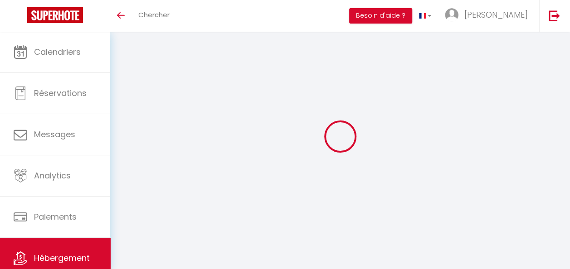
scroll to position [45, 0]
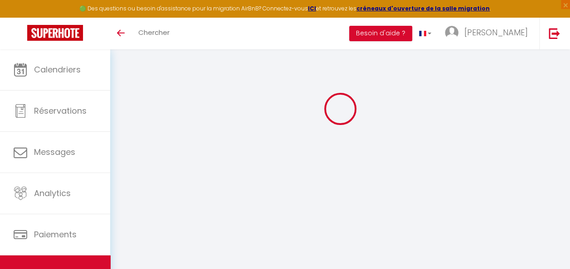
select select
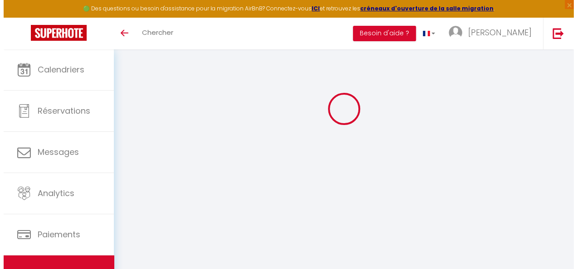
scroll to position [0, 0]
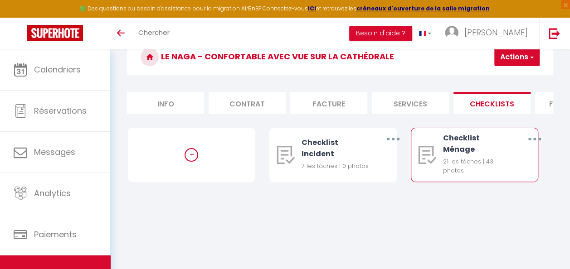
click at [533, 148] on button "button" at bounding box center [535, 139] width 24 height 17
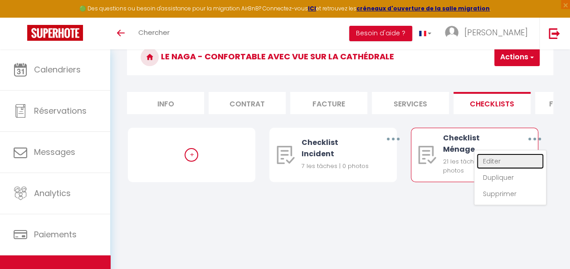
click at [512, 169] on link "Editer" at bounding box center [510, 161] width 67 height 15
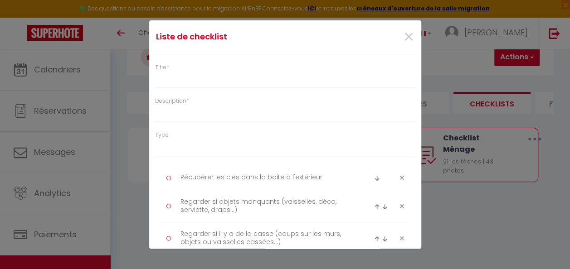
type input "Checklist Ménage"
type input "Déroulement des taches"
select select "1"
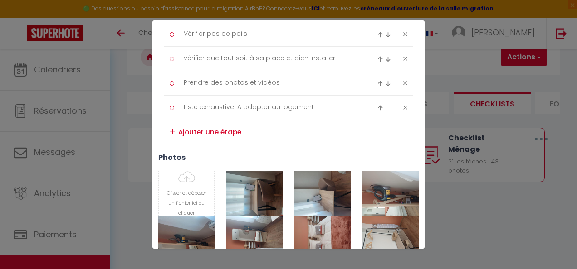
scroll to position [726, 0]
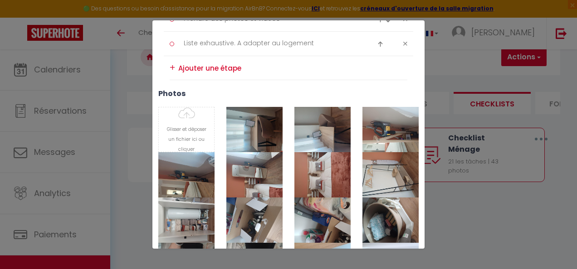
type input "C:\fakepath\20250429_160254.jpg"
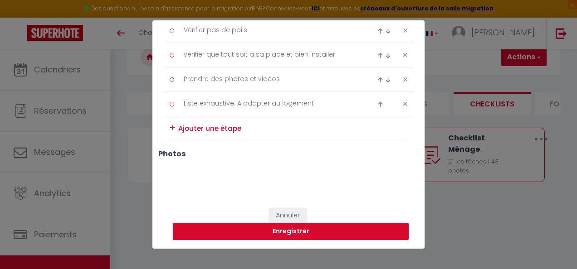
scroll to position [662, 0]
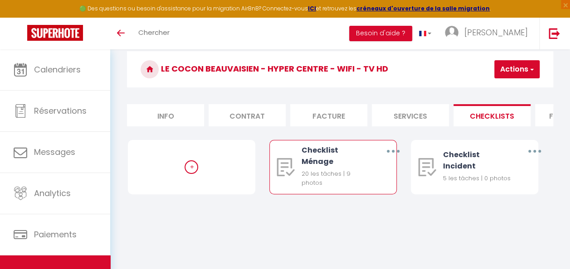
click at [393, 153] on icon "button" at bounding box center [393, 151] width 3 height 3
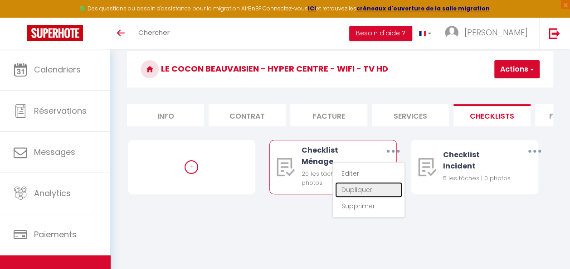
click at [376, 198] on link "Dupliquer" at bounding box center [368, 189] width 67 height 15
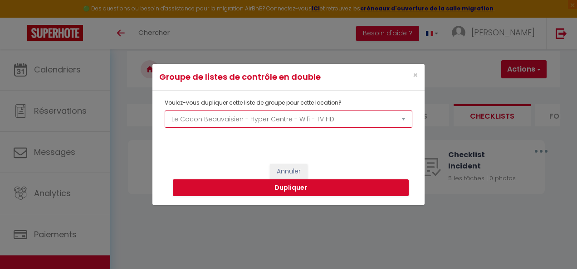
click at [277, 114] on select "L'Evasion Beauvaisienne - Centre Ville - Wifi 6 Le Cocon Beauvaisien - Hyper Ce…" at bounding box center [289, 119] width 248 height 17
select select "75410"
click at [165, 111] on select "L'Evasion Beauvaisienne - Centre Ville - Wifi 6 Le Cocon Beauvaisien - Hyper Ce…" at bounding box center [289, 119] width 248 height 17
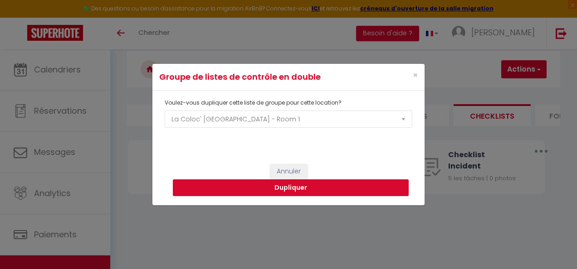
click at [339, 184] on button "Dupliquer" at bounding box center [291, 188] width 236 height 17
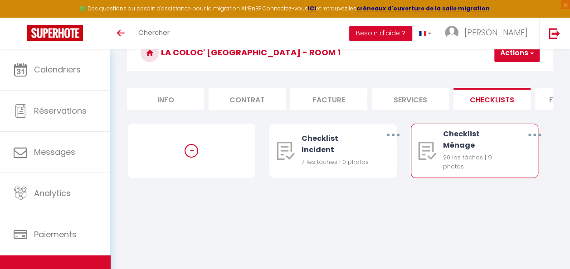
click at [533, 142] on button "button" at bounding box center [535, 135] width 24 height 17
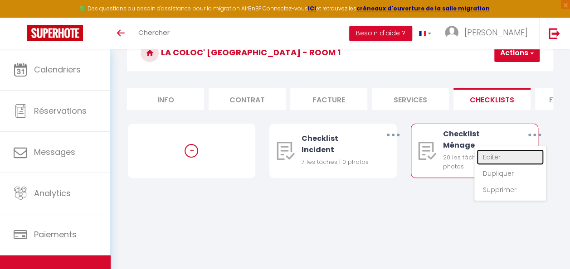
click at [498, 165] on link "Editer" at bounding box center [510, 157] width 67 height 15
type input "Checklist Ménage"
type input "Déroulement des taches"
select select "1"
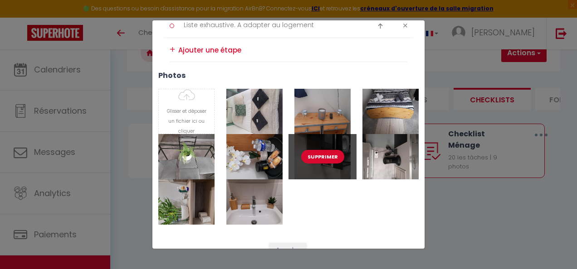
scroll to position [743, 0]
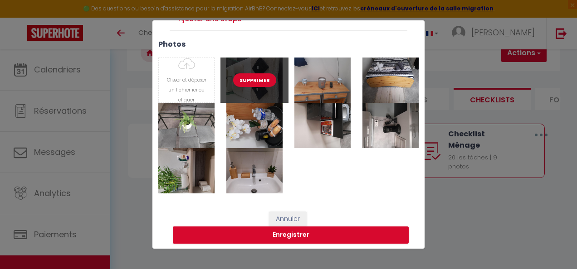
click at [257, 76] on button "Supprimer" at bounding box center [254, 80] width 43 height 14
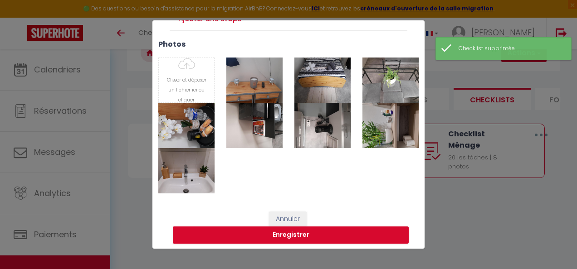
click at [257, 76] on button "Supprimer" at bounding box center [254, 80] width 43 height 14
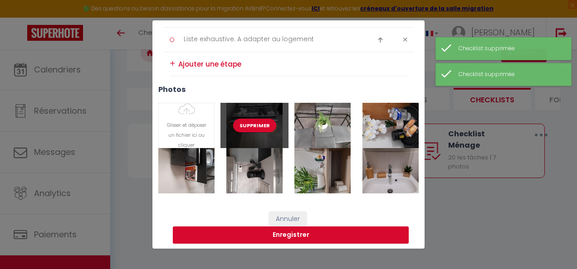
click at [256, 119] on button "Supprimer" at bounding box center [254, 126] width 43 height 14
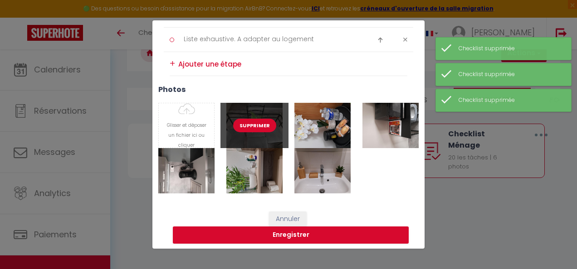
click at [257, 123] on button "Supprimer" at bounding box center [254, 126] width 43 height 14
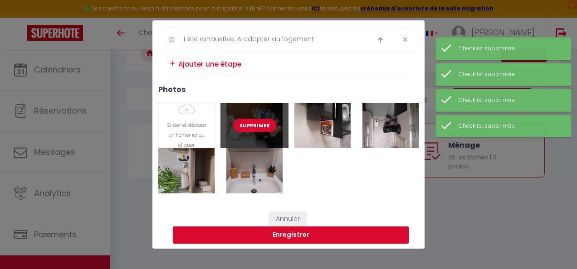
click at [259, 123] on button "Supprimer" at bounding box center [254, 126] width 43 height 14
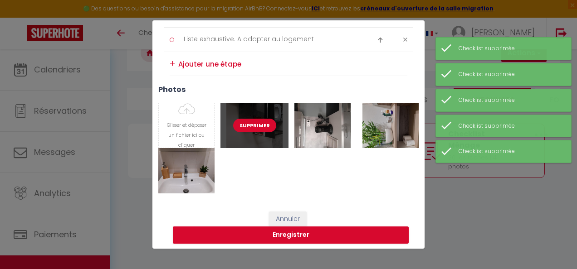
click at [259, 123] on button "Supprimer" at bounding box center [254, 126] width 43 height 14
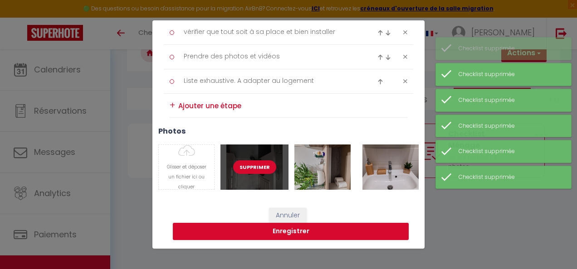
scroll to position [652, 0]
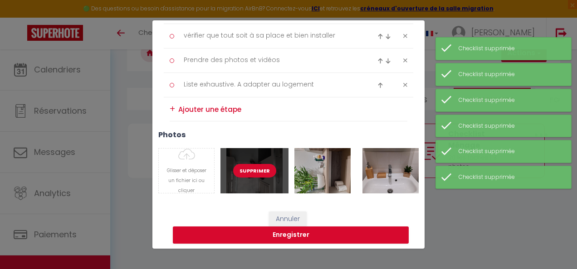
click at [253, 164] on button "Supprimer" at bounding box center [254, 171] width 43 height 14
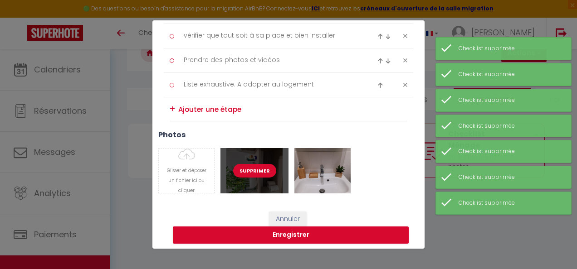
click at [254, 167] on button "Supprimer" at bounding box center [254, 171] width 43 height 14
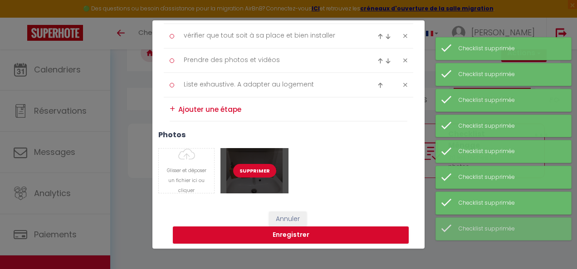
click at [257, 169] on button "Supprimer" at bounding box center [254, 171] width 43 height 14
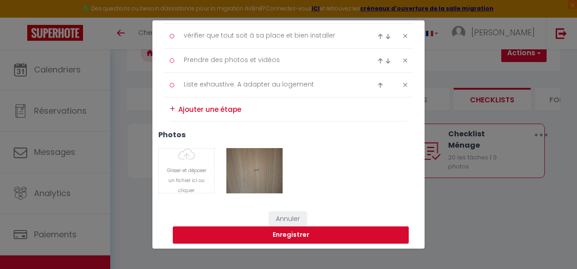
type input "C:\fakepath\20250805_214229.jpg"
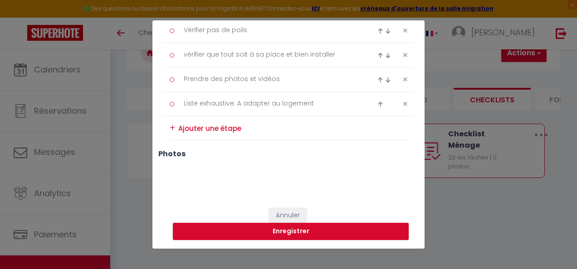
scroll to position [630, 0]
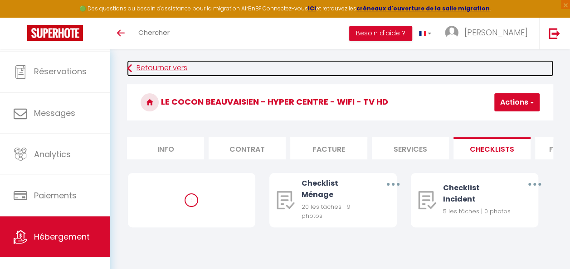
click at [185, 69] on link "Retourner vers" at bounding box center [340, 68] width 426 height 16
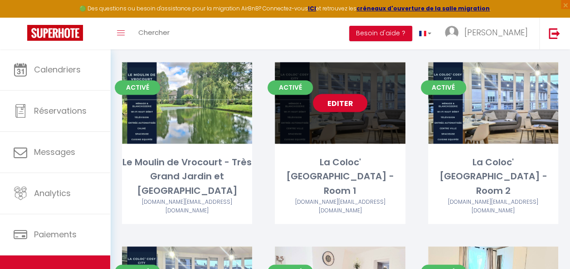
scroll to position [726, 0]
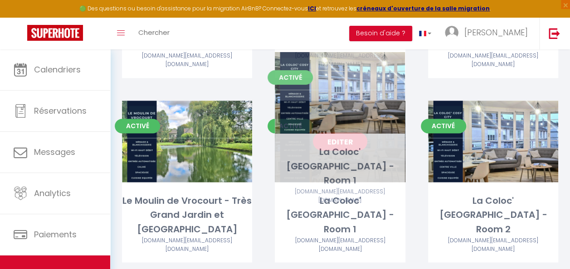
click at [339, 132] on link "Editer" at bounding box center [340, 141] width 54 height 18
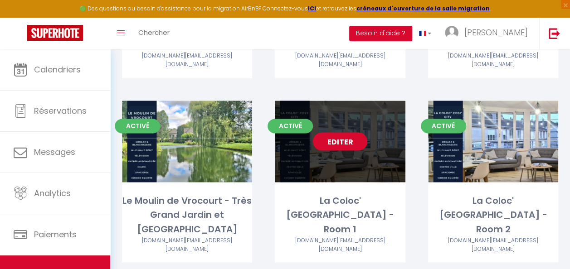
click at [338, 132] on link "Editer" at bounding box center [340, 141] width 54 height 18
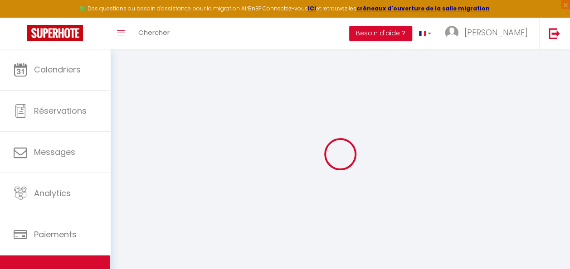
select select "32861"
select select
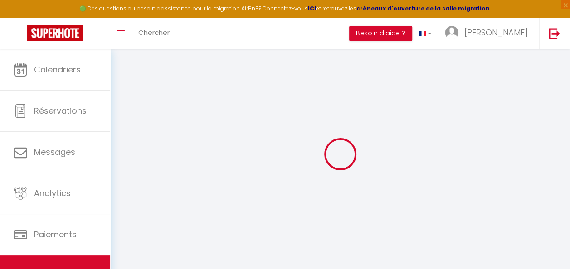
select select
checkbox input "false"
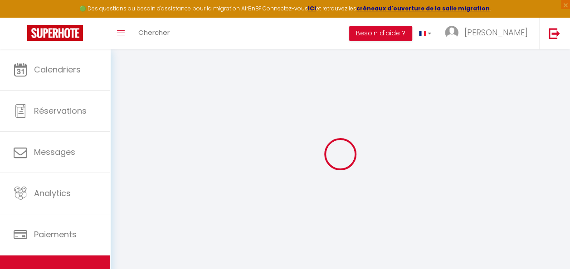
checkbox input "false"
select select
checkbox input "false"
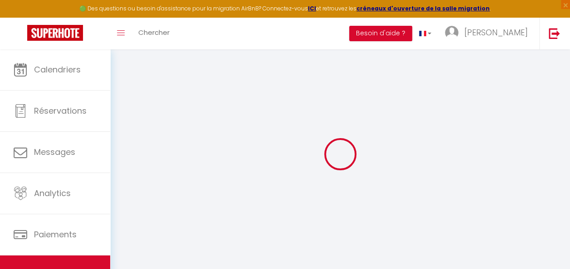
checkbox input "false"
select select "16:00"
select select
select select "11:00"
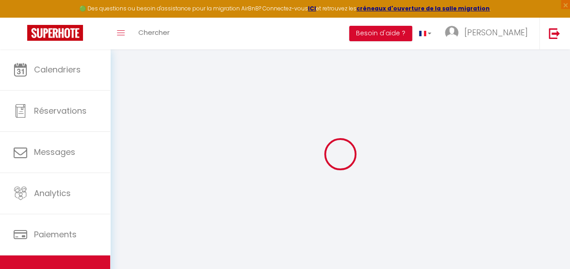
select select "30"
select select "120"
select select "21:00"
select select
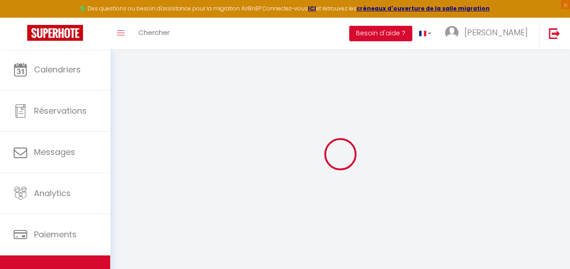
checkbox input "false"
select select
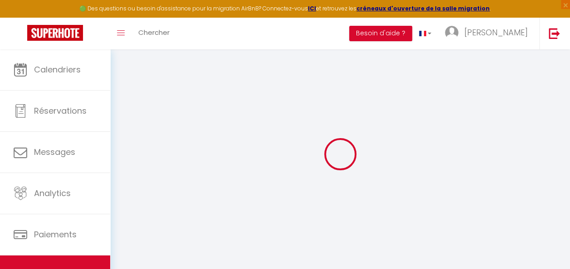
select select
checkbox input "false"
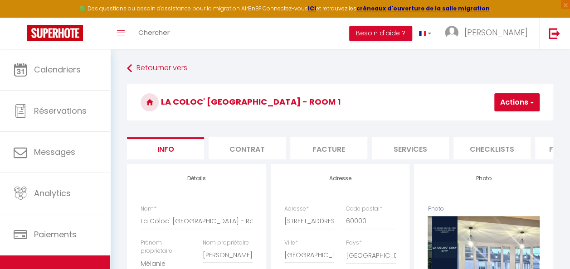
scroll to position [0, 95]
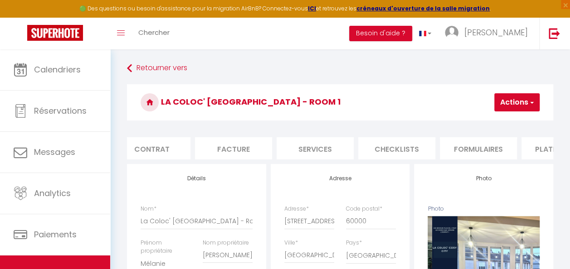
click at [380, 141] on li "Checklists" at bounding box center [396, 148] width 77 height 22
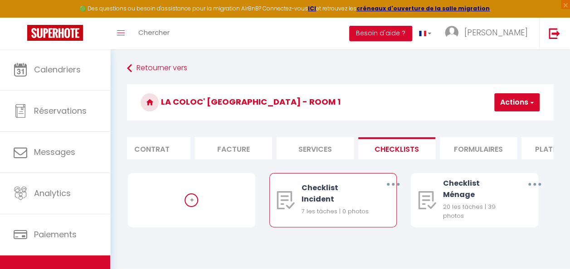
scroll to position [45, 0]
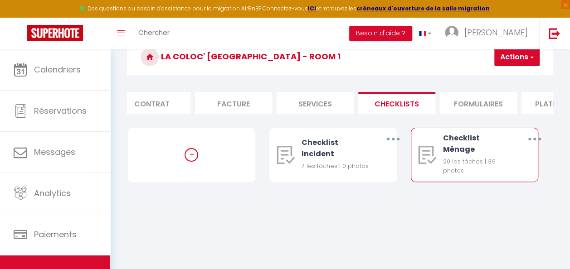
click at [537, 143] on button "button" at bounding box center [535, 139] width 24 height 17
click at [510, 184] on link "Dupliquer" at bounding box center [510, 177] width 67 height 15
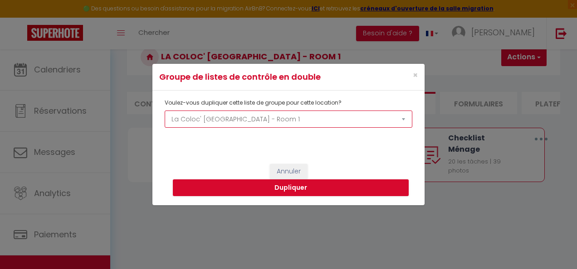
click at [265, 121] on select "L'Evasion Beauvaisienne - Centre Ville - Wifi 6 Le Cocon Beauvaisien - Hyper Ce…" at bounding box center [289, 119] width 248 height 17
select select "75406"
click at [165, 111] on select "L'Evasion Beauvaisienne - Centre Ville - Wifi 6 Le Cocon Beauvaisien - Hyper Ce…" at bounding box center [289, 119] width 248 height 17
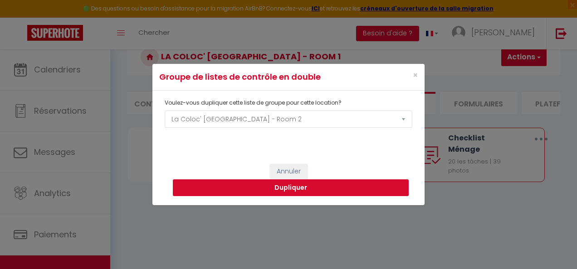
click at [342, 188] on button "Dupliquer" at bounding box center [291, 188] width 236 height 17
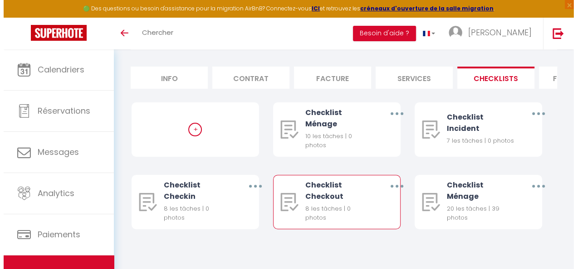
scroll to position [78, 0]
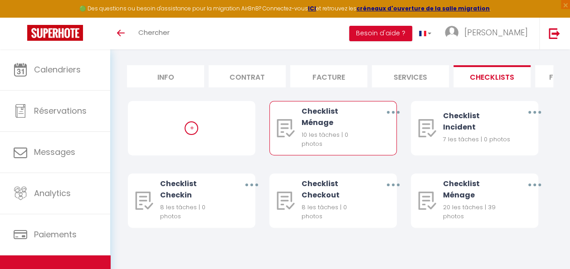
click at [389, 112] on button "button" at bounding box center [393, 112] width 24 height 17
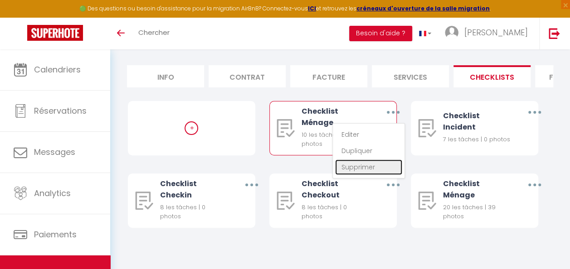
click at [365, 166] on link "Supprimer" at bounding box center [368, 167] width 67 height 15
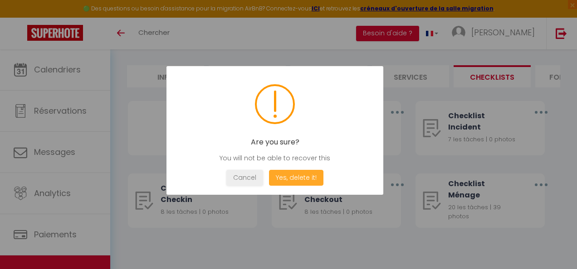
click at [319, 179] on button "Yes, delete it!" at bounding box center [296, 178] width 54 height 16
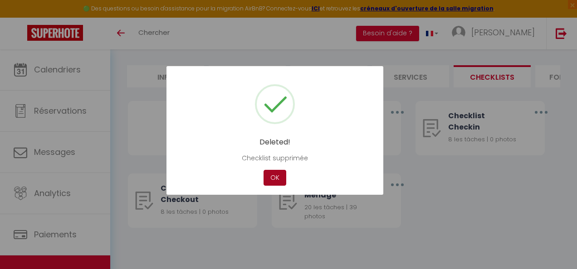
click at [278, 177] on button "OK" at bounding box center [275, 178] width 23 height 16
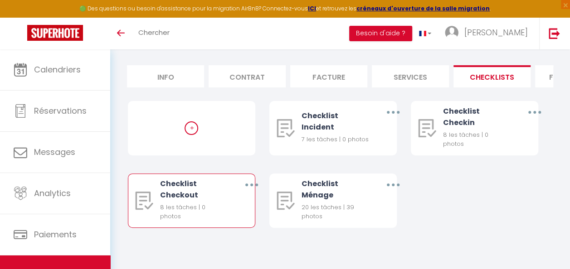
click at [254, 186] on button "button" at bounding box center [252, 184] width 24 height 17
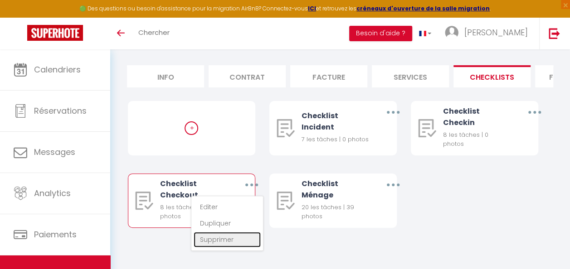
click at [240, 239] on link "Supprimer" at bounding box center [227, 239] width 67 height 15
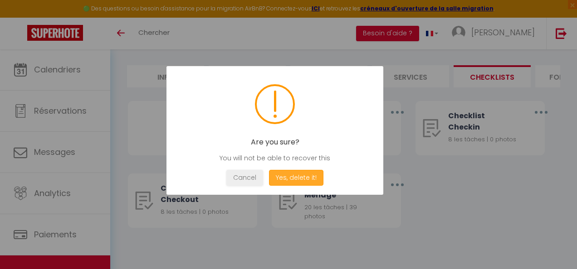
click at [295, 182] on button "Yes, delete it!" at bounding box center [296, 178] width 54 height 16
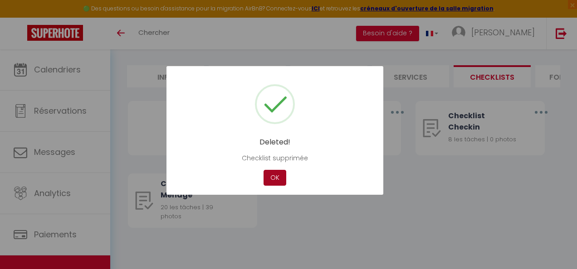
click at [272, 181] on button "OK" at bounding box center [275, 178] width 23 height 16
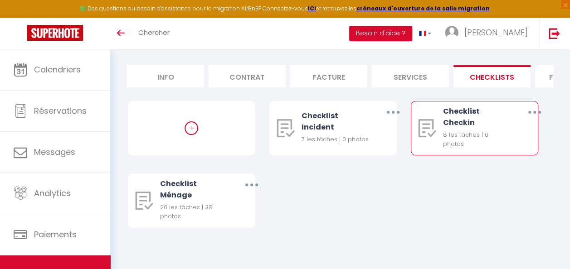
click at [534, 115] on button "button" at bounding box center [535, 112] width 24 height 17
click at [503, 167] on link "Supprimer" at bounding box center [510, 167] width 67 height 15
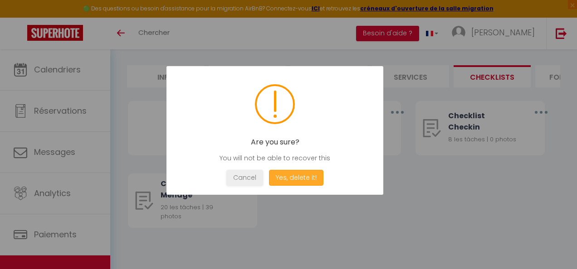
click at [304, 174] on button "Yes, delete it!" at bounding box center [296, 178] width 54 height 16
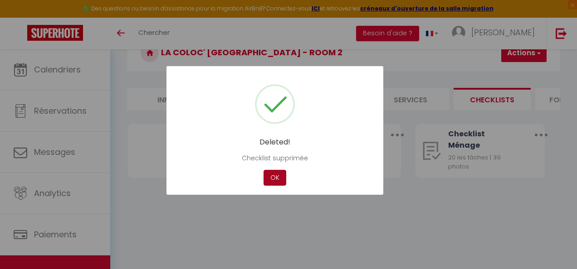
scroll to position [49, 0]
click at [280, 180] on button "OK" at bounding box center [275, 178] width 23 height 16
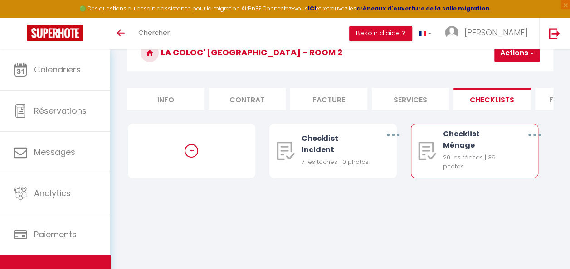
click at [534, 137] on icon "button" at bounding box center [534, 135] width 3 height 3
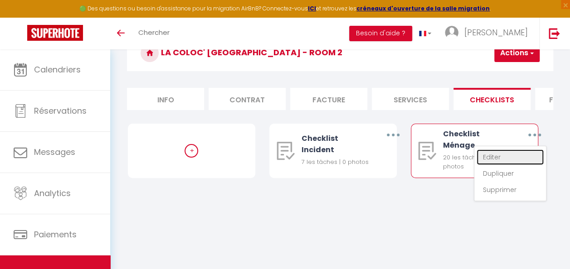
click at [494, 164] on link "Editer" at bounding box center [510, 157] width 67 height 15
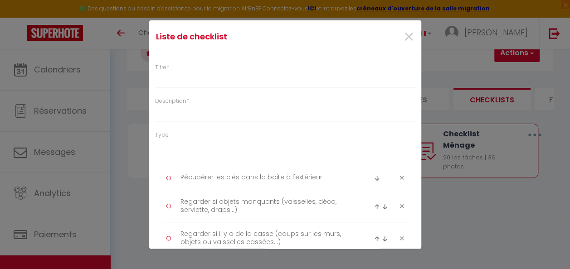
type input "Checklist Ménage"
type input "Déroulement des taches"
select select "1"
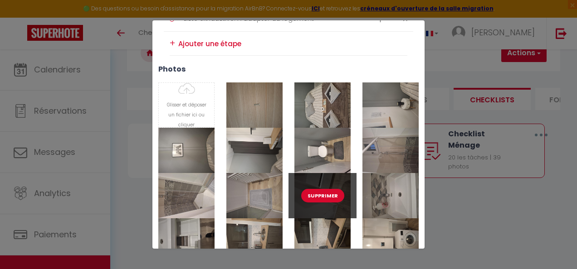
scroll to position [698, 0]
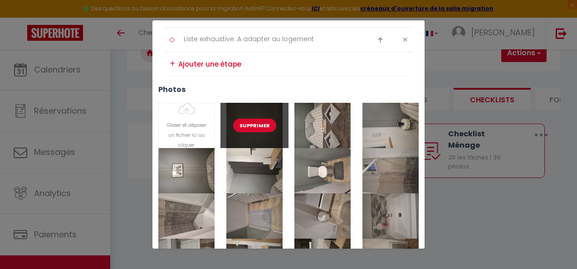
click at [258, 124] on button "Supprimer" at bounding box center [254, 126] width 43 height 14
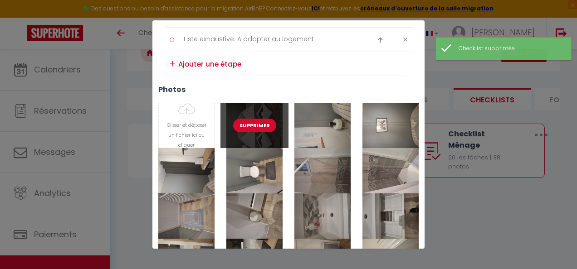
click at [258, 124] on button "Supprimer" at bounding box center [254, 126] width 43 height 14
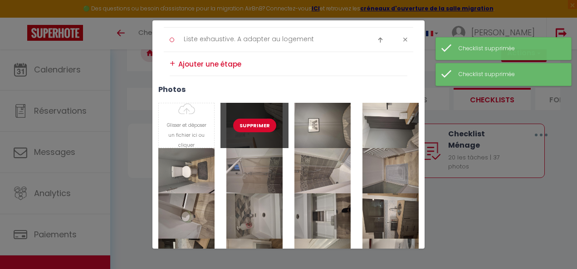
click at [258, 124] on button "Supprimer" at bounding box center [254, 126] width 43 height 14
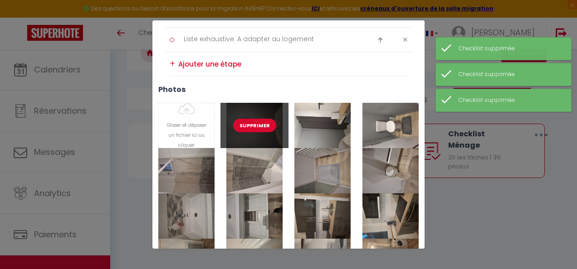
click at [258, 124] on button "Supprimer" at bounding box center [254, 126] width 43 height 14
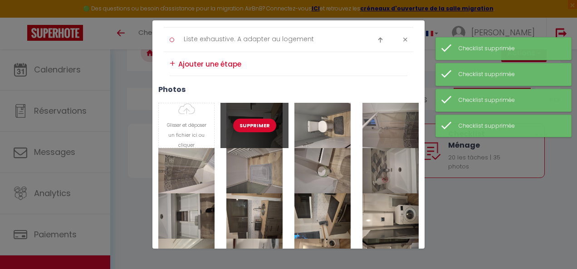
click at [259, 125] on button "Supprimer" at bounding box center [254, 126] width 43 height 14
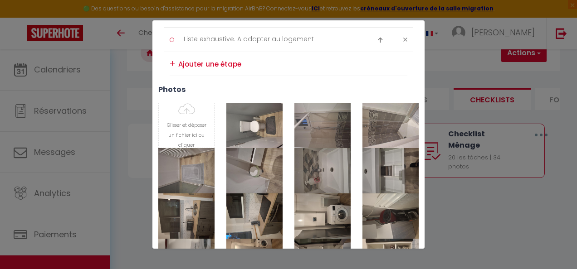
type input "C:\fakepath\20250805_214549.jpg"
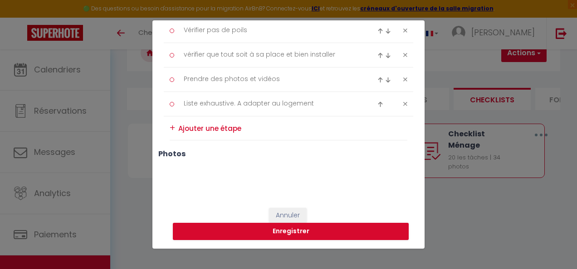
scroll to position [630, 0]
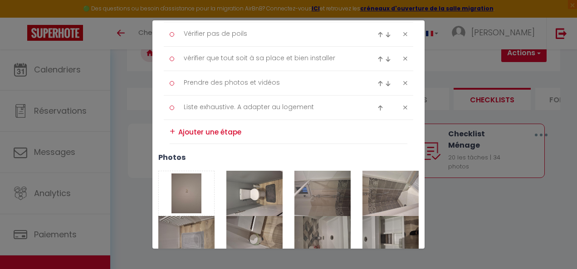
type input "C:\fakepath\20250805_214549.jpg"
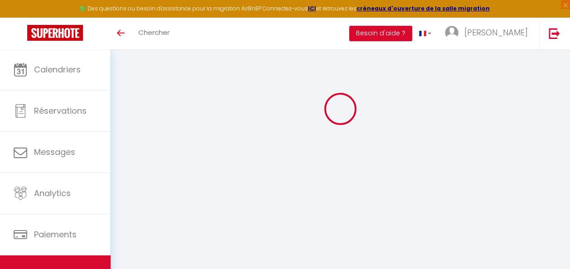
select select
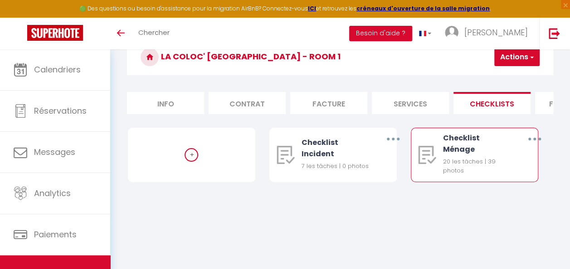
click at [531, 148] on button "button" at bounding box center [535, 139] width 24 height 17
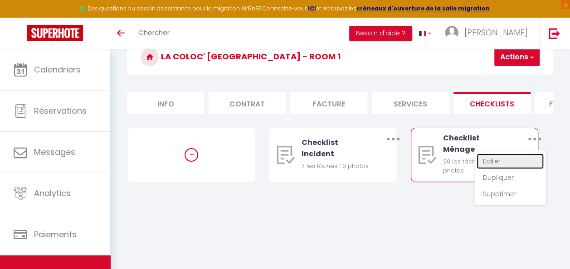
click at [493, 169] on link "Editer" at bounding box center [510, 161] width 67 height 15
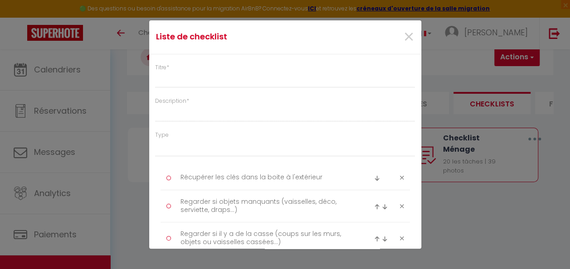
type input "Checklist Ménage"
type input "Déroulement des taches"
select select "1"
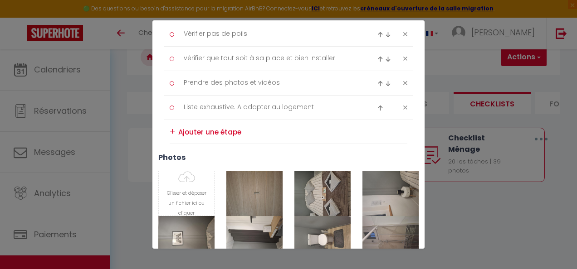
scroll to position [680, 0]
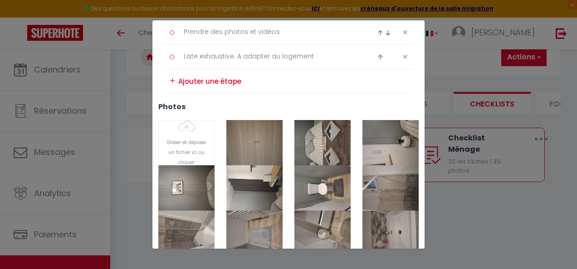
type input "C:\fakepath\20250805_214453.jpg"
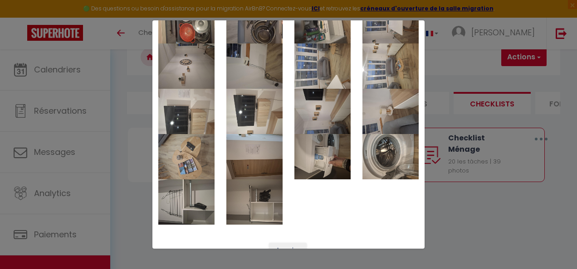
scroll to position [1061, 0]
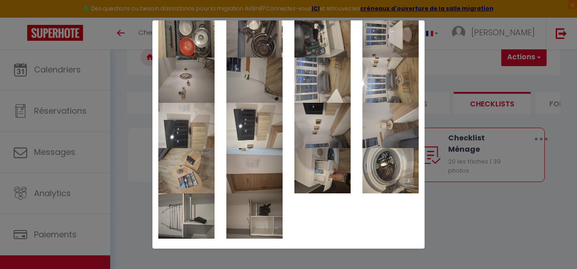
drag, startPoint x: 269, startPoint y: 212, endPoint x: 327, endPoint y: 224, distance: 58.4
drag, startPoint x: 259, startPoint y: 201, endPoint x: 298, endPoint y: 201, distance: 38.6
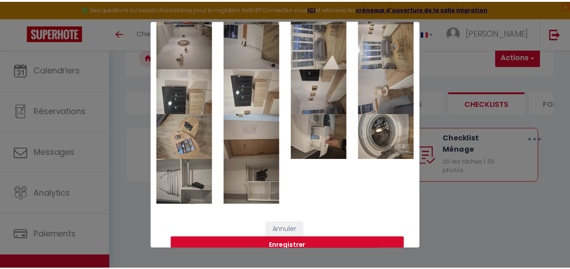
scroll to position [1106, 0]
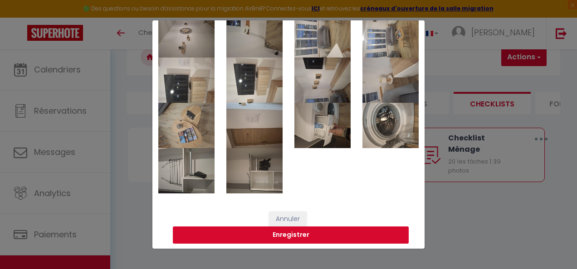
click at [337, 232] on button "Enregistrer" at bounding box center [291, 235] width 236 height 17
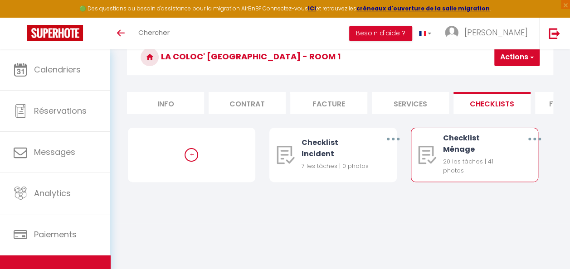
click at [537, 148] on button "button" at bounding box center [535, 139] width 24 height 17
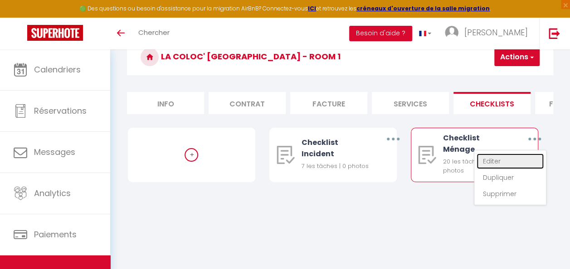
click at [507, 169] on link "Editer" at bounding box center [510, 161] width 67 height 15
type input "Checklist Ménage"
type input "Déroulement des taches"
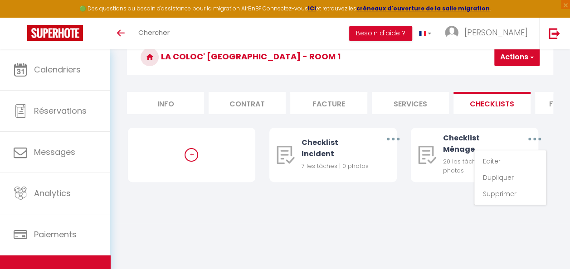
select select "1"
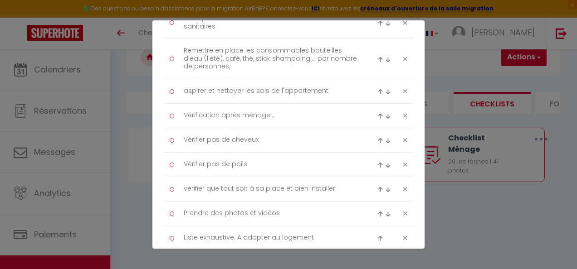
scroll to position [363, 0]
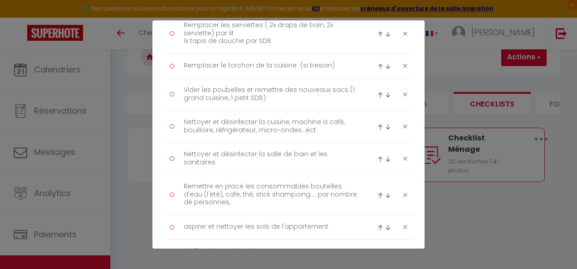
click at [469, 224] on div "Liste de checklist × Titre * Checklist Ménage Description * Déroulement des tac…" at bounding box center [288, 134] width 577 height 269
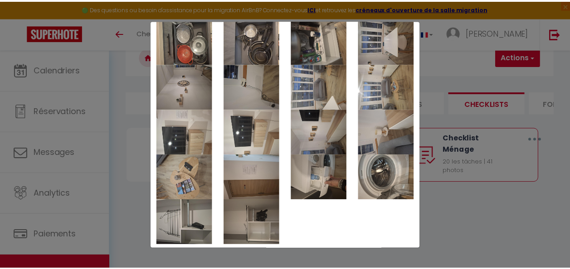
scroll to position [1106, 0]
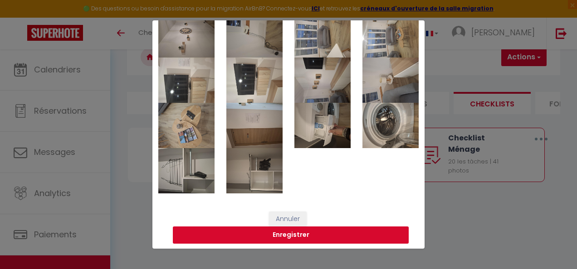
click at [348, 235] on button "Enregistrer" at bounding box center [291, 235] width 236 height 17
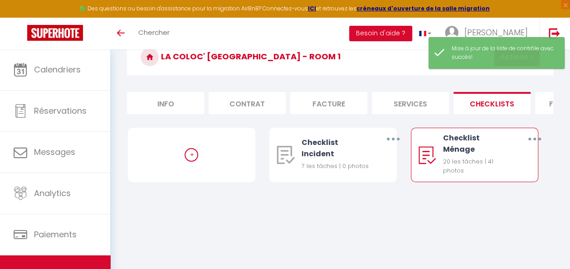
click at [534, 141] on icon "button" at bounding box center [534, 139] width 3 height 3
click at [504, 186] on link "Dupliquer" at bounding box center [510, 177] width 67 height 15
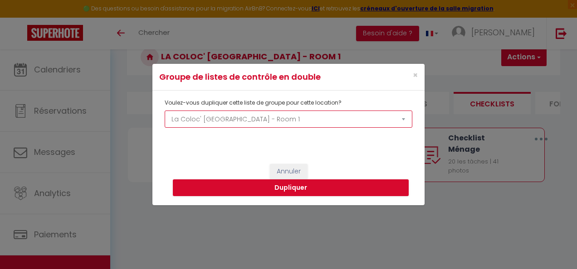
click at [298, 125] on select "L'Evasion Beauvaisienne - Centre Ville - Wifi 6 Le Cocon Beauvaisien - Hyper Ce…" at bounding box center [289, 119] width 248 height 17
select select "75395"
click at [165, 111] on select "L'Evasion Beauvaisienne - Centre Ville - Wifi 6 Le Cocon Beauvaisien - Hyper Ce…" at bounding box center [289, 119] width 248 height 17
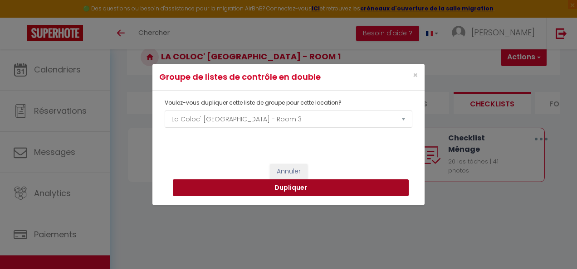
click at [344, 191] on button "Dupliquer" at bounding box center [291, 188] width 236 height 17
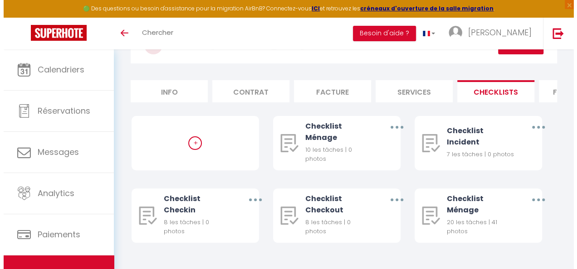
scroll to position [78, 0]
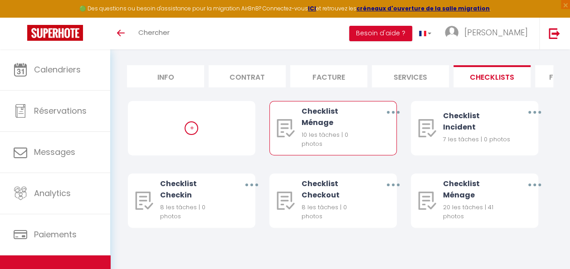
click at [391, 113] on button "button" at bounding box center [393, 112] width 24 height 17
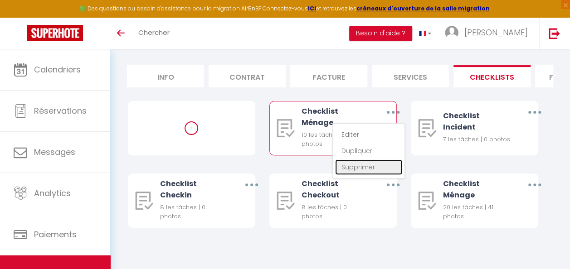
click at [368, 170] on link "Supprimer" at bounding box center [368, 167] width 67 height 15
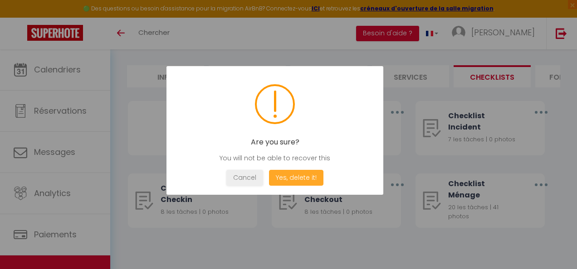
click at [313, 178] on button "Yes, delete it!" at bounding box center [296, 178] width 54 height 16
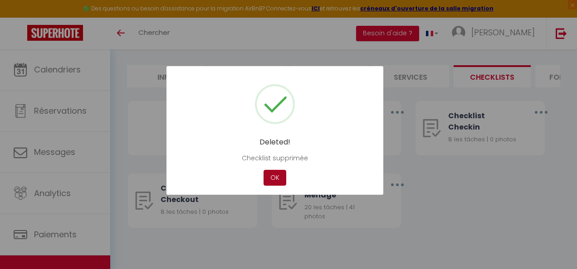
click at [274, 180] on button "OK" at bounding box center [275, 178] width 23 height 16
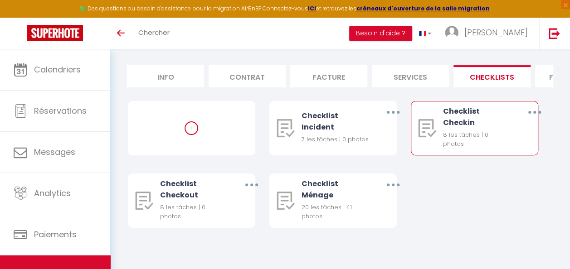
click at [537, 113] on button "button" at bounding box center [535, 112] width 24 height 17
click at [503, 168] on link "Supprimer" at bounding box center [510, 167] width 67 height 15
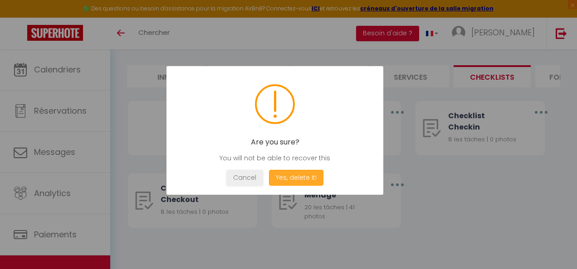
click at [306, 179] on button "Yes, delete it!" at bounding box center [296, 178] width 54 height 16
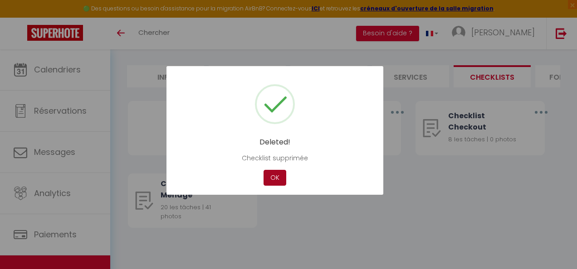
click at [272, 182] on button "OK" at bounding box center [275, 178] width 23 height 16
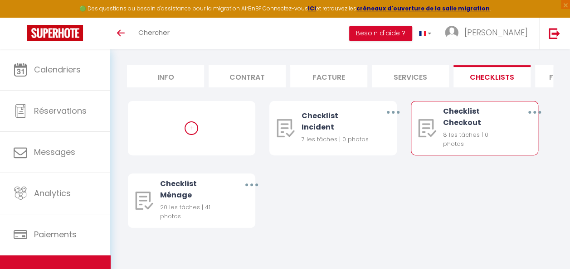
click at [536, 112] on icon "button" at bounding box center [534, 112] width 3 height 3
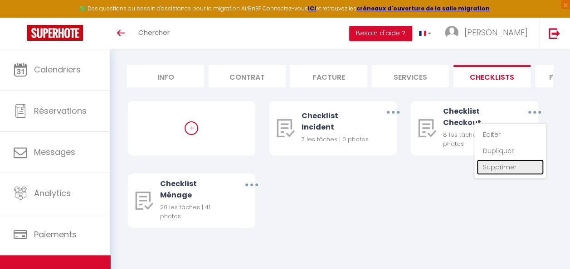
click at [514, 169] on link "Supprimer" at bounding box center [510, 167] width 67 height 15
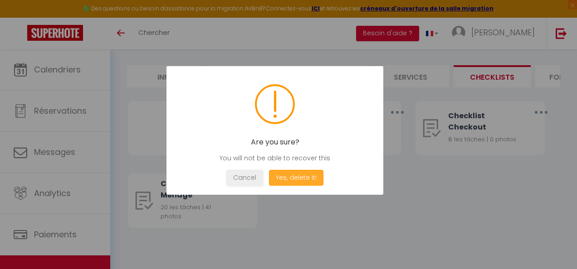
click at [308, 179] on button "Yes, delete it!" at bounding box center [296, 178] width 54 height 16
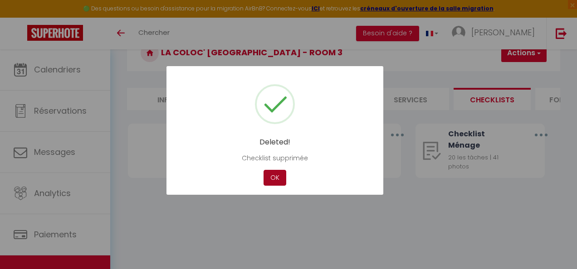
scroll to position [49, 0]
click at [277, 181] on button "OK" at bounding box center [275, 178] width 23 height 16
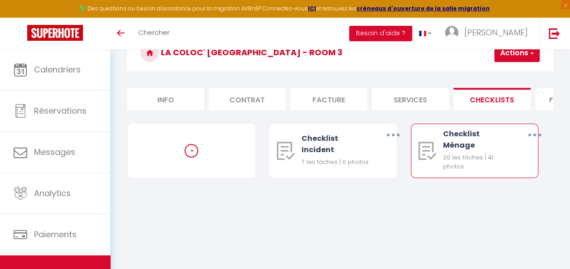
click at [532, 141] on button "button" at bounding box center [535, 135] width 24 height 17
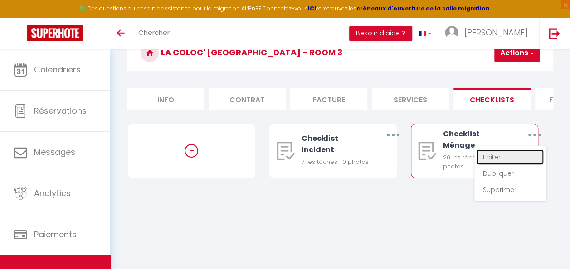
click at [499, 163] on link "Editer" at bounding box center [510, 157] width 67 height 15
type input "Checklist Ménage"
type input "Déroulement des taches"
select select "1"
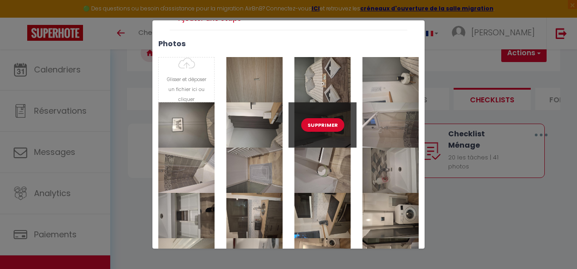
scroll to position [726, 0]
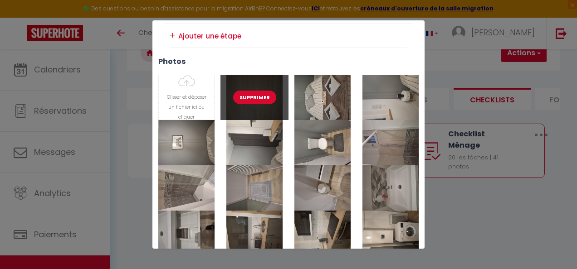
click at [253, 92] on button "Supprimer" at bounding box center [254, 98] width 43 height 14
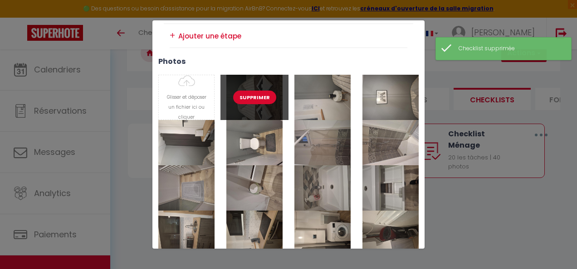
click at [254, 96] on button "Supprimer" at bounding box center [254, 98] width 43 height 14
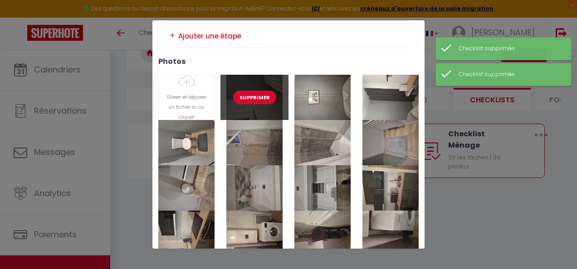
click at [254, 96] on button "Supprimer" at bounding box center [254, 98] width 43 height 14
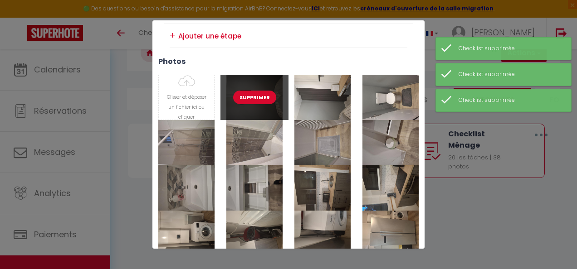
click at [254, 96] on button "Supprimer" at bounding box center [254, 98] width 43 height 14
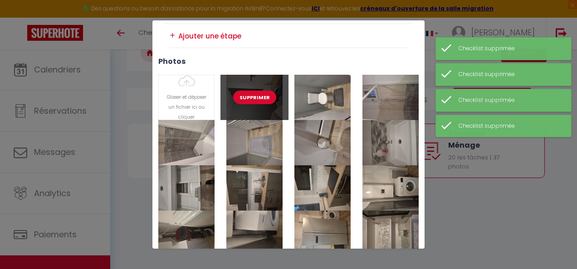
click at [262, 93] on button "Supprimer" at bounding box center [254, 98] width 43 height 14
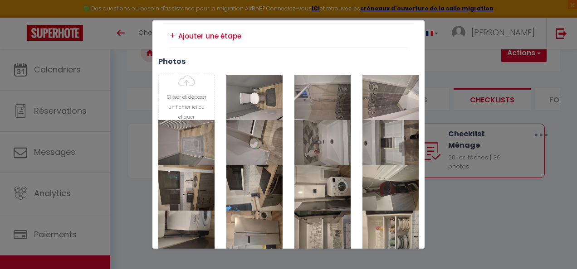
type input "C:\fakepath\20250805_214546.jpg"
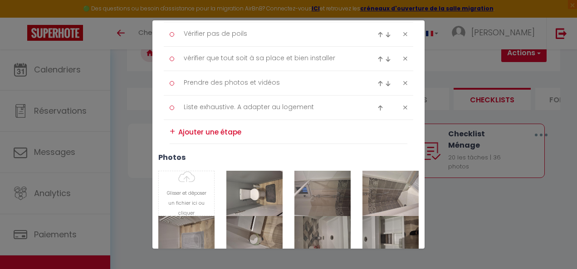
type input "C:\fakepath\20250805_214453.jpg"
type input "C:\fakepath\20250805_214245.jpg"
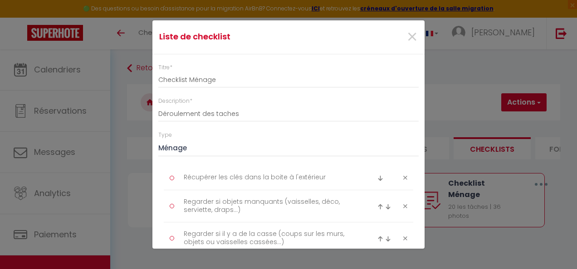
scroll to position [49, 0]
